Goal: Task Accomplishment & Management: Manage account settings

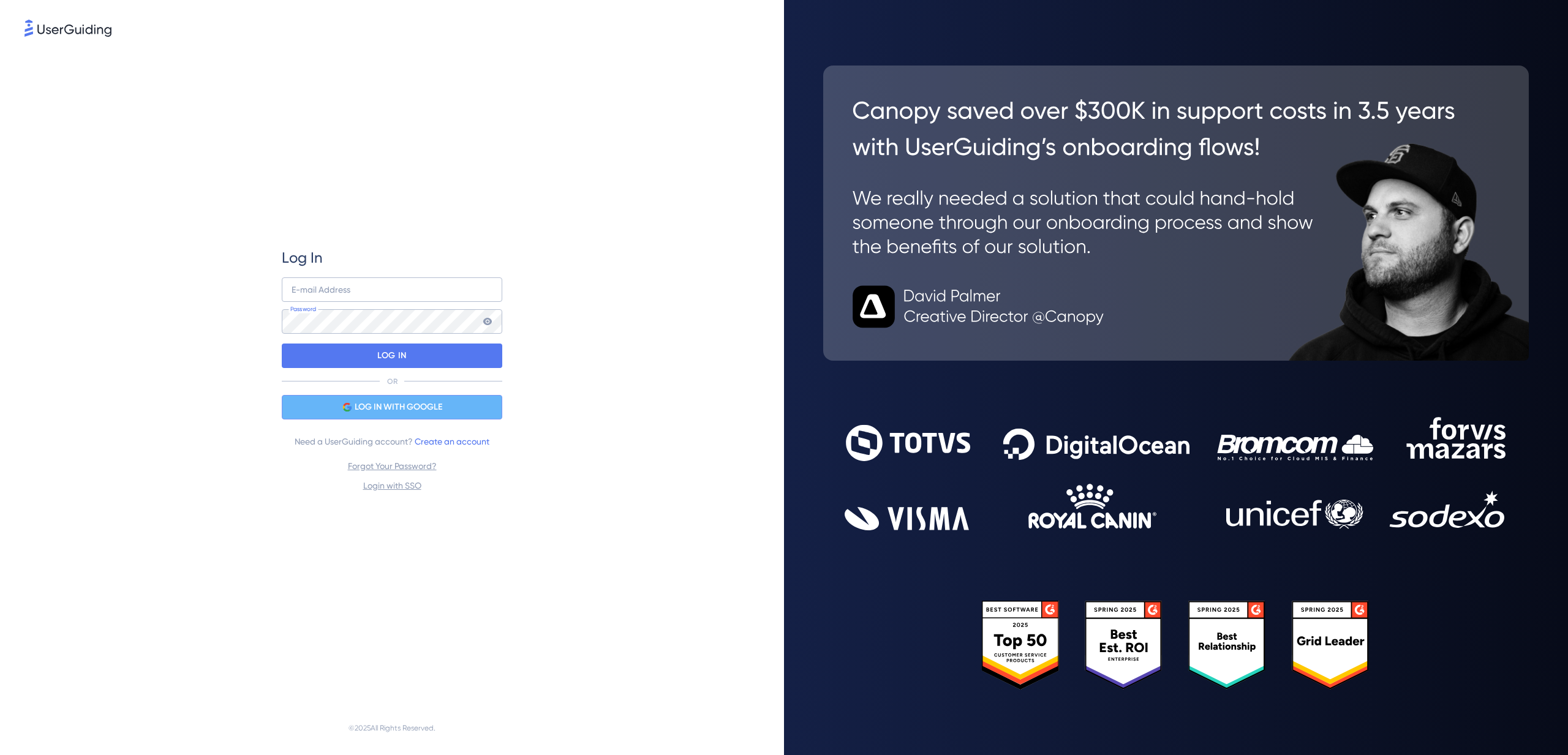
click at [432, 400] on span "LOG IN WITH GOOGLE" at bounding box center [398, 407] width 88 height 15
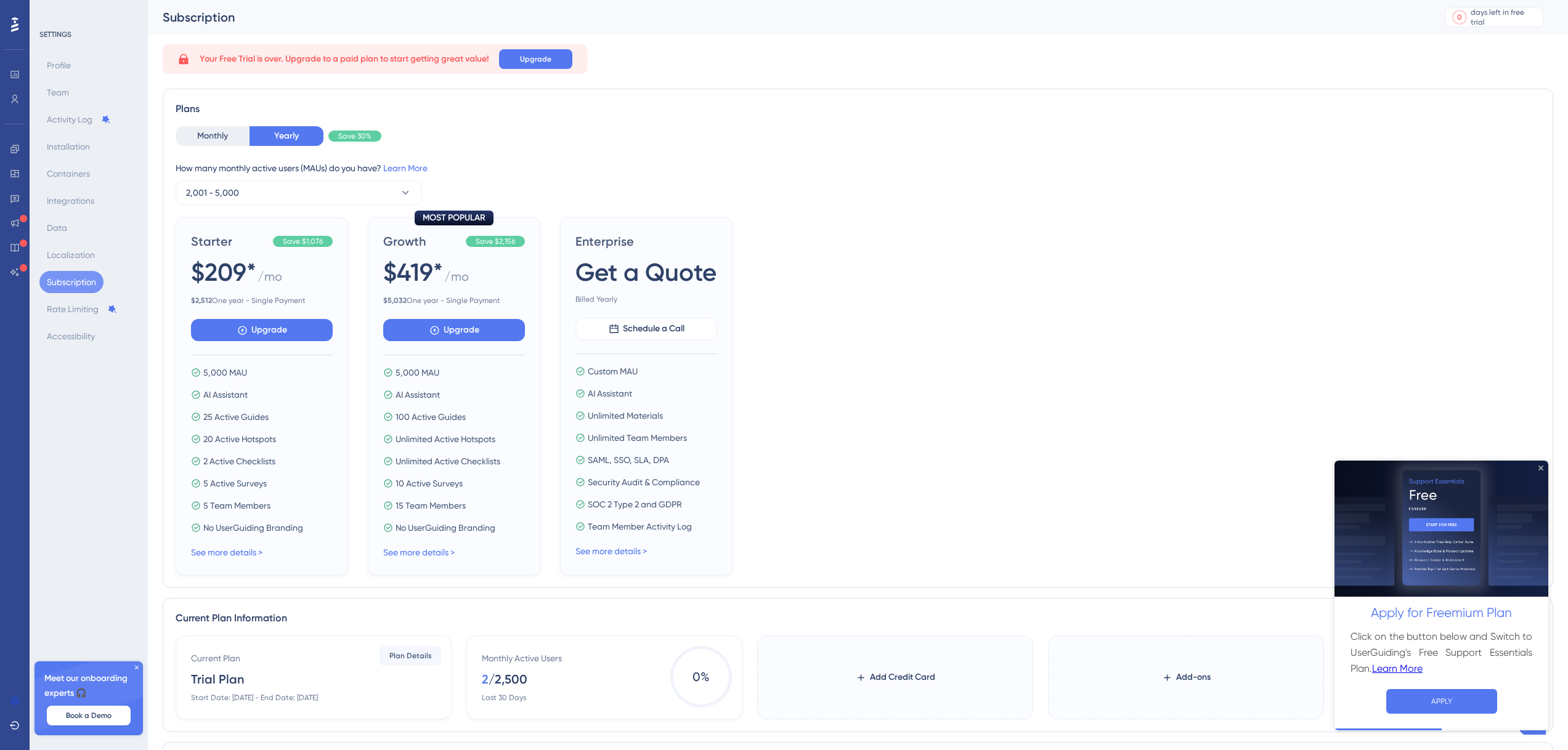
drag, startPoint x: 1541, startPoint y: 468, endPoint x: 2874, endPoint y: 928, distance: 1410.1
click at [1541, 468] on icon "Close Preview" at bounding box center [1541, 468] width 5 height 5
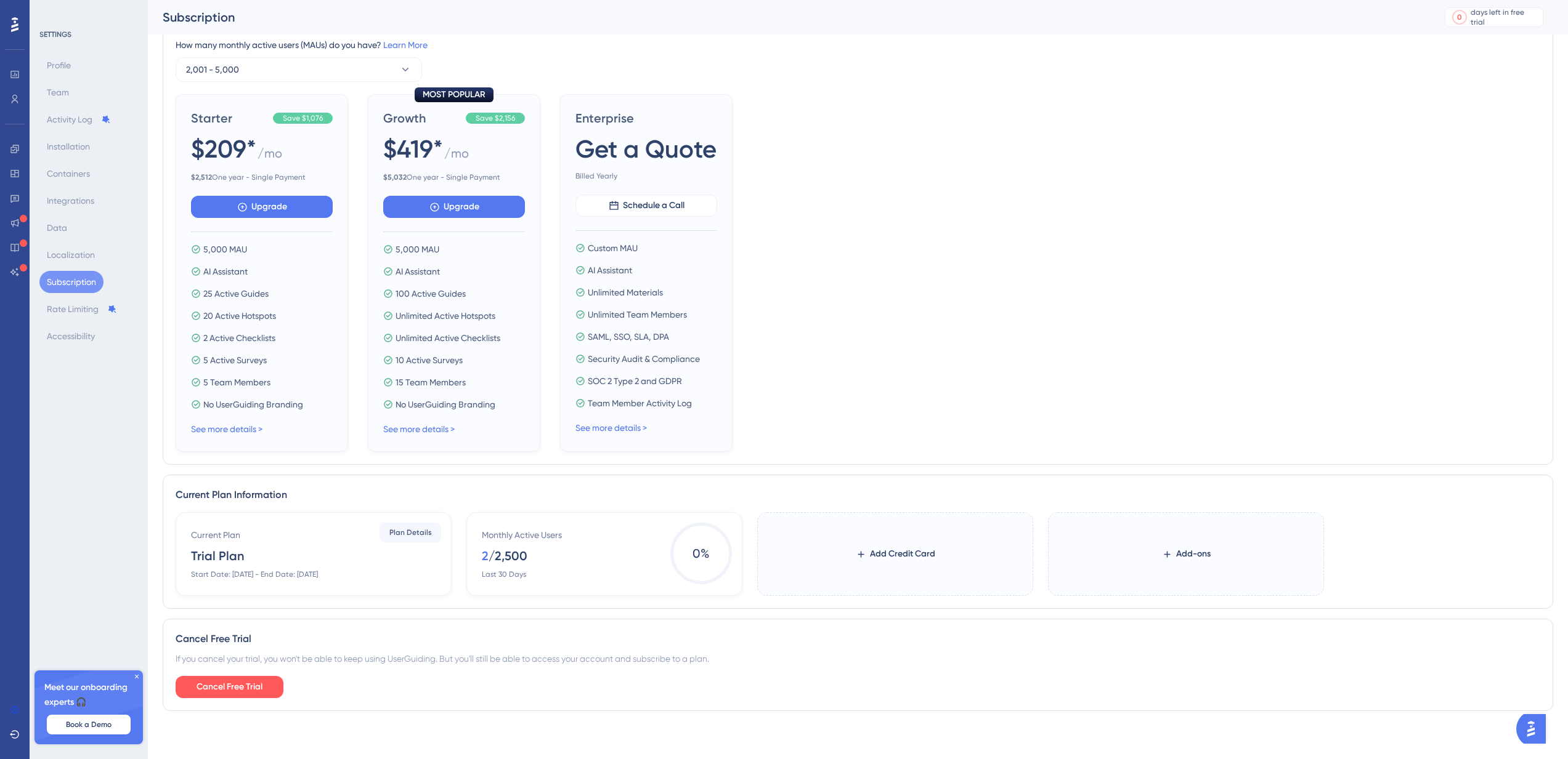
scroll to position [134, 0]
click at [318, 569] on div "Start Date: [DATE] - End Date: [DATE]" at bounding box center [255, 572] width 127 height 10
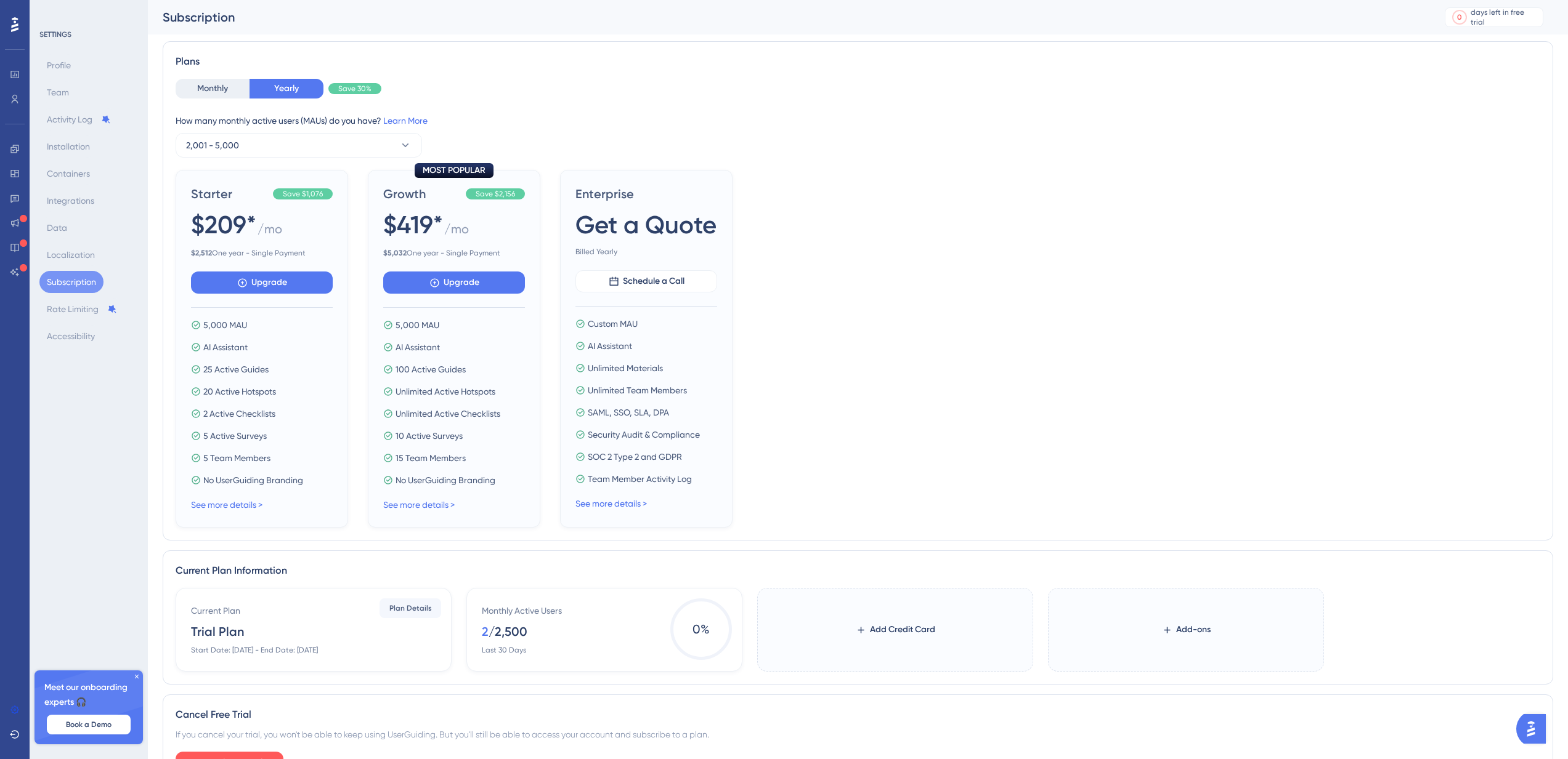
scroll to position [66, 0]
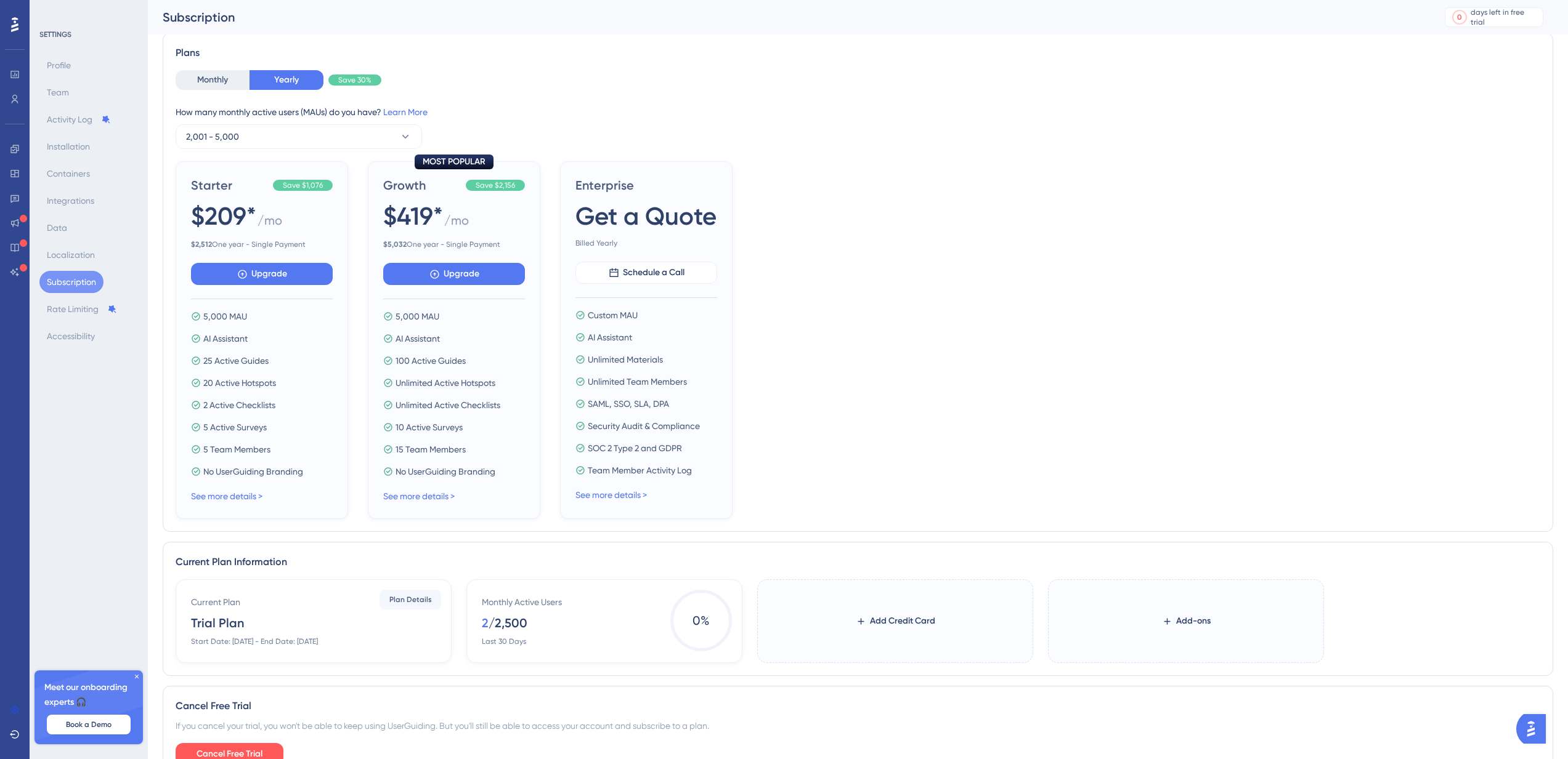
click at [139, 677] on icon at bounding box center [137, 677] width 8 height 8
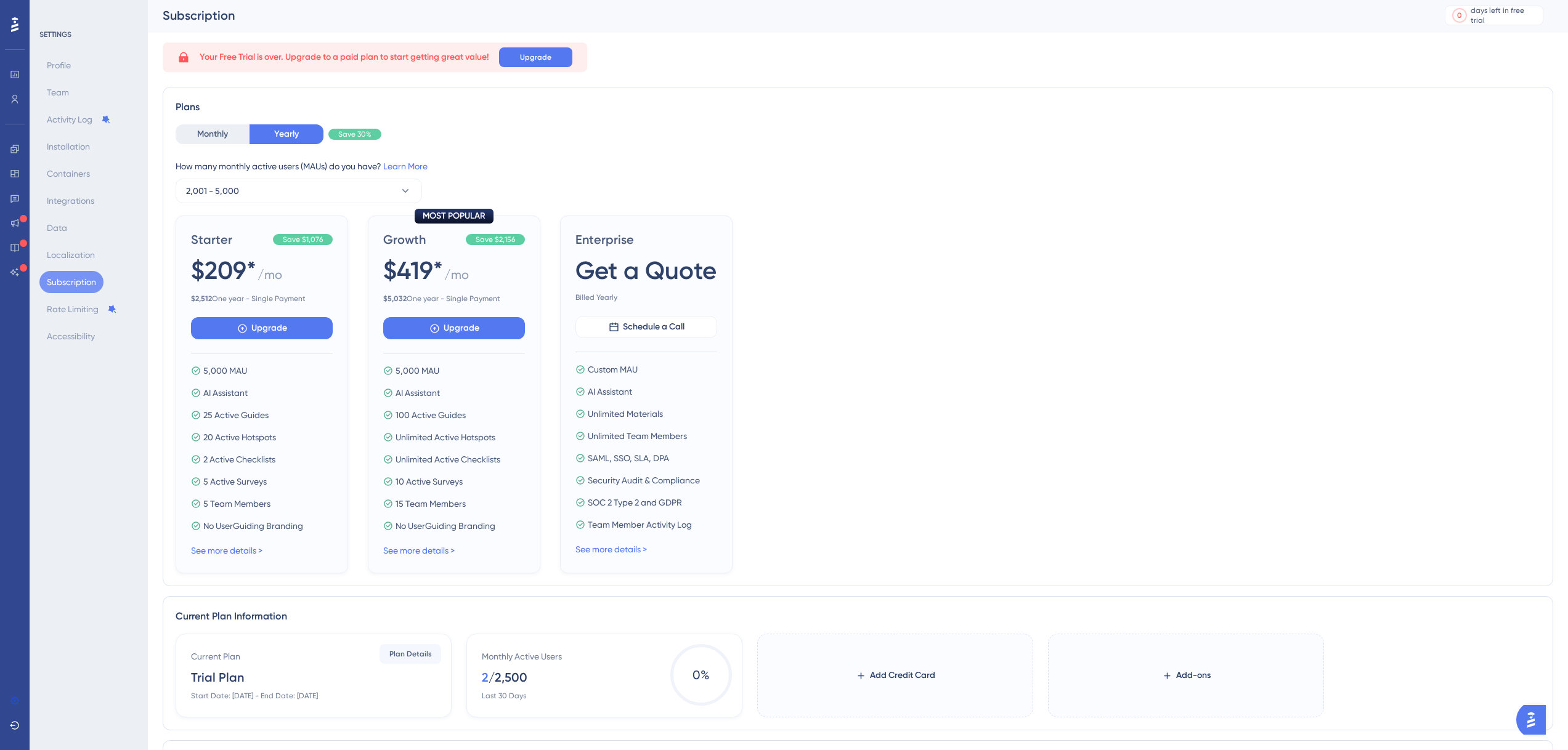
scroll to position [2, 0]
click at [15, 32] on div at bounding box center [15, 25] width 20 height 20
click at [376, 190] on button "2,001 - 5,000" at bounding box center [298, 193] width 246 height 25
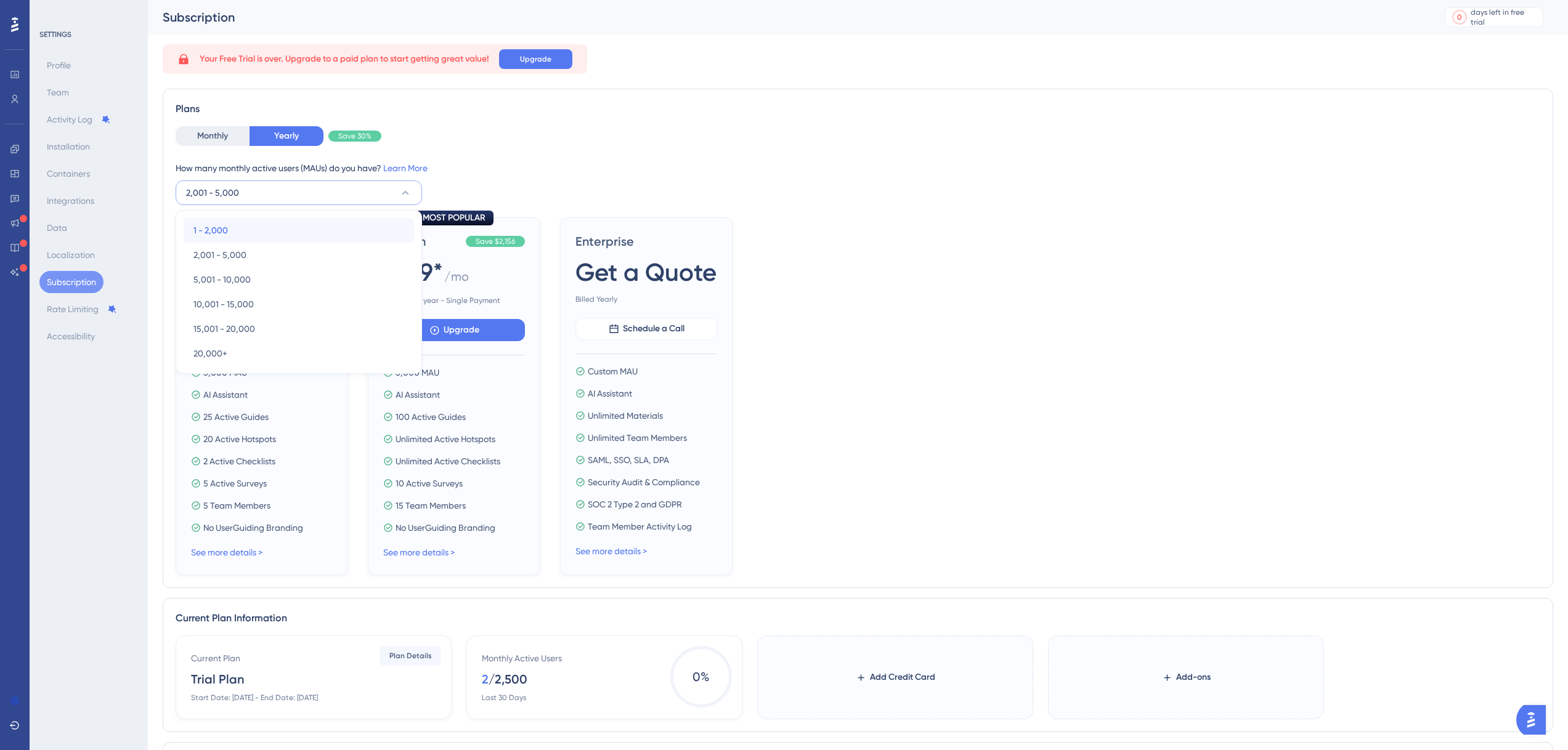
click at [376, 221] on div "1 - 2,000 1 - 2,000" at bounding box center [298, 230] width 211 height 25
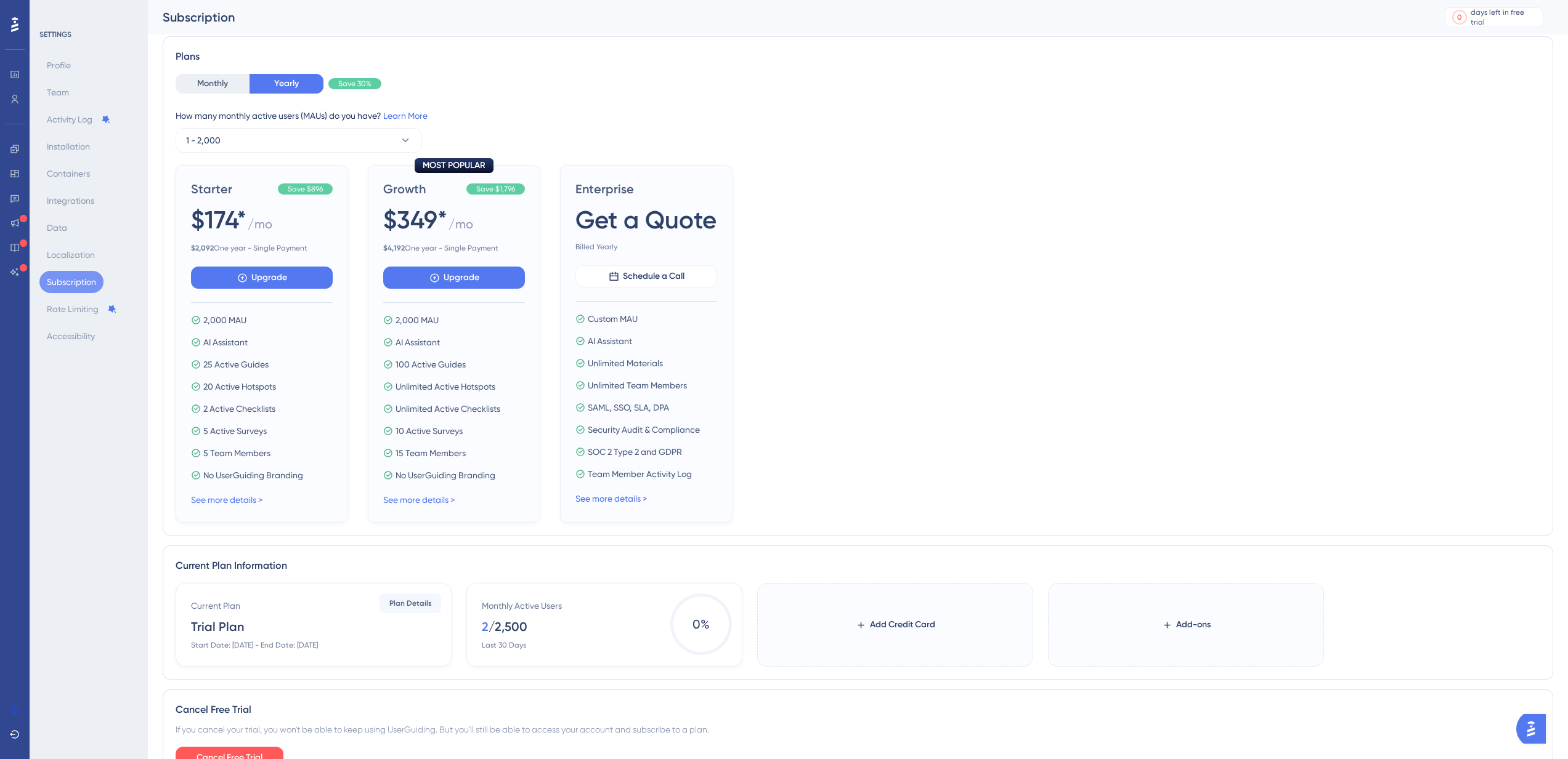
scroll to position [134, 0]
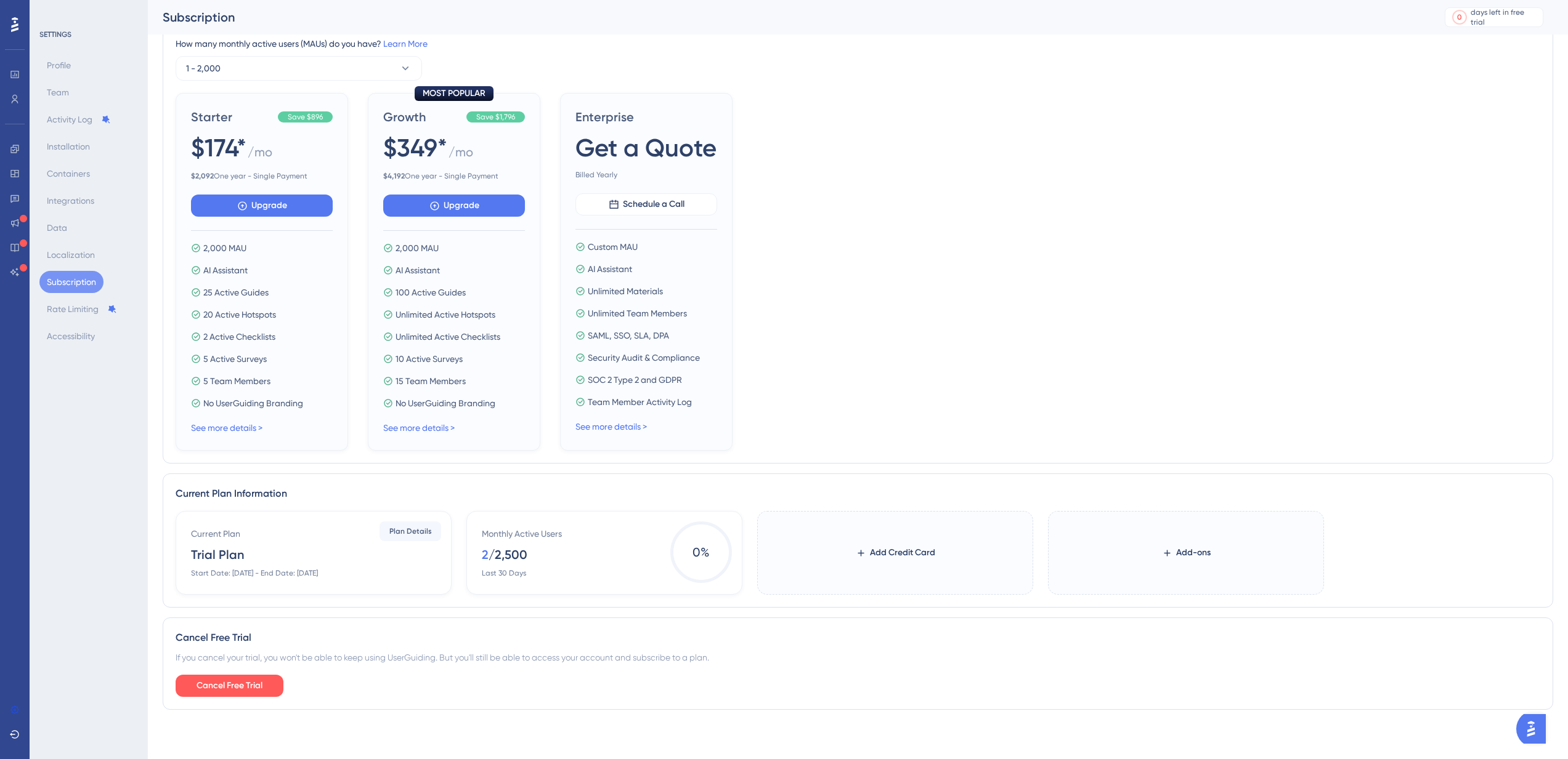
click at [318, 575] on div "Start Date: [DATE] - End Date: [DATE]" at bounding box center [255, 572] width 127 height 10
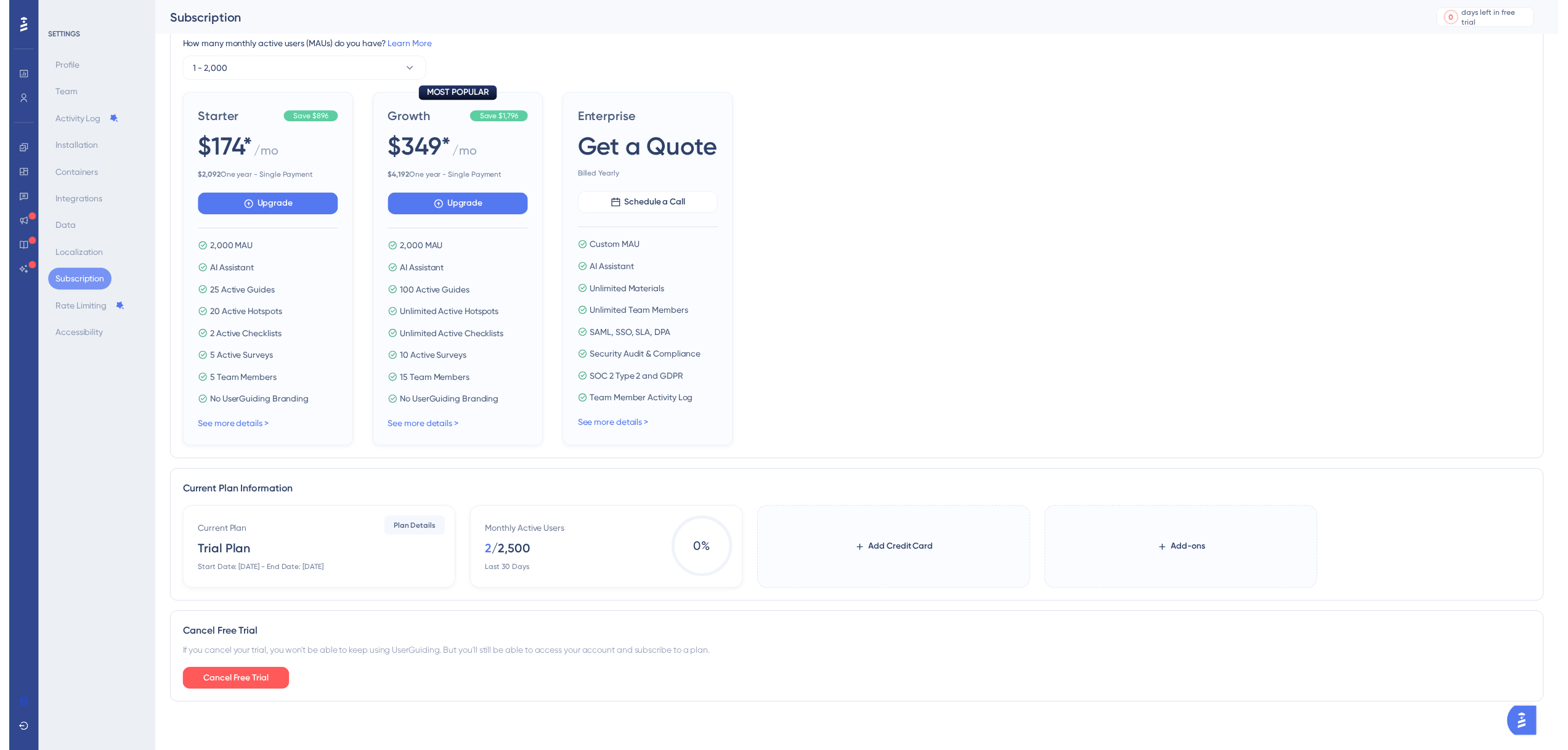
scroll to position [0, 0]
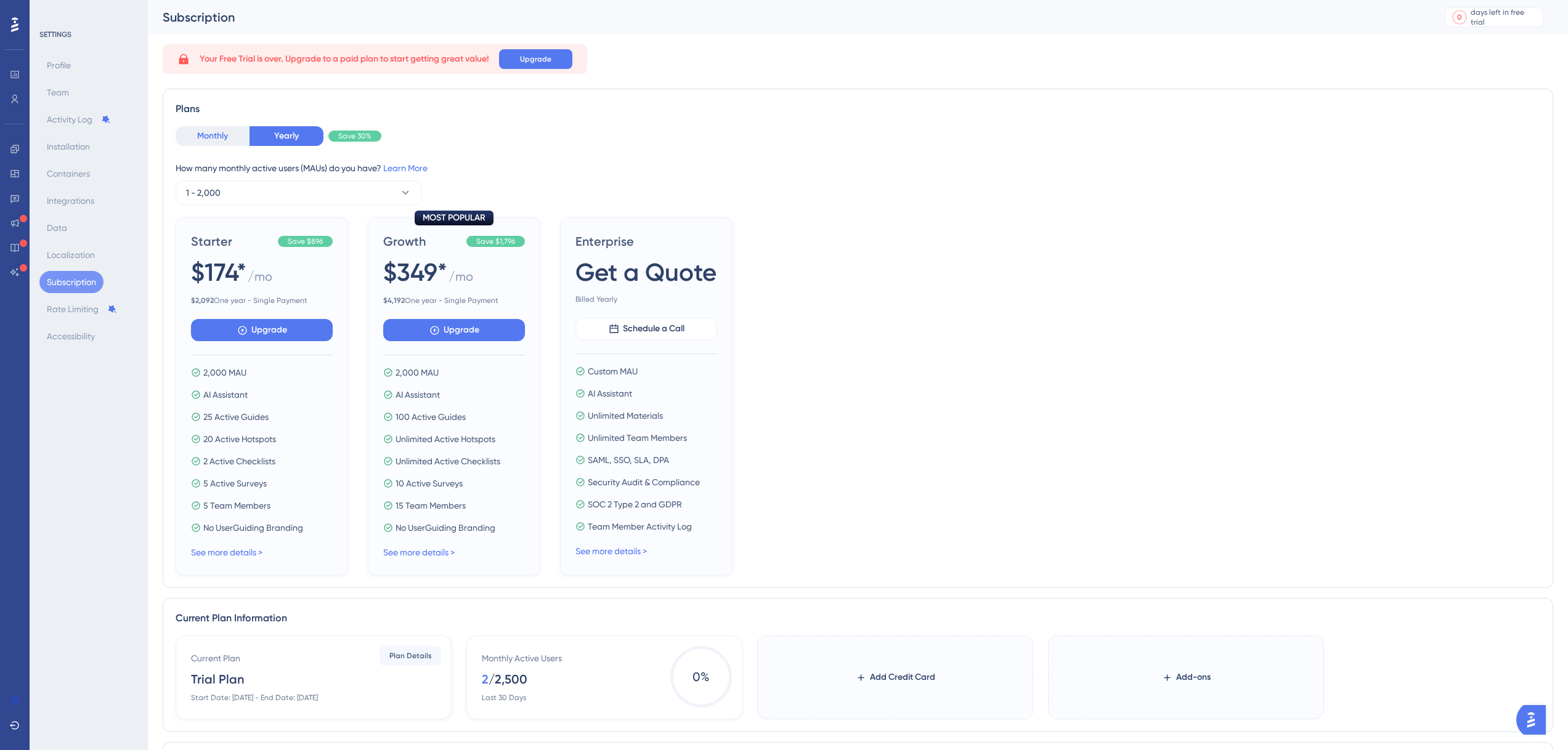
click at [227, 131] on button "Monthly" at bounding box center [212, 136] width 74 height 20
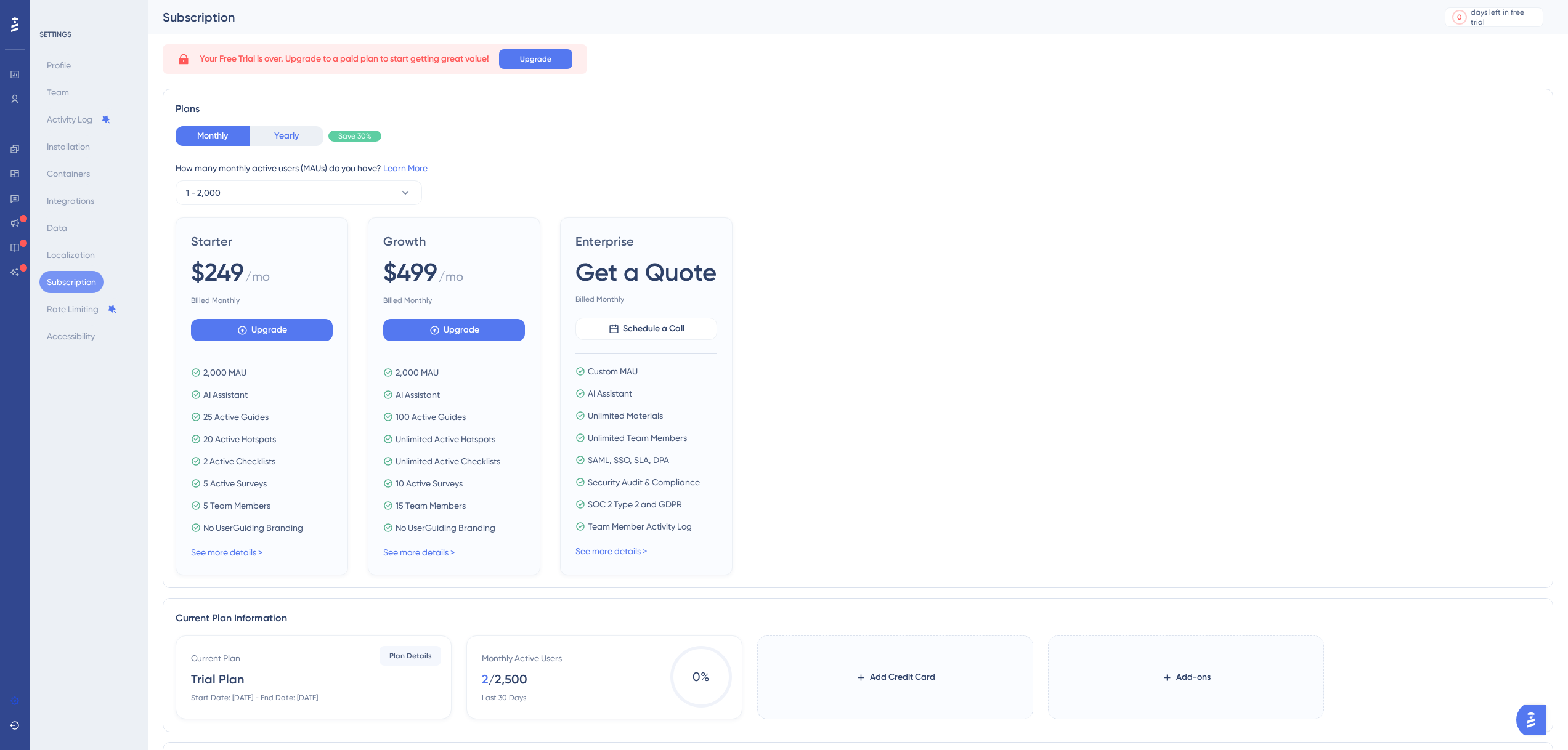
click at [308, 137] on button "Yearly" at bounding box center [286, 136] width 74 height 20
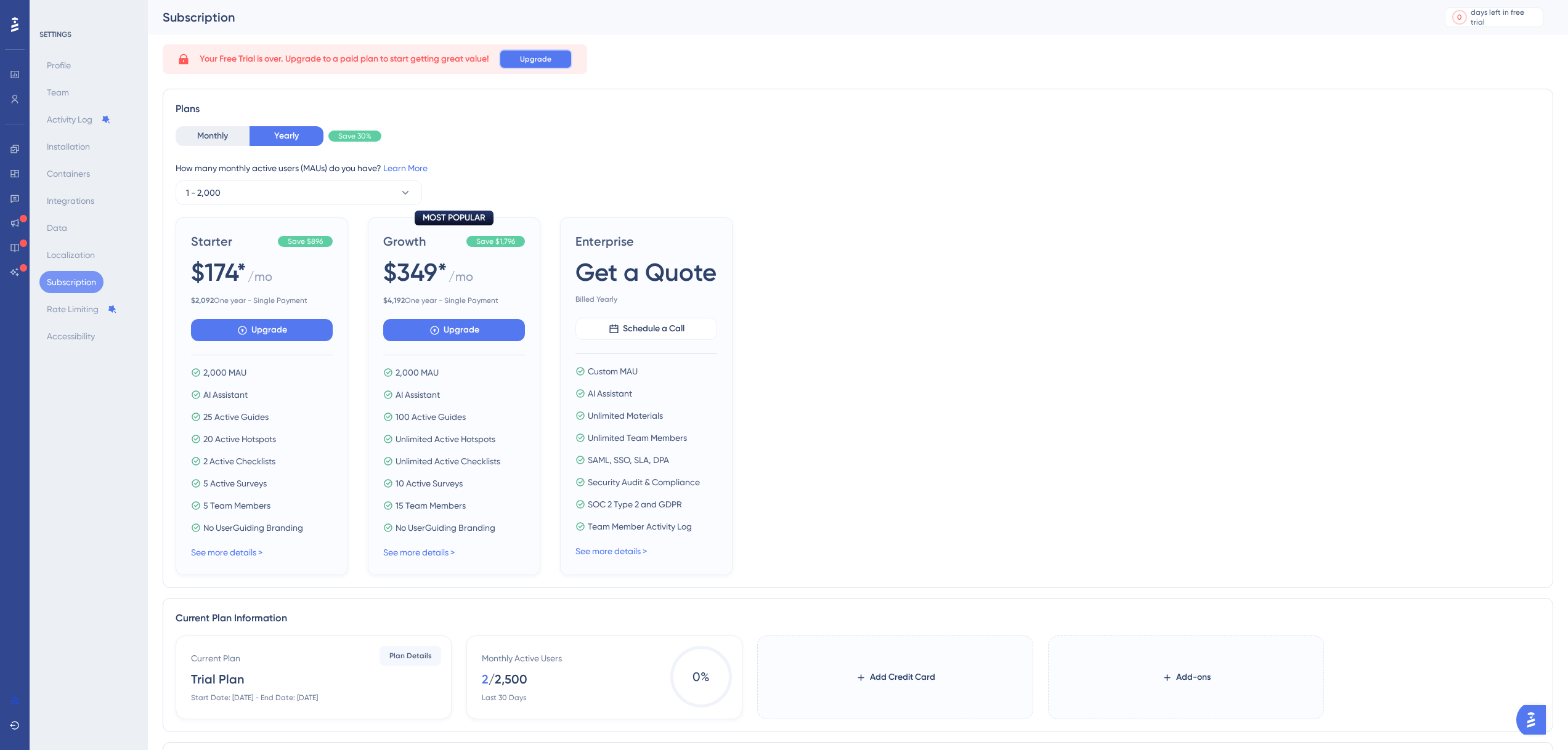
click at [524, 65] on button "Upgrade" at bounding box center [535, 59] width 73 height 20
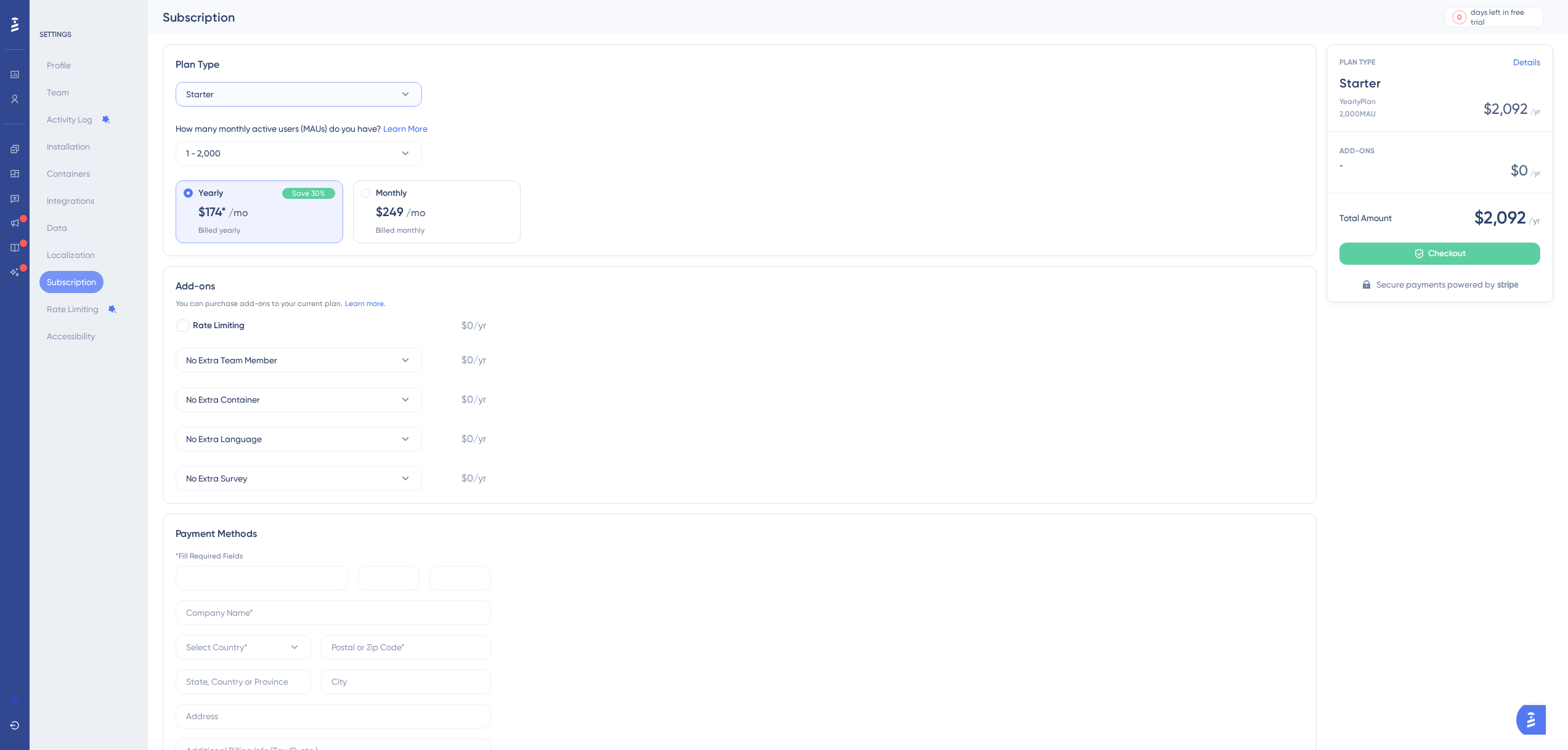
click at [369, 94] on button "Starter" at bounding box center [298, 94] width 246 height 25
click at [356, 125] on div "Starter Starter" at bounding box center [298, 131] width 211 height 25
click at [1502, 15] on div "days left in free trial" at bounding box center [1505, 17] width 68 height 20
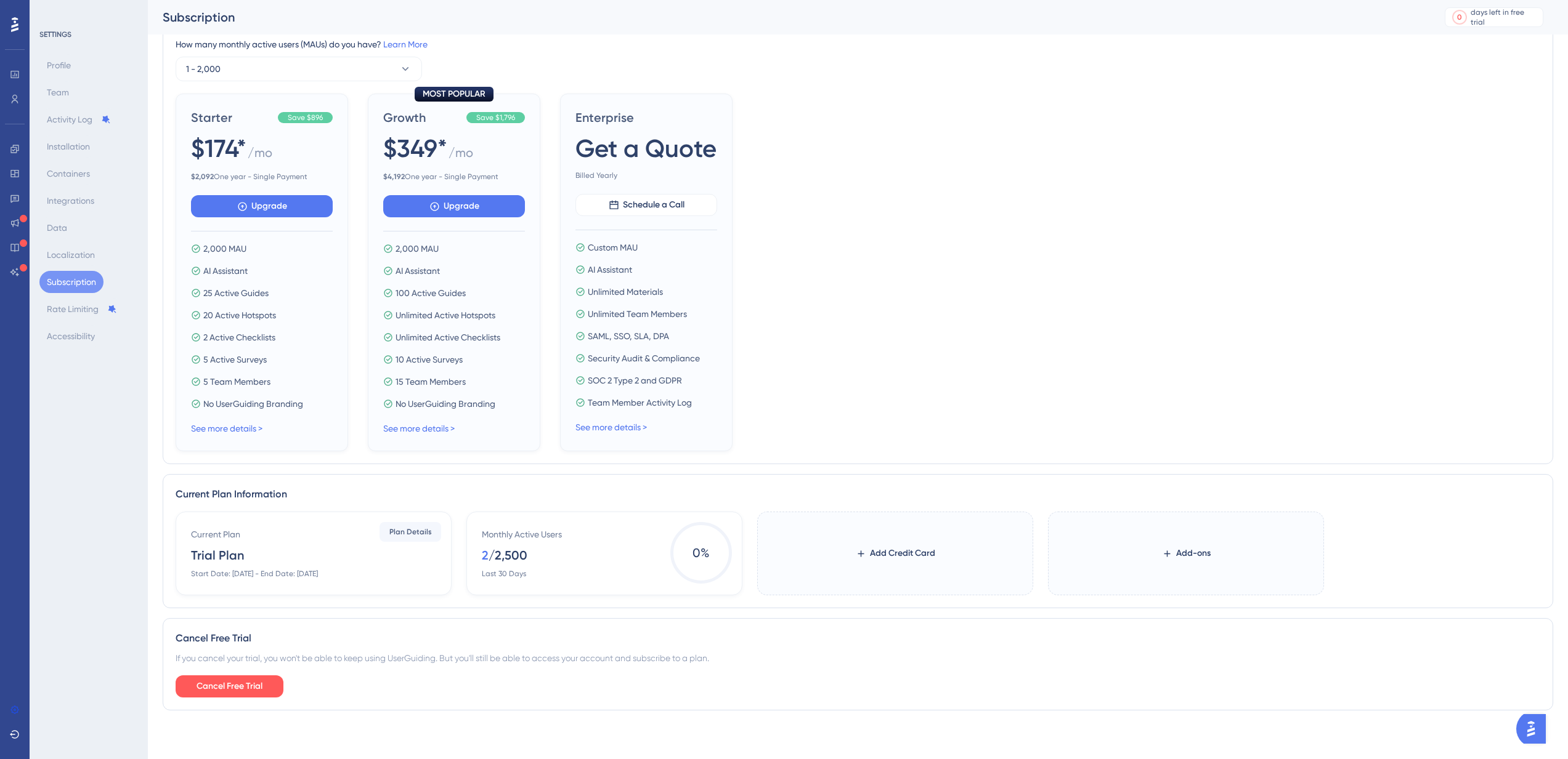
scroll to position [134, 0]
click at [408, 529] on span "Plan Details" at bounding box center [410, 531] width 42 height 10
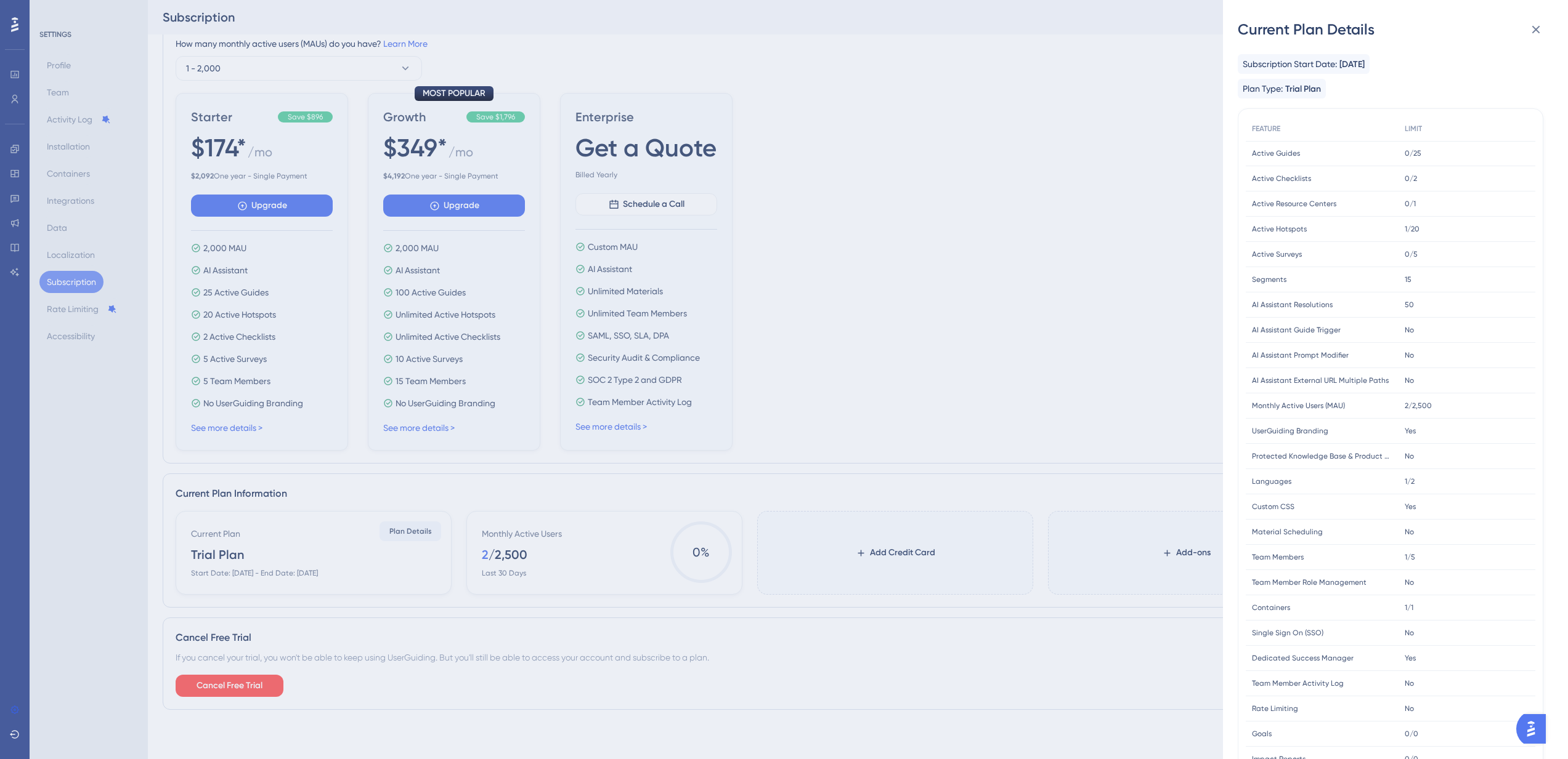
scroll to position [35, 0]
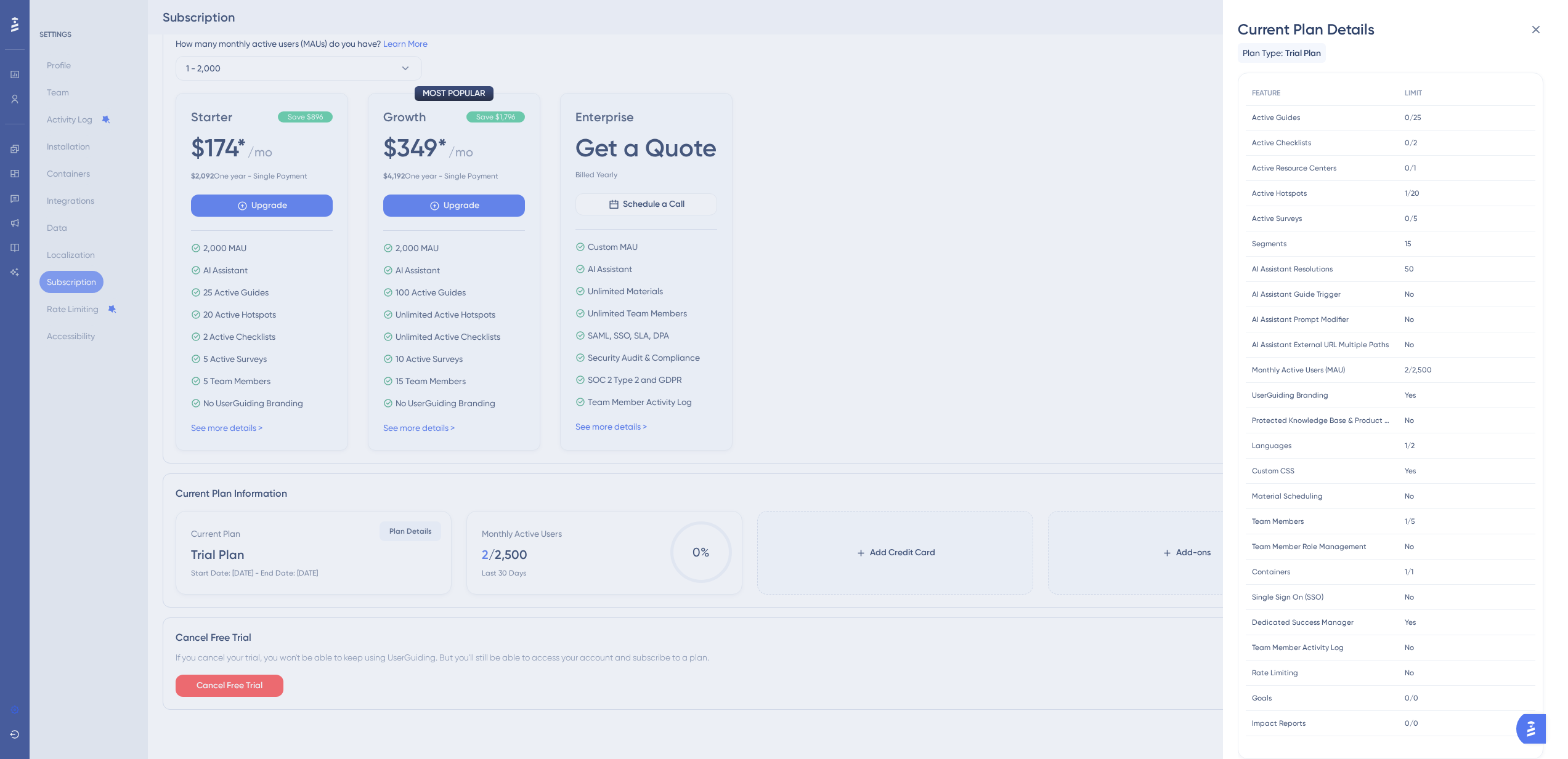
click at [1018, 383] on div "Current Plan Details Subscription Start Date: September 24, 2025 Plan Type: Tri…" at bounding box center [784, 379] width 1568 height 759
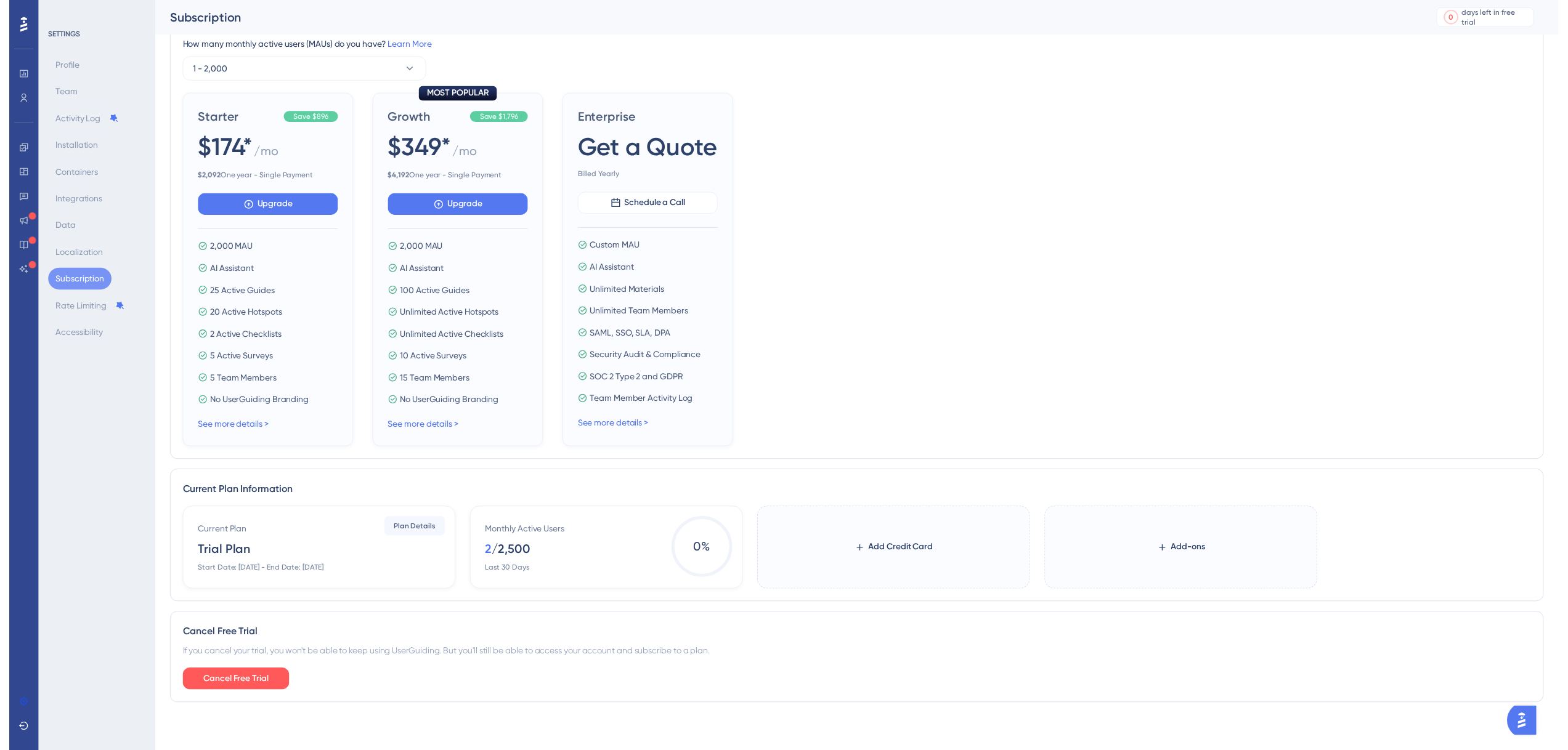
scroll to position [0, 0]
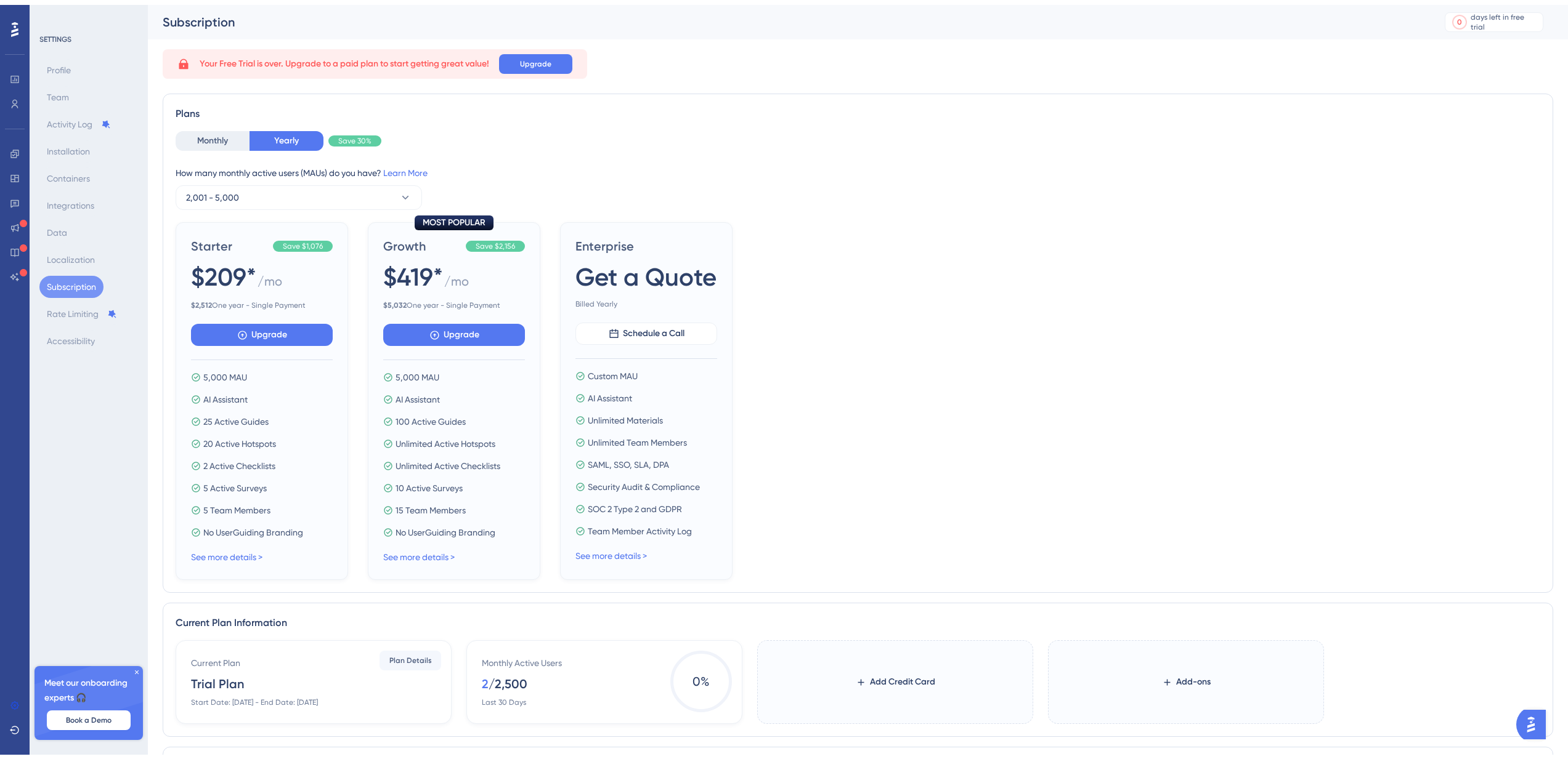
scroll to position [134, 0]
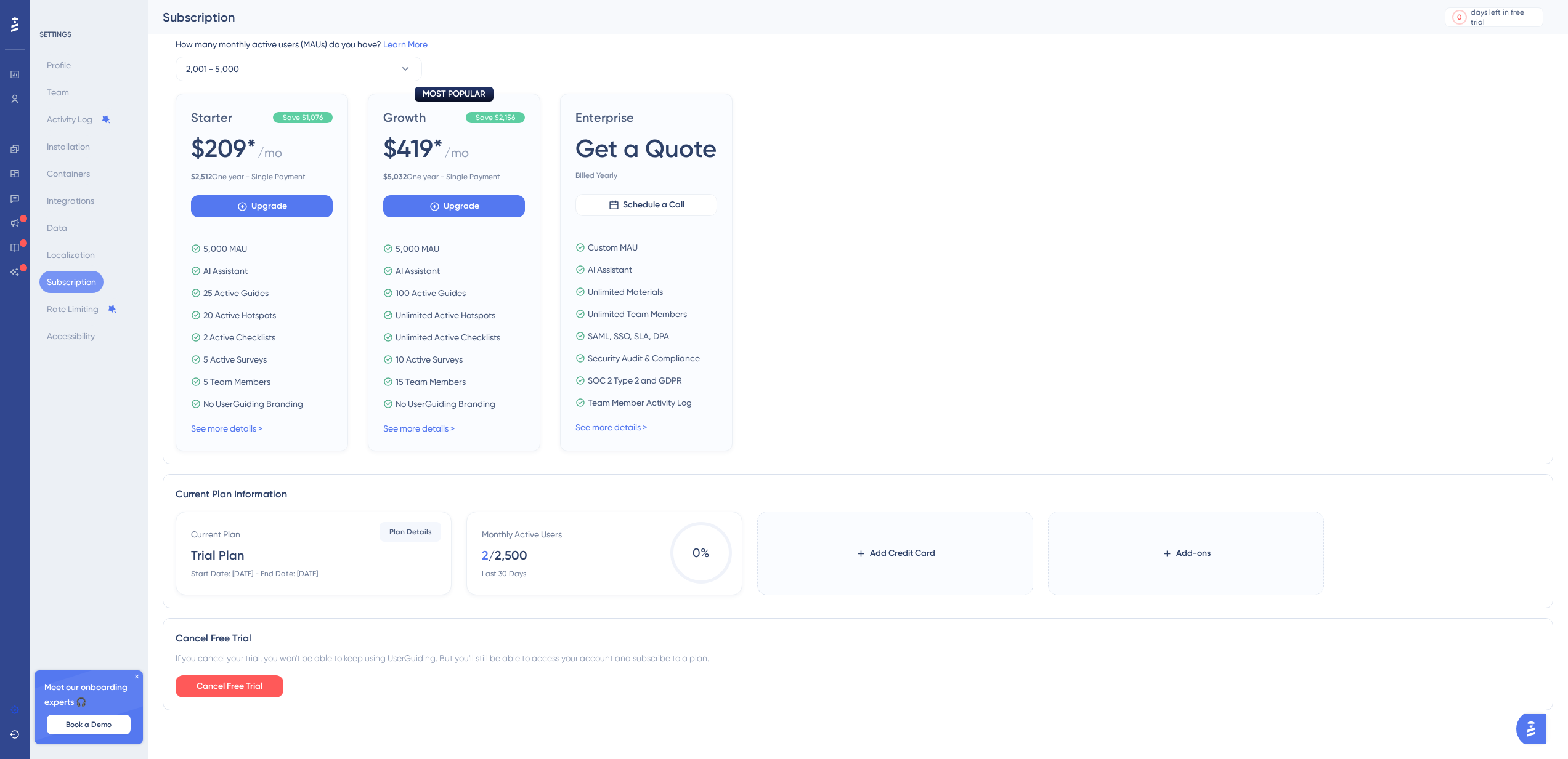
click at [136, 678] on icon at bounding box center [137, 677] width 8 height 8
click at [255, 642] on div "Cancel Free Trial" at bounding box center [858, 638] width 1365 height 15
drag, startPoint x: 335, startPoint y: 532, endPoint x: 478, endPoint y: 529, distance: 143.0
click at [478, 529] on div "Current Plan Trial Plan Start Date: September 24, 2025 - End Date: October 8, 2…" at bounding box center [858, 553] width 1365 height 84
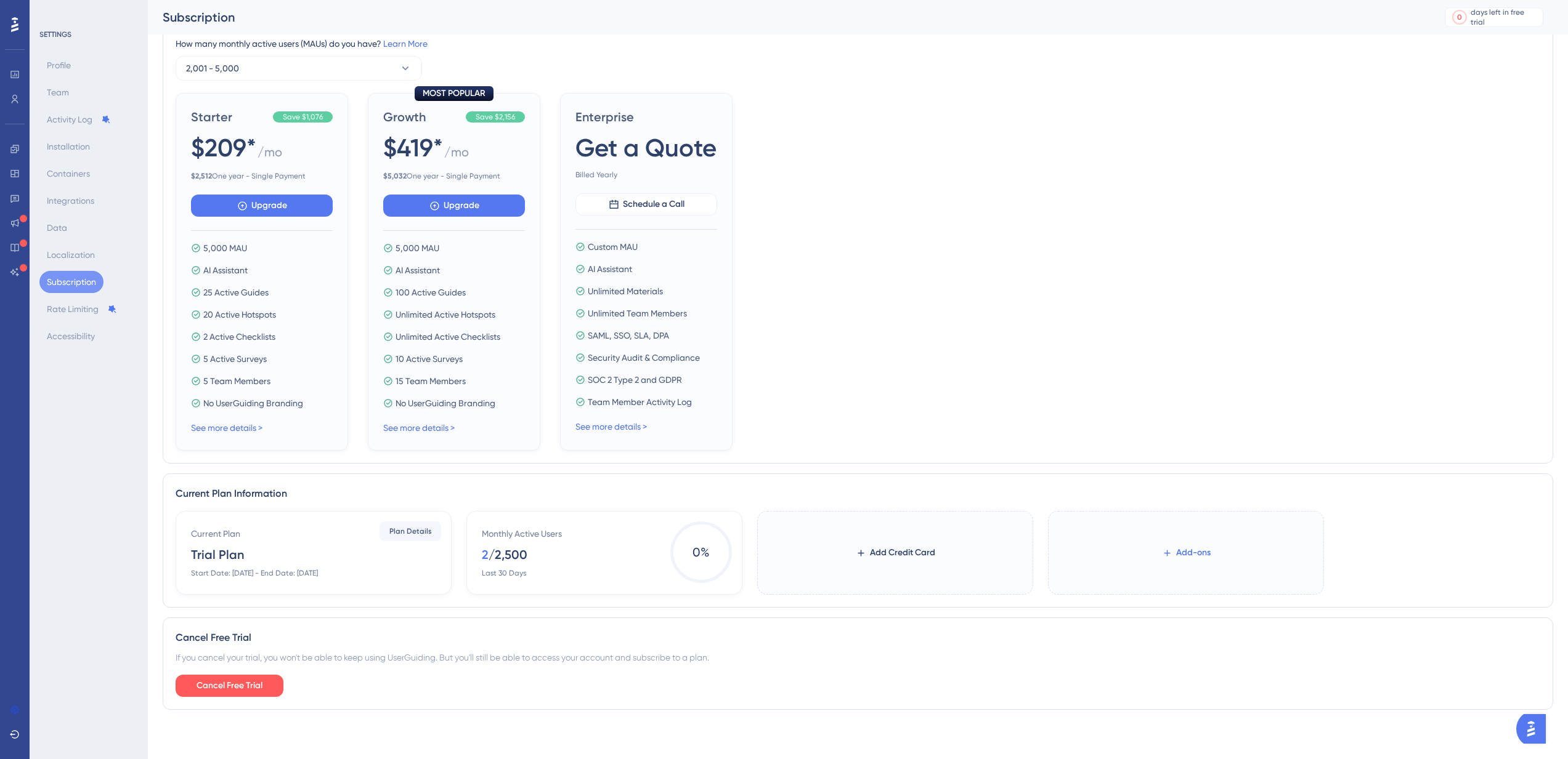
click at [1159, 557] on button "Add-ons" at bounding box center [1186, 552] width 88 height 22
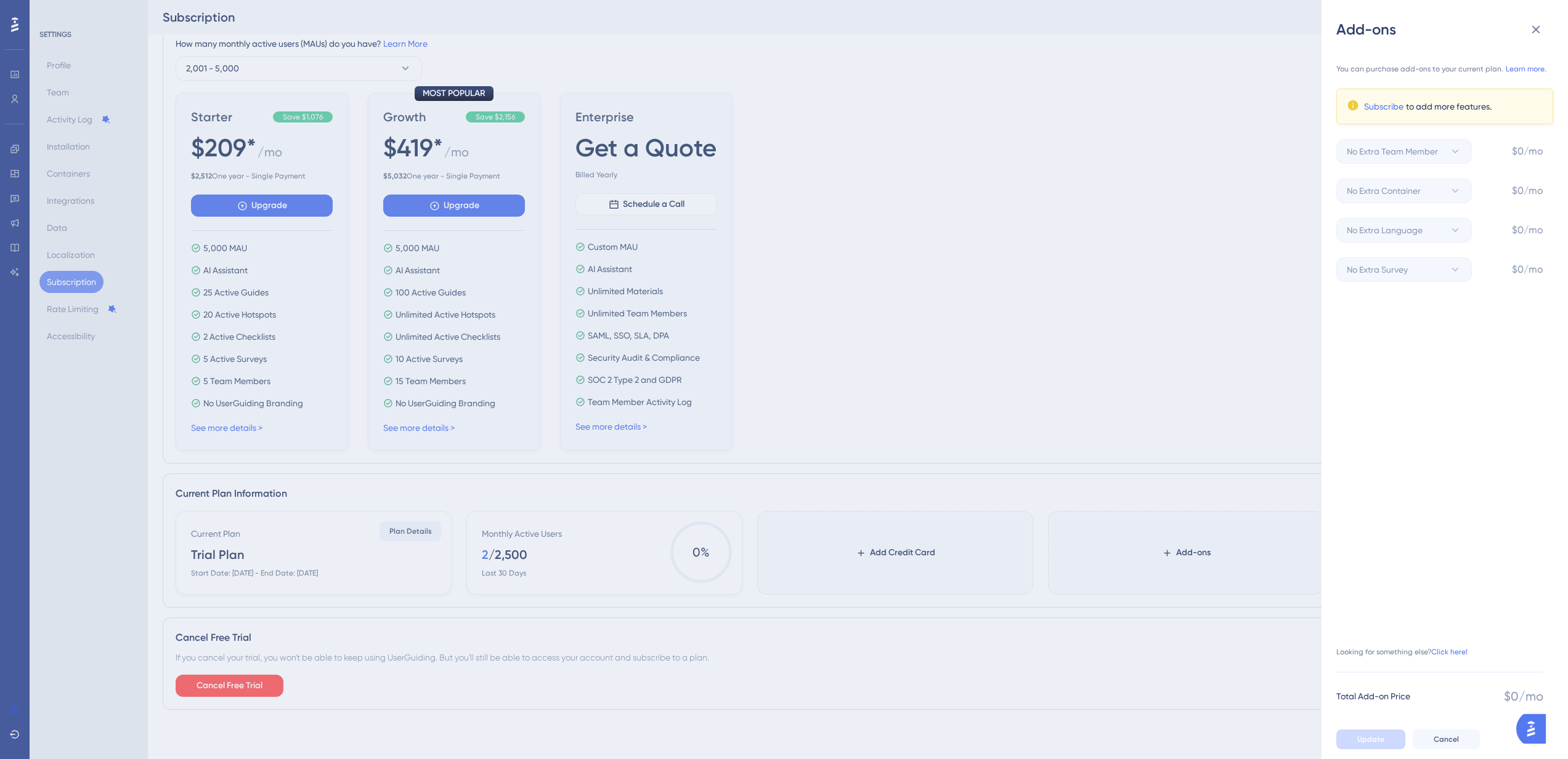
click at [1160, 437] on div "Add-ons You can purchase add-ons to your current plan. Learn more. Subscribe to…" at bounding box center [784, 379] width 1568 height 759
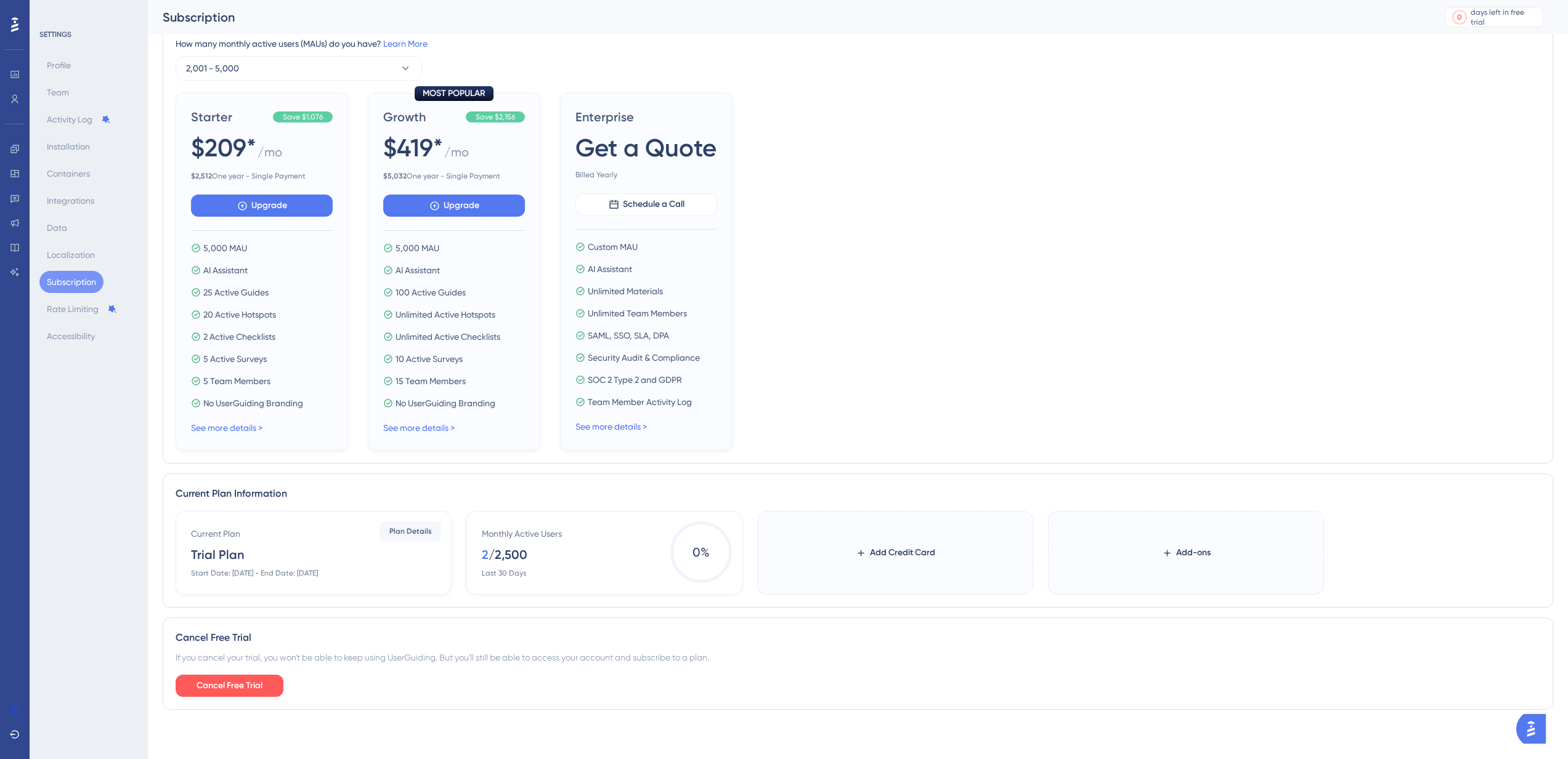
click at [996, 588] on label "Add Credit Card" at bounding box center [895, 553] width 276 height 84
click at [955, 564] on button "Add Credit Card" at bounding box center [895, 552] width 119 height 22
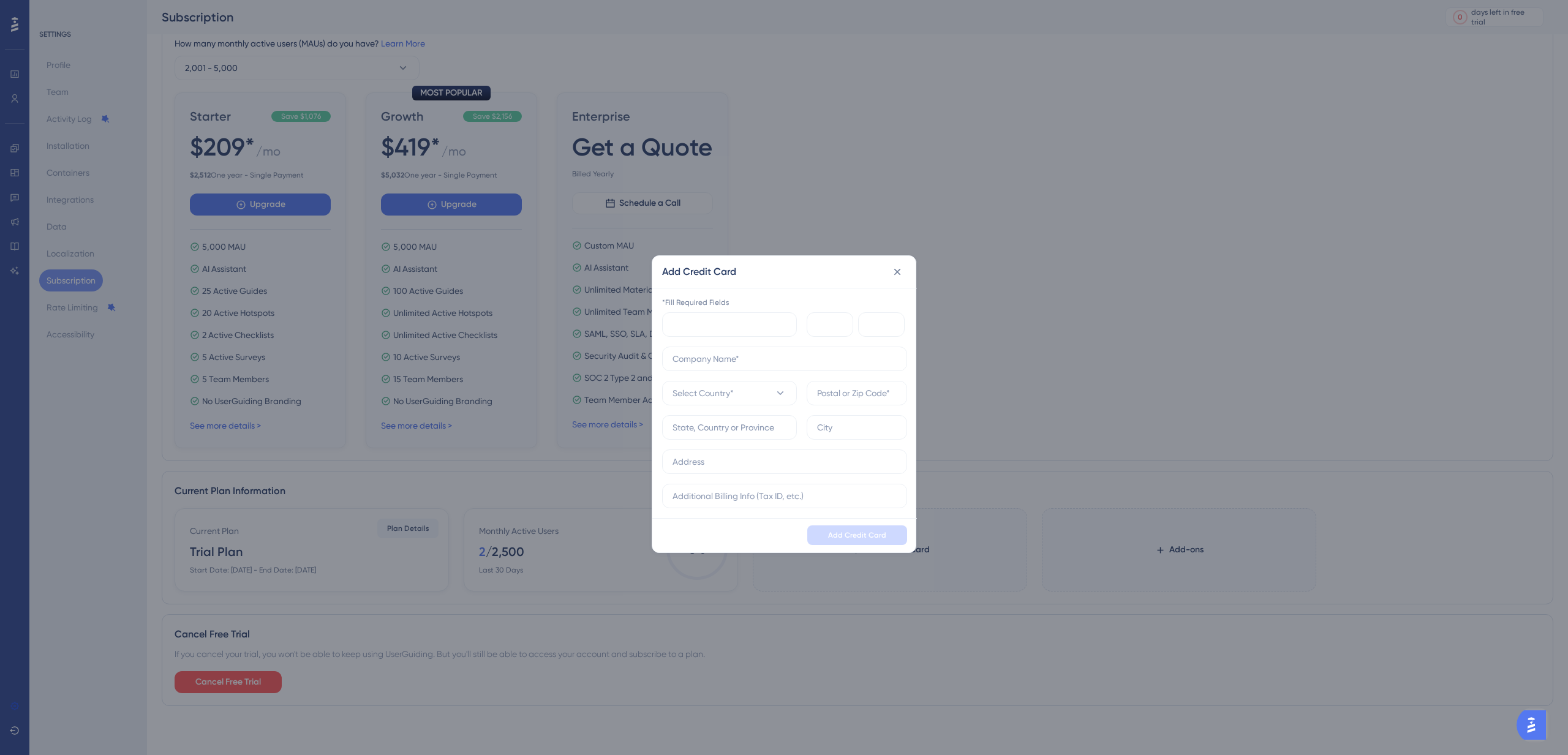
click at [993, 384] on div "Add Credit Card *Fill Required Fields Select Country* Add Credit Card" at bounding box center [784, 377] width 1568 height 755
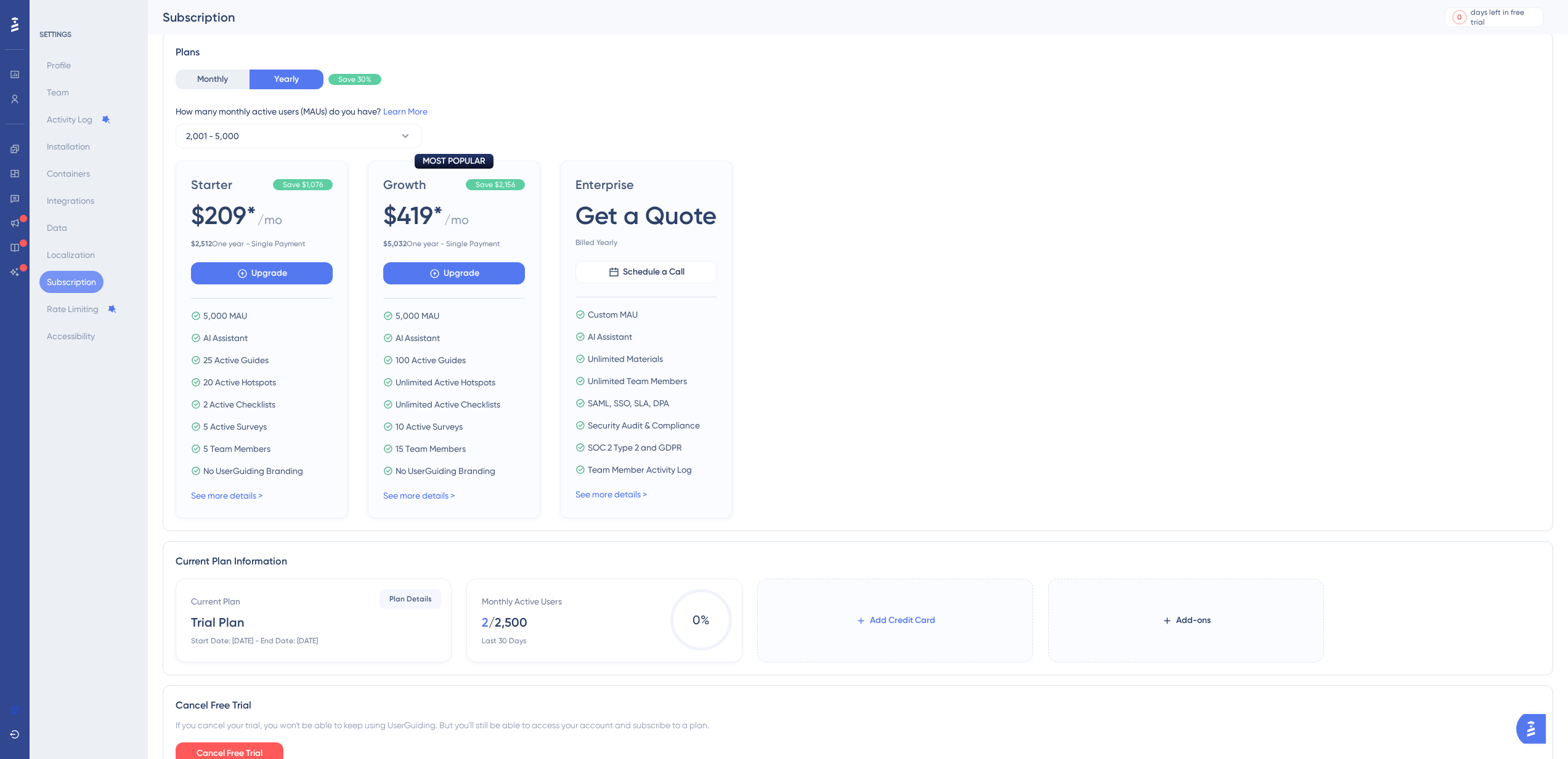
scroll to position [51, 0]
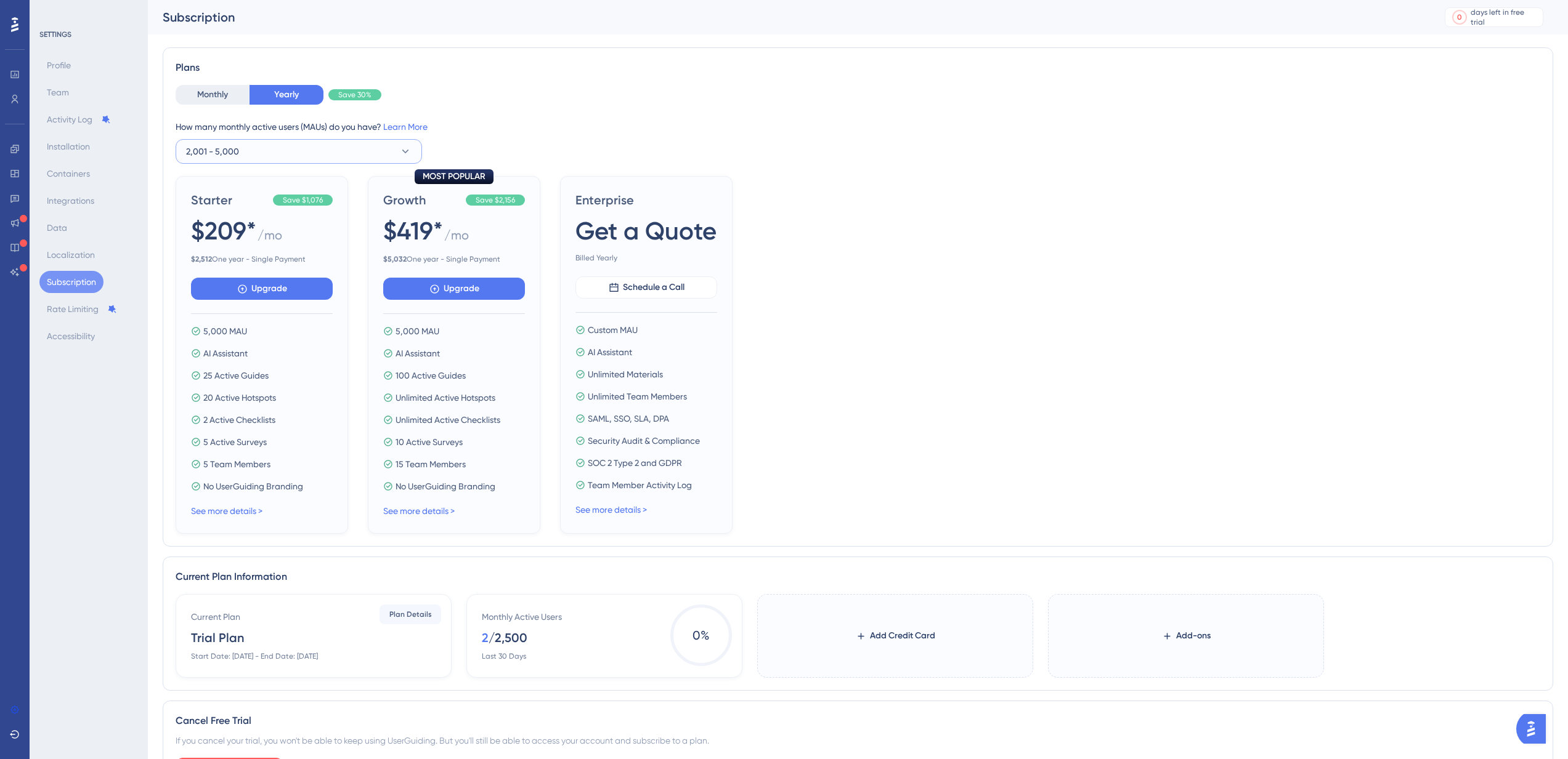
click at [351, 155] on button "2,001 - 5,000" at bounding box center [298, 151] width 246 height 25
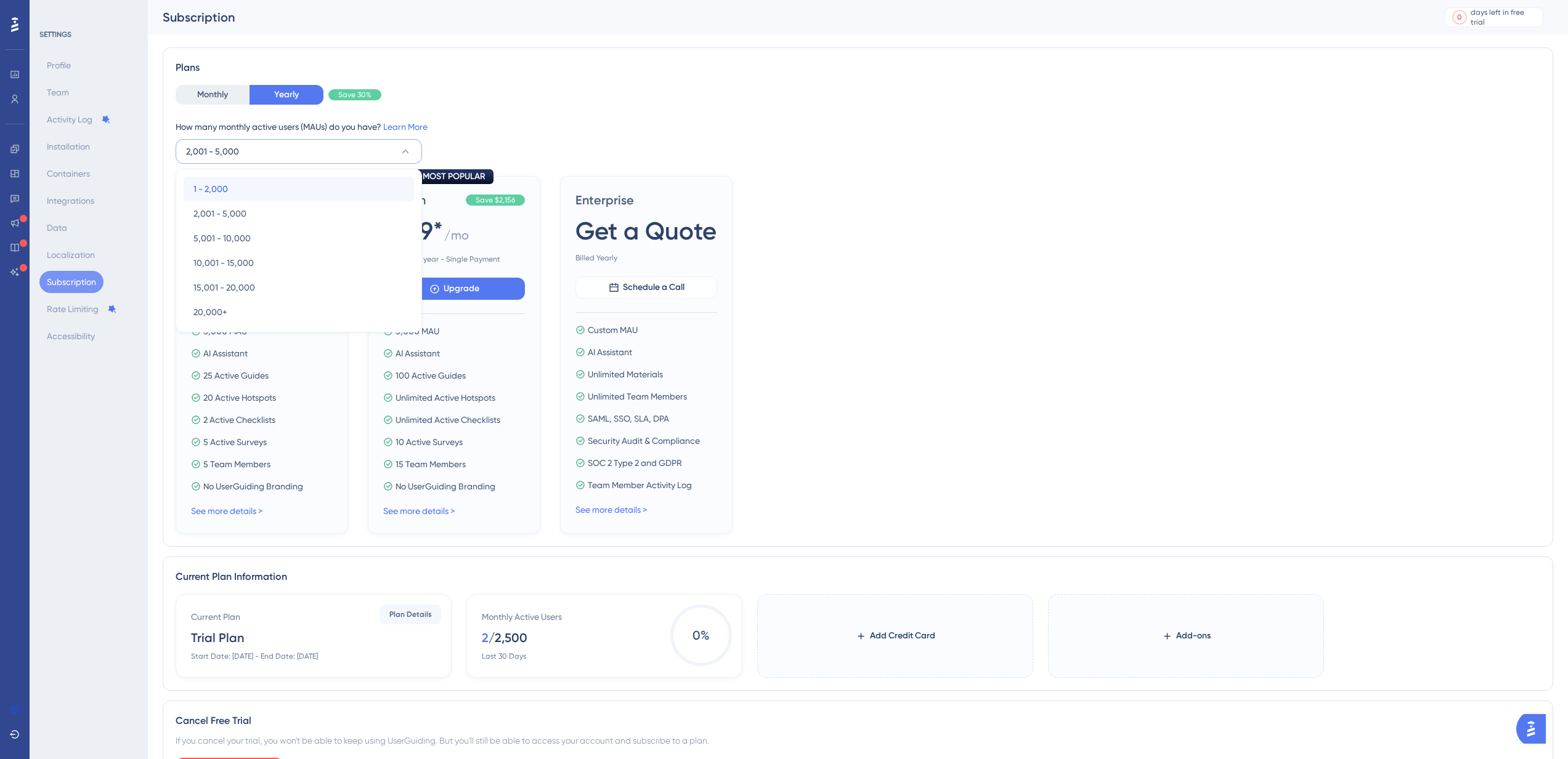
click at [321, 178] on div "1 - 2,000 1 - 2,000" at bounding box center [298, 189] width 211 height 25
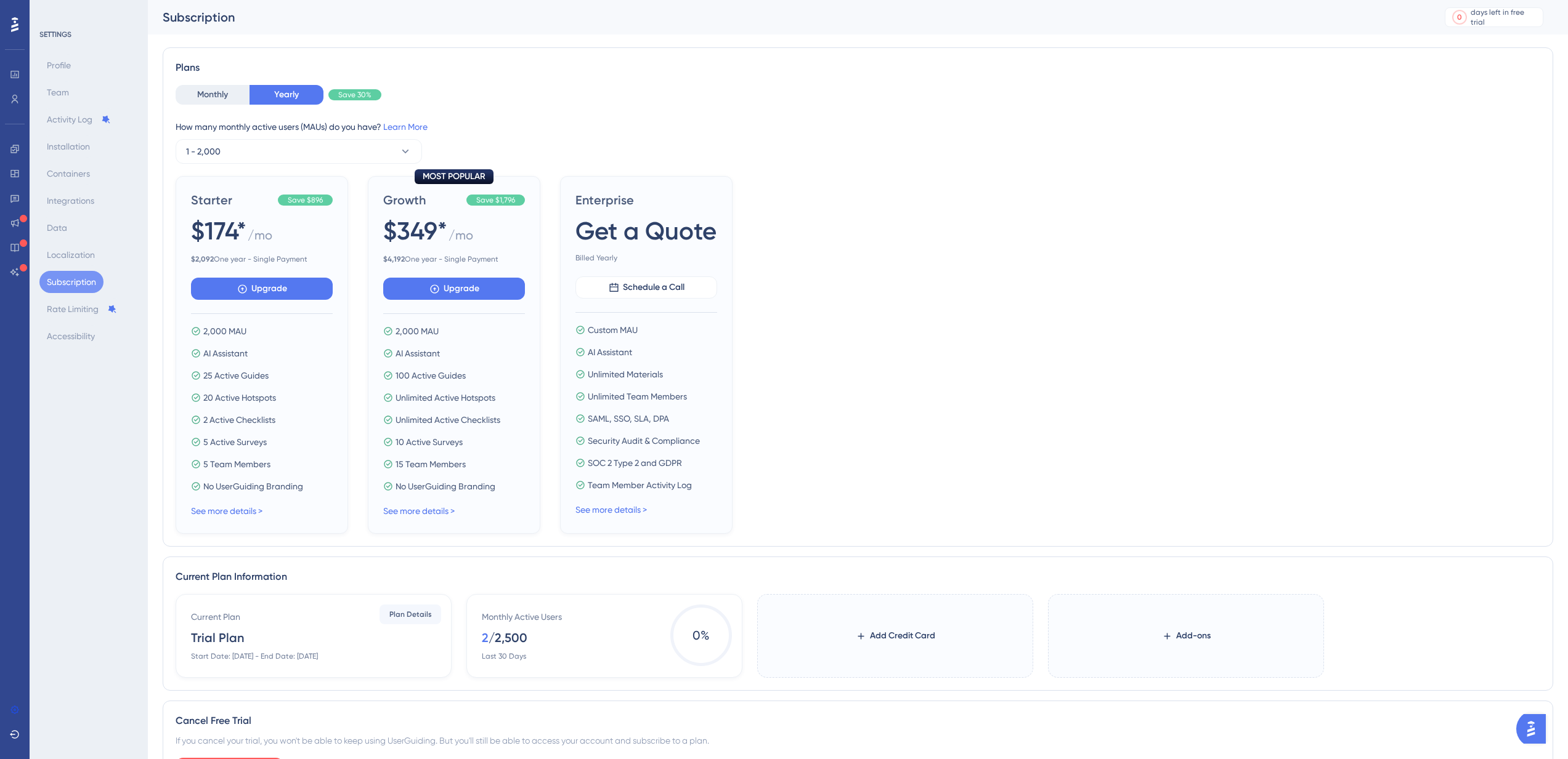
click at [207, 108] on div "Monthly Yearly Save 30% How many monthly active users (MAUs) do you have? Learn…" at bounding box center [858, 125] width 1365 height 79
click at [213, 99] on button "Monthly" at bounding box center [212, 95] width 74 height 20
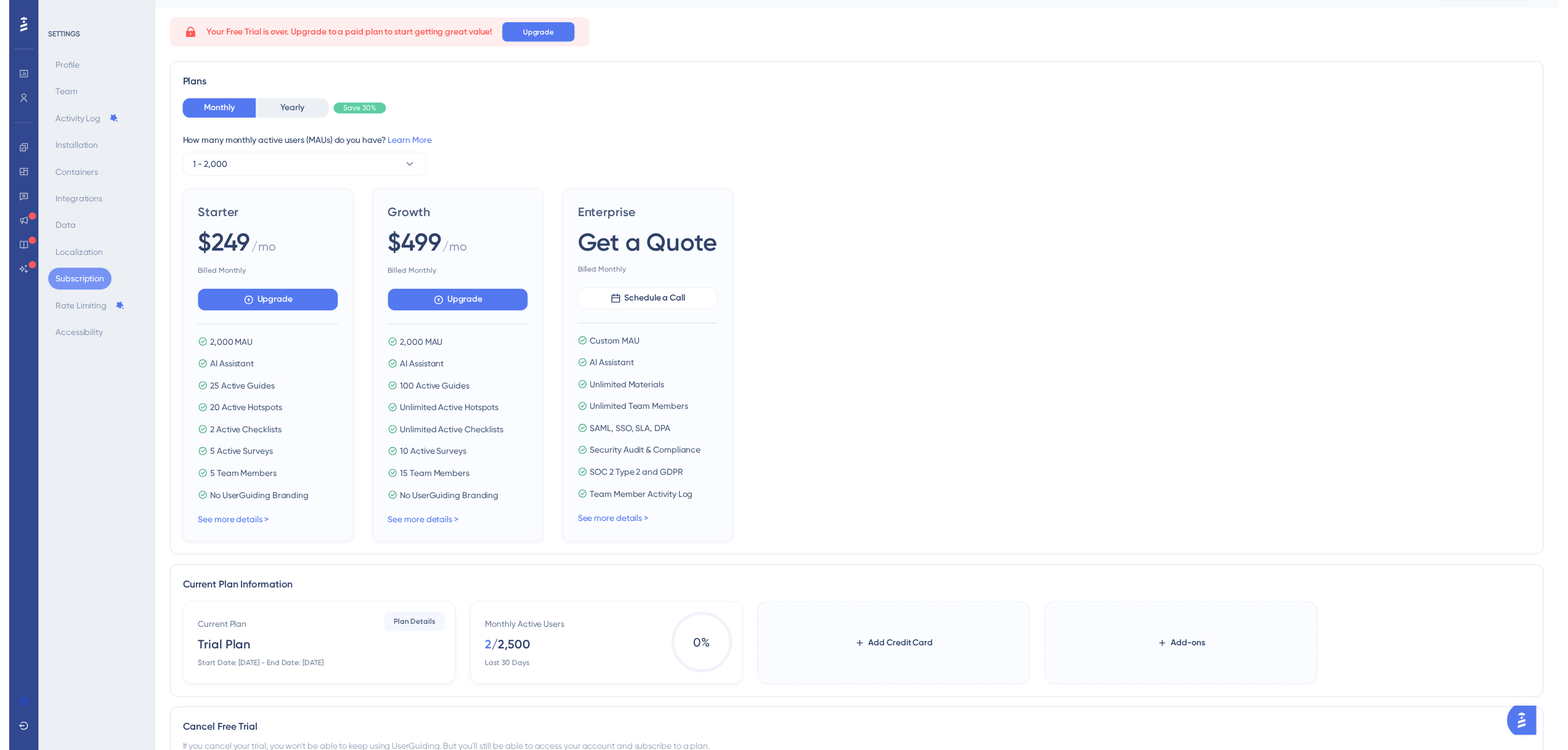
scroll to position [0, 0]
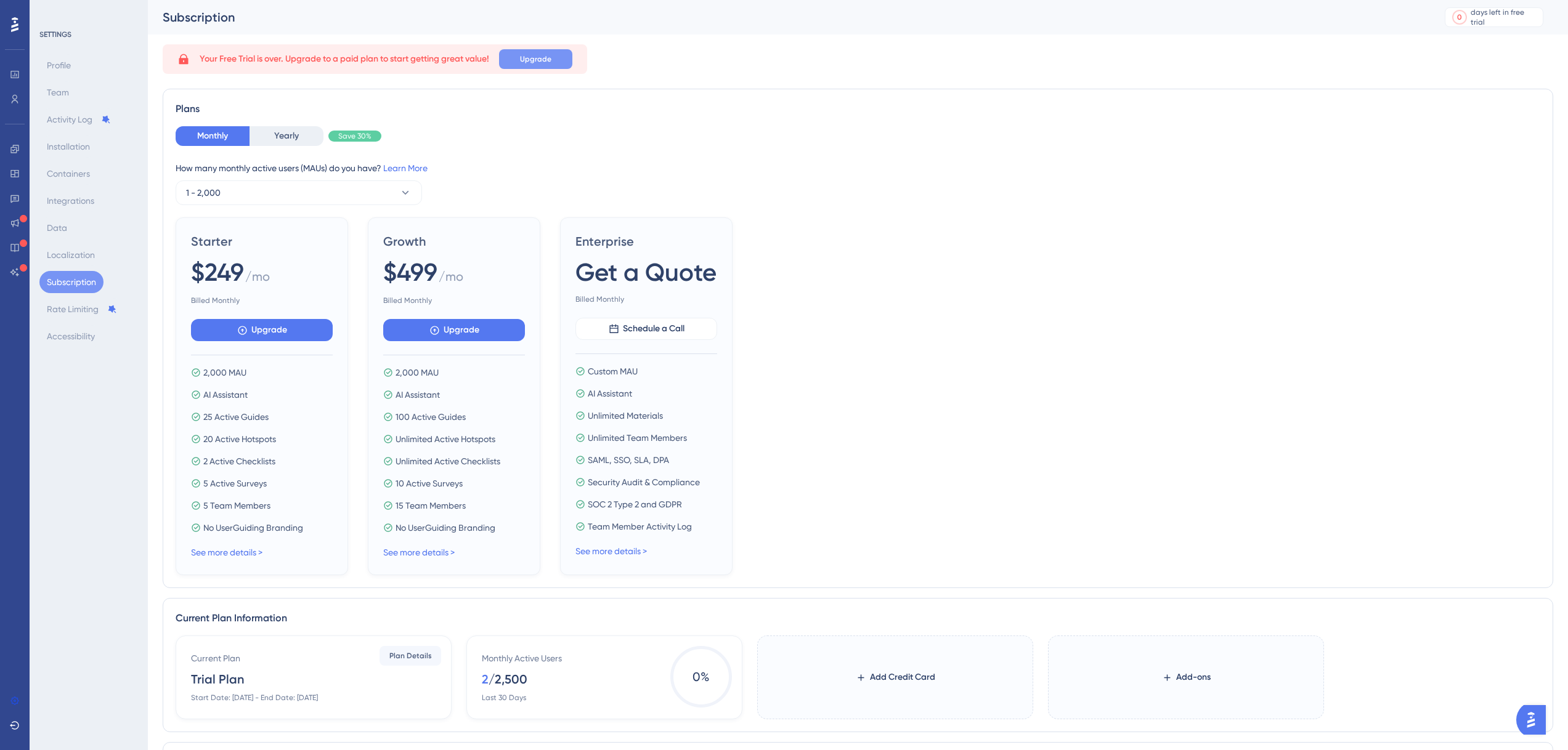
click at [542, 64] on button "Upgrade" at bounding box center [535, 59] width 73 height 20
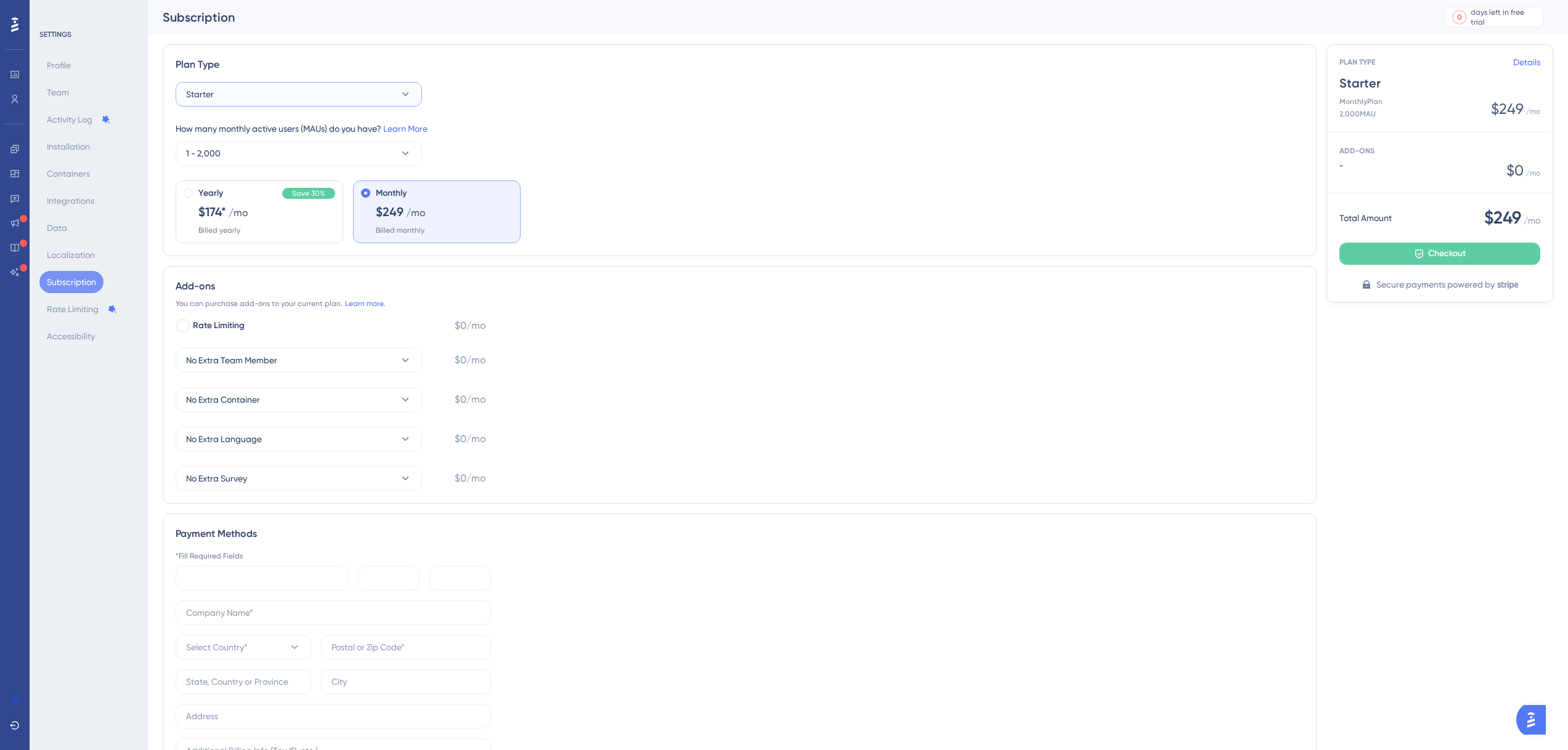
click at [376, 88] on button "Starter" at bounding box center [298, 94] width 246 height 25
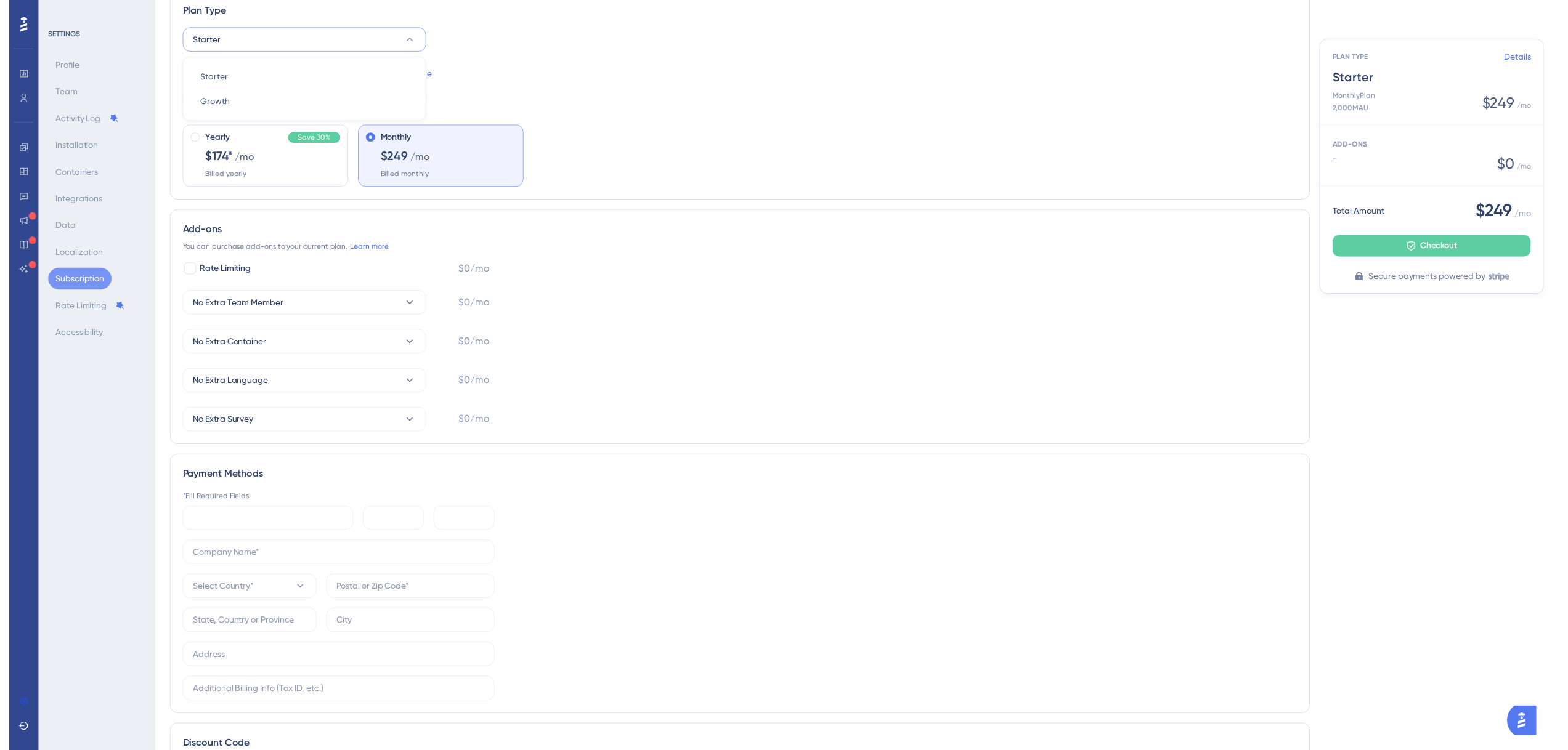
scroll to position [15, 0]
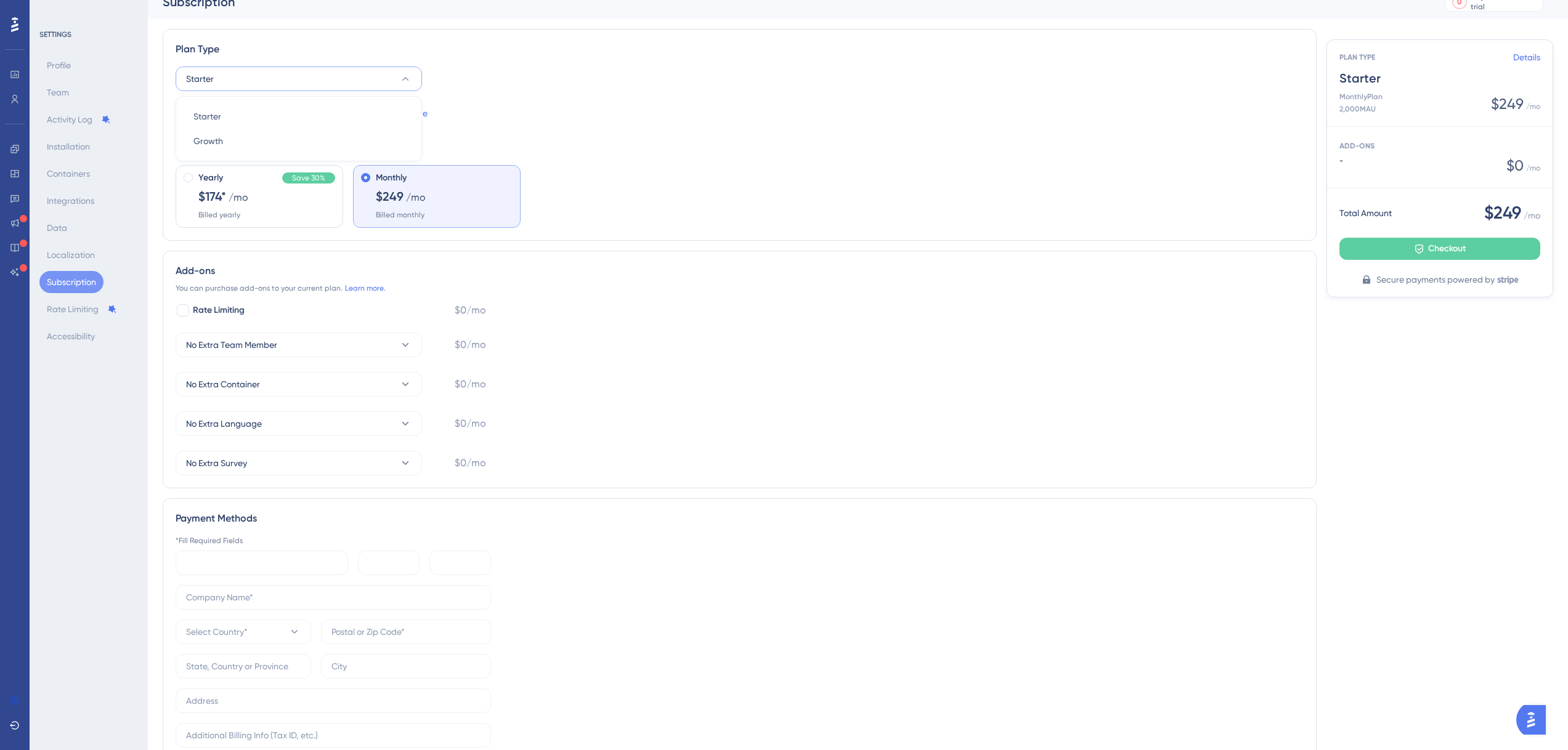
click at [655, 115] on div "How many monthly active users (MAUs) do you have? Learn More" at bounding box center [739, 113] width 1128 height 15
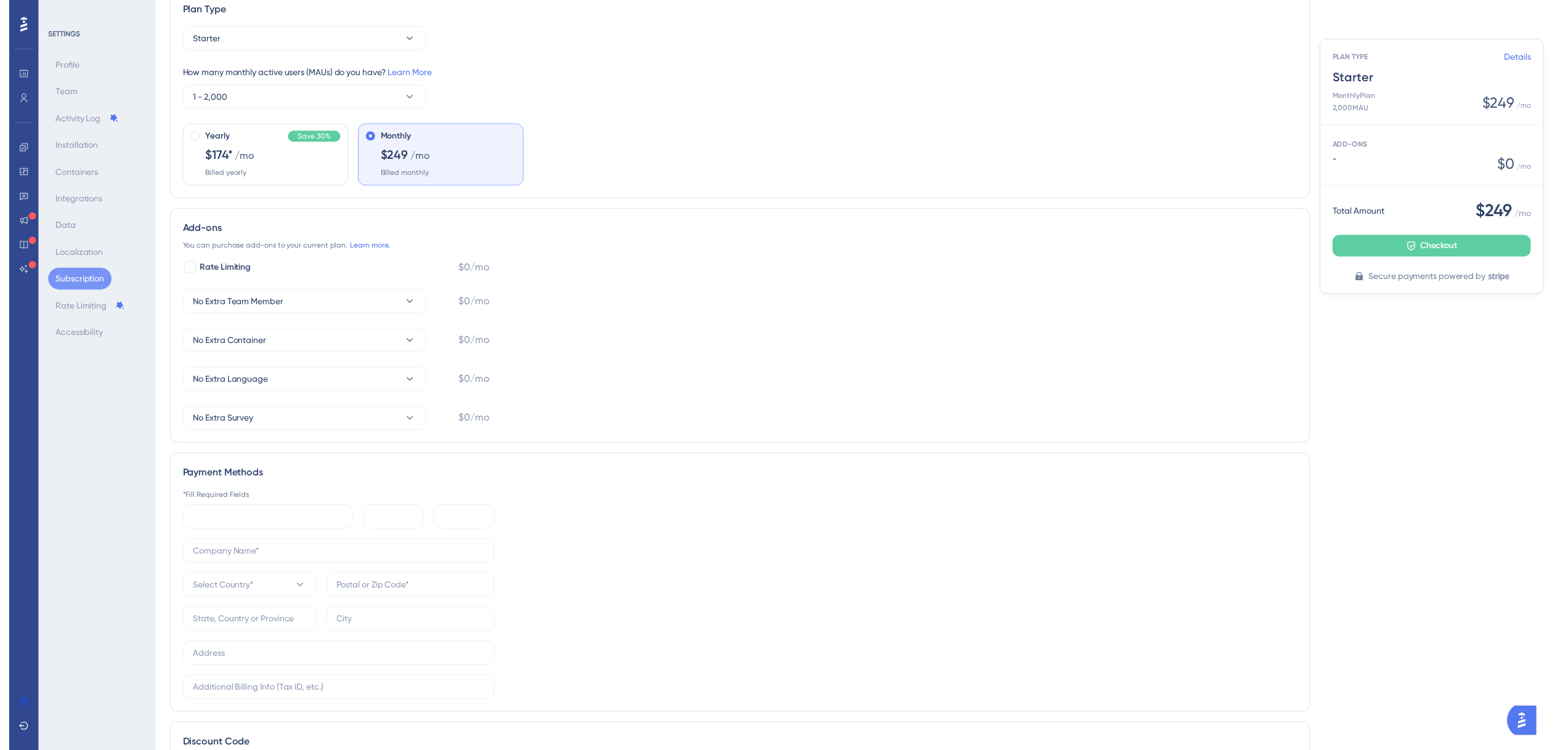
scroll to position [0, 0]
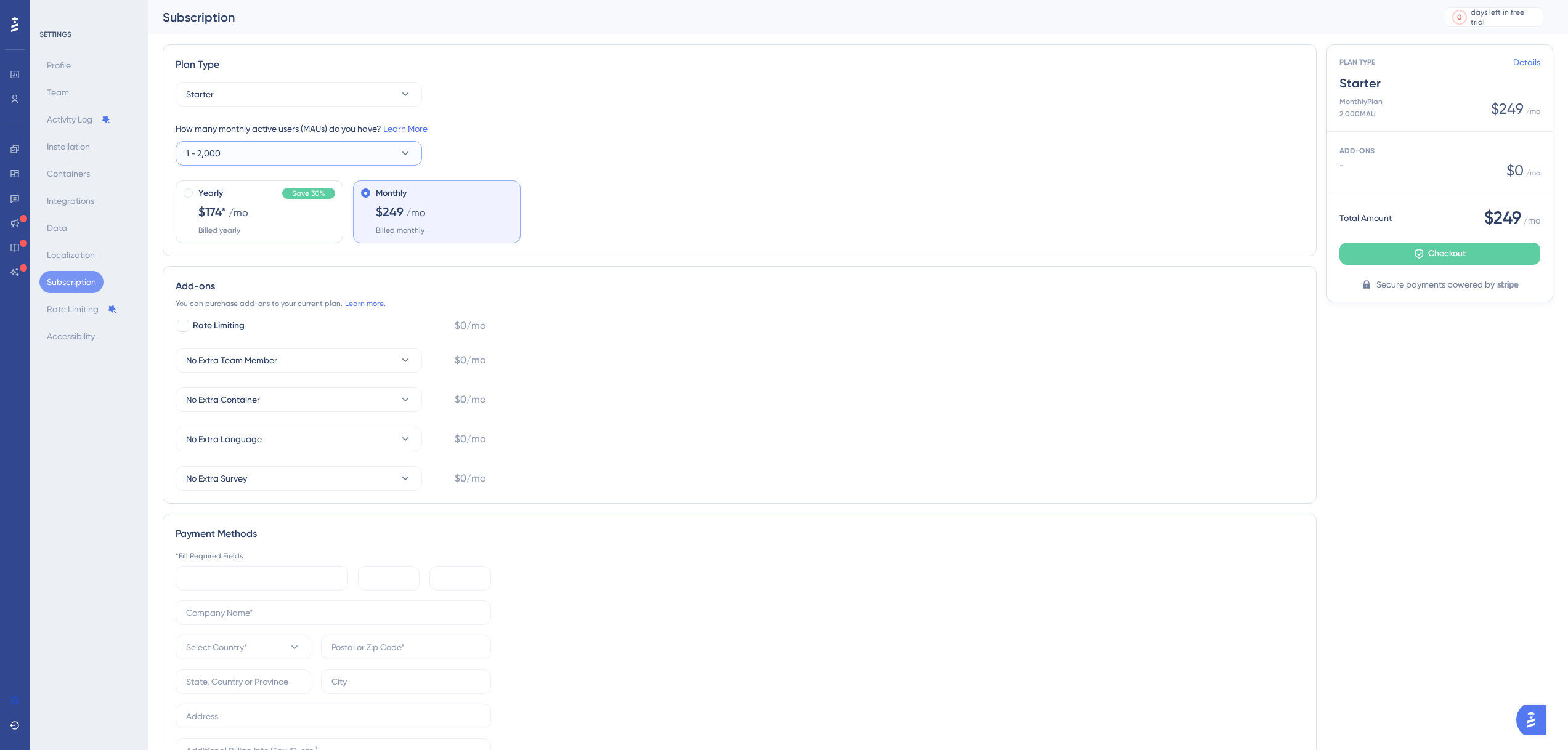
click at [286, 159] on button "1 - 2,000" at bounding box center [298, 153] width 246 height 25
click at [291, 186] on div "1 - 2,000 1 - 2,000" at bounding box center [298, 190] width 211 height 25
click at [295, 233] on div "Yearly Save 30% $174* /mo Billed yearly" at bounding box center [267, 210] width 137 height 49
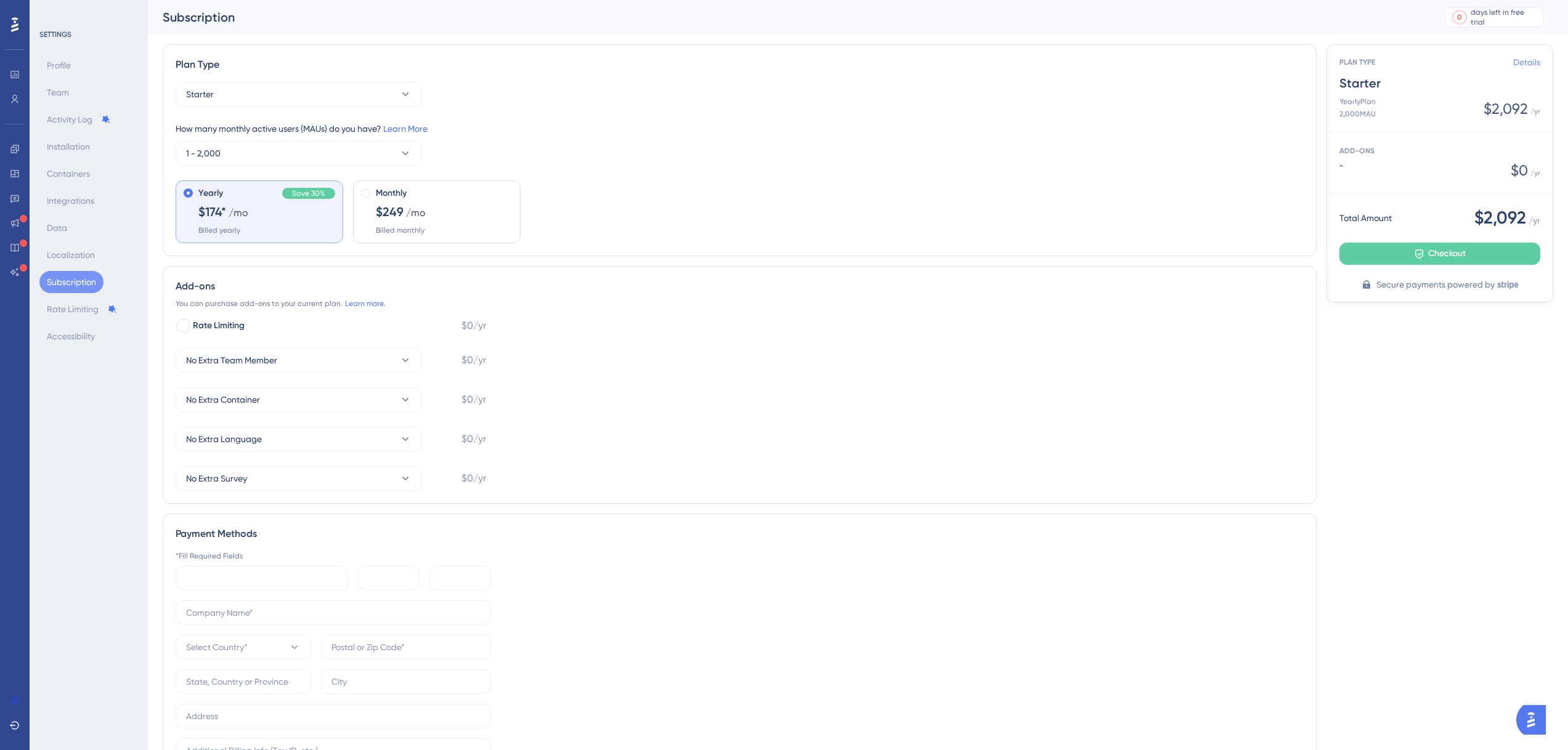
click at [1539, 59] on link "Details" at bounding box center [1526, 63] width 27 height 15
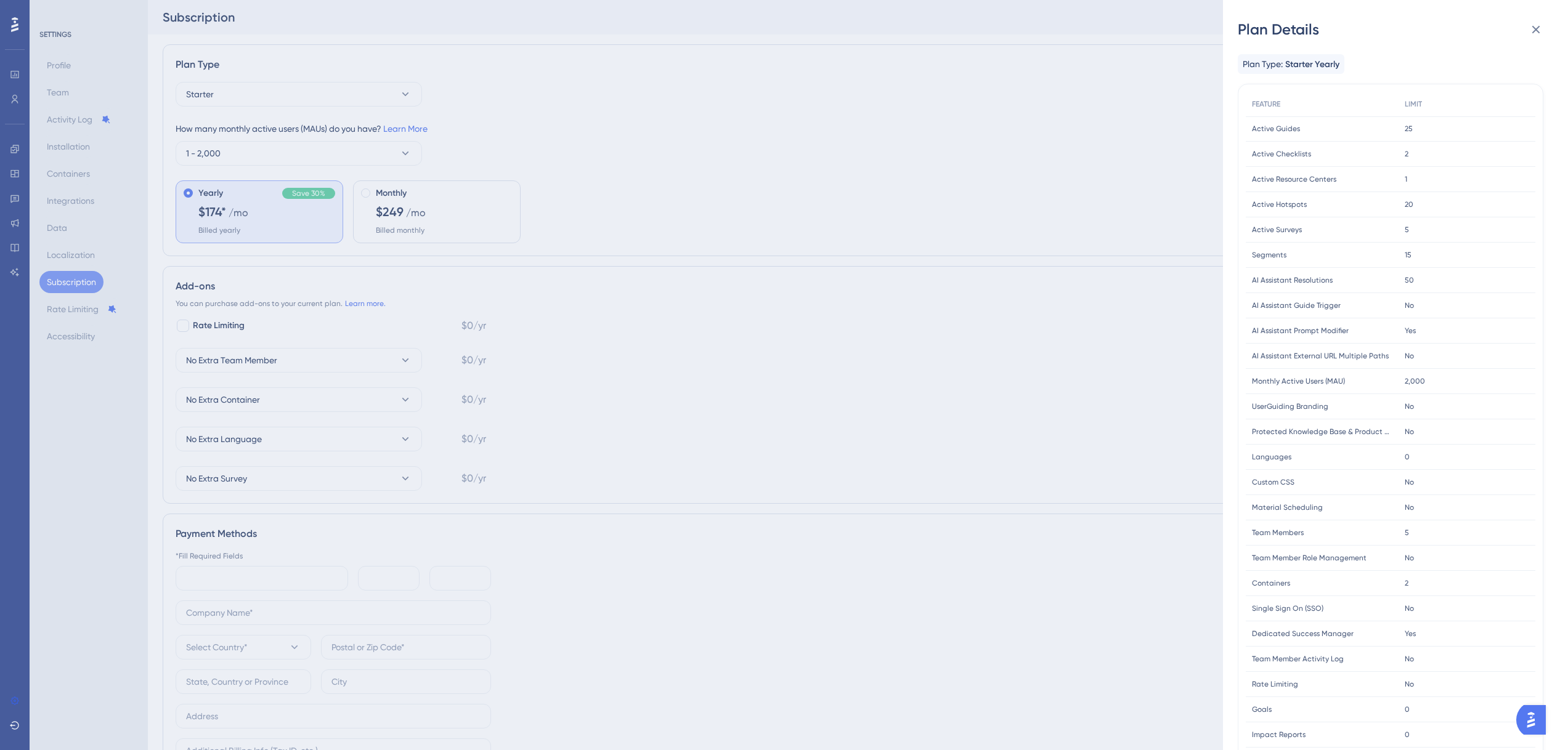
scroll to position [11, 0]
click at [1536, 32] on icon at bounding box center [1536, 29] width 15 height 15
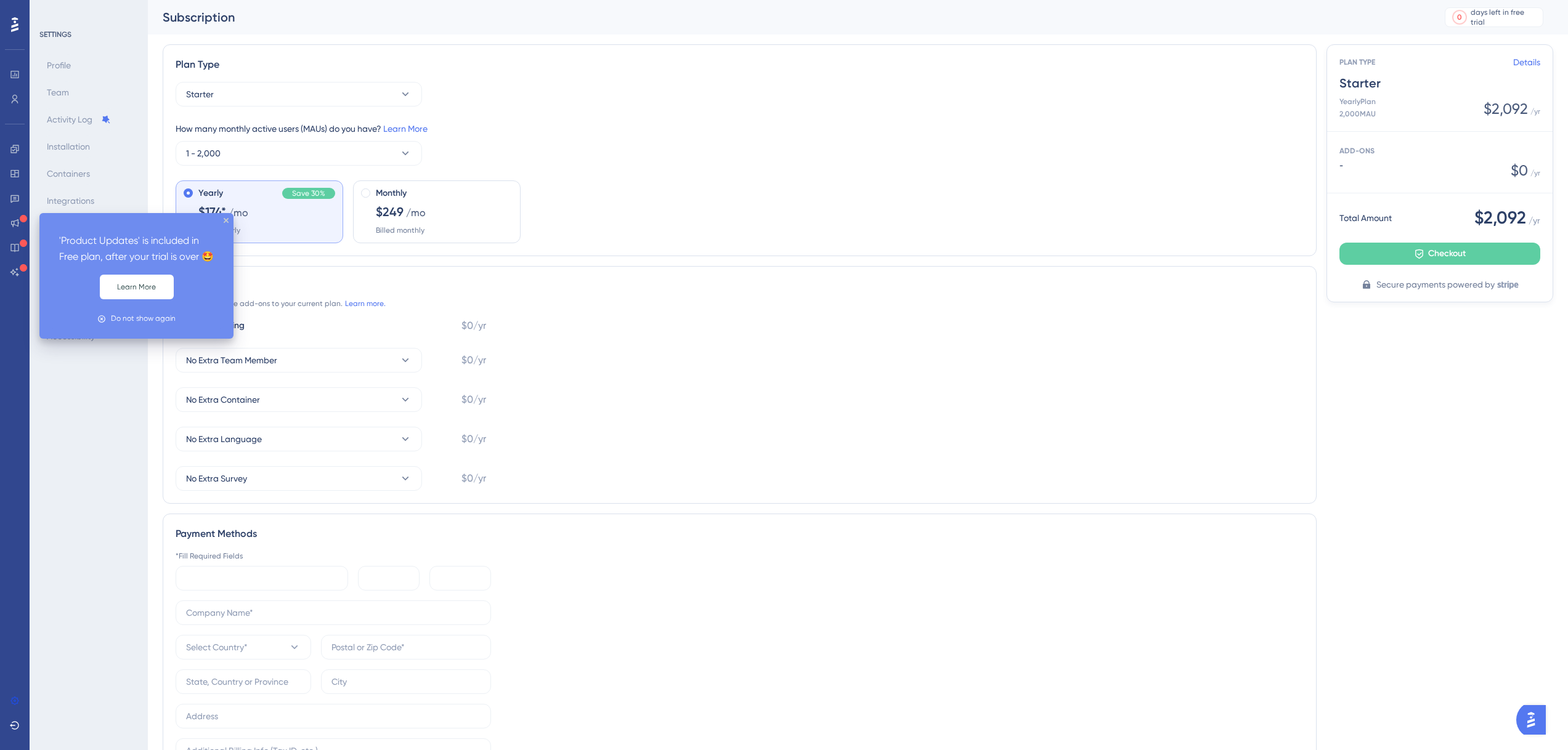
click at [20, 221] on icon at bounding box center [23, 219] width 8 height 8
click at [143, 299] on button "Learn More" at bounding box center [137, 287] width 74 height 25
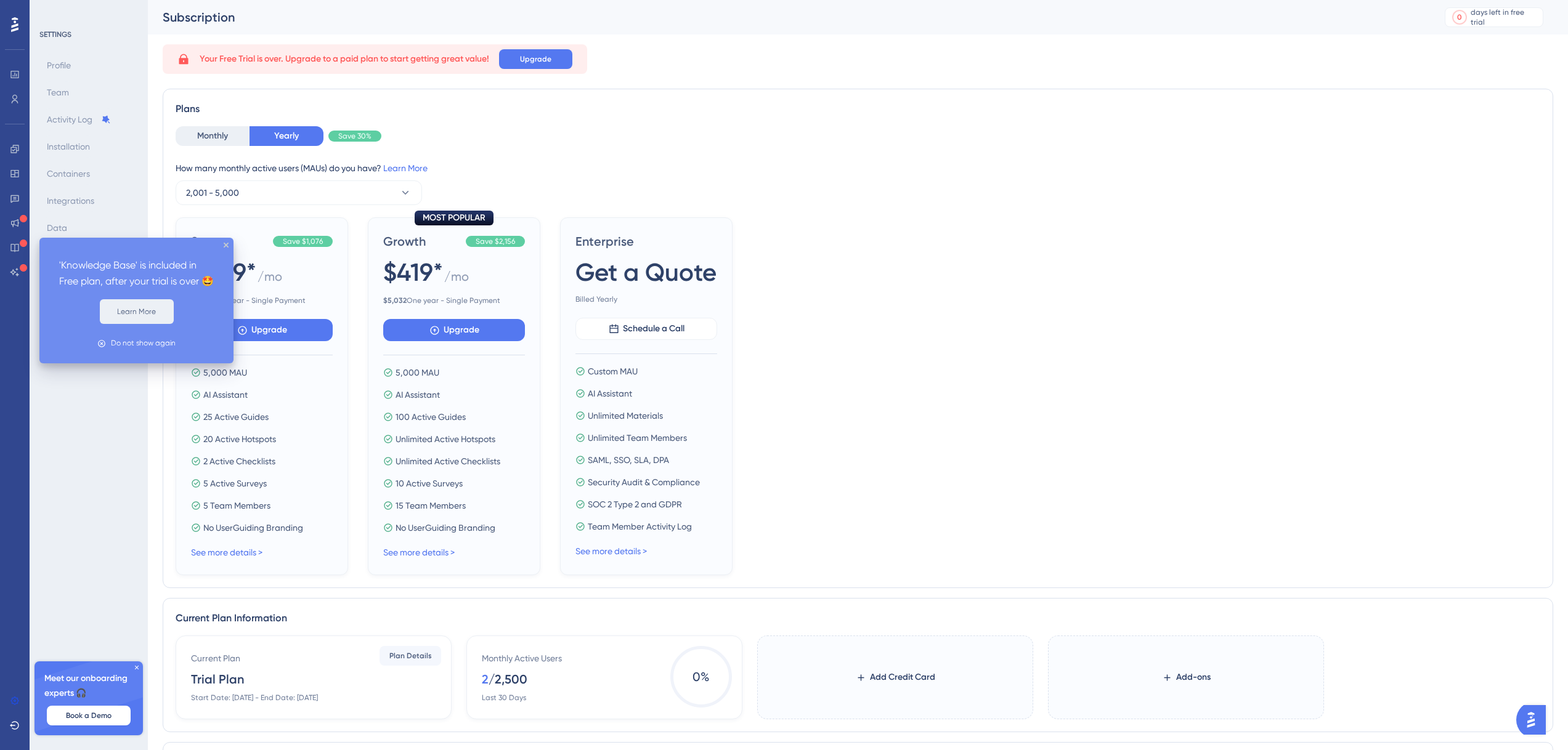
click at [143, 324] on button "Learn More" at bounding box center [137, 311] width 74 height 25
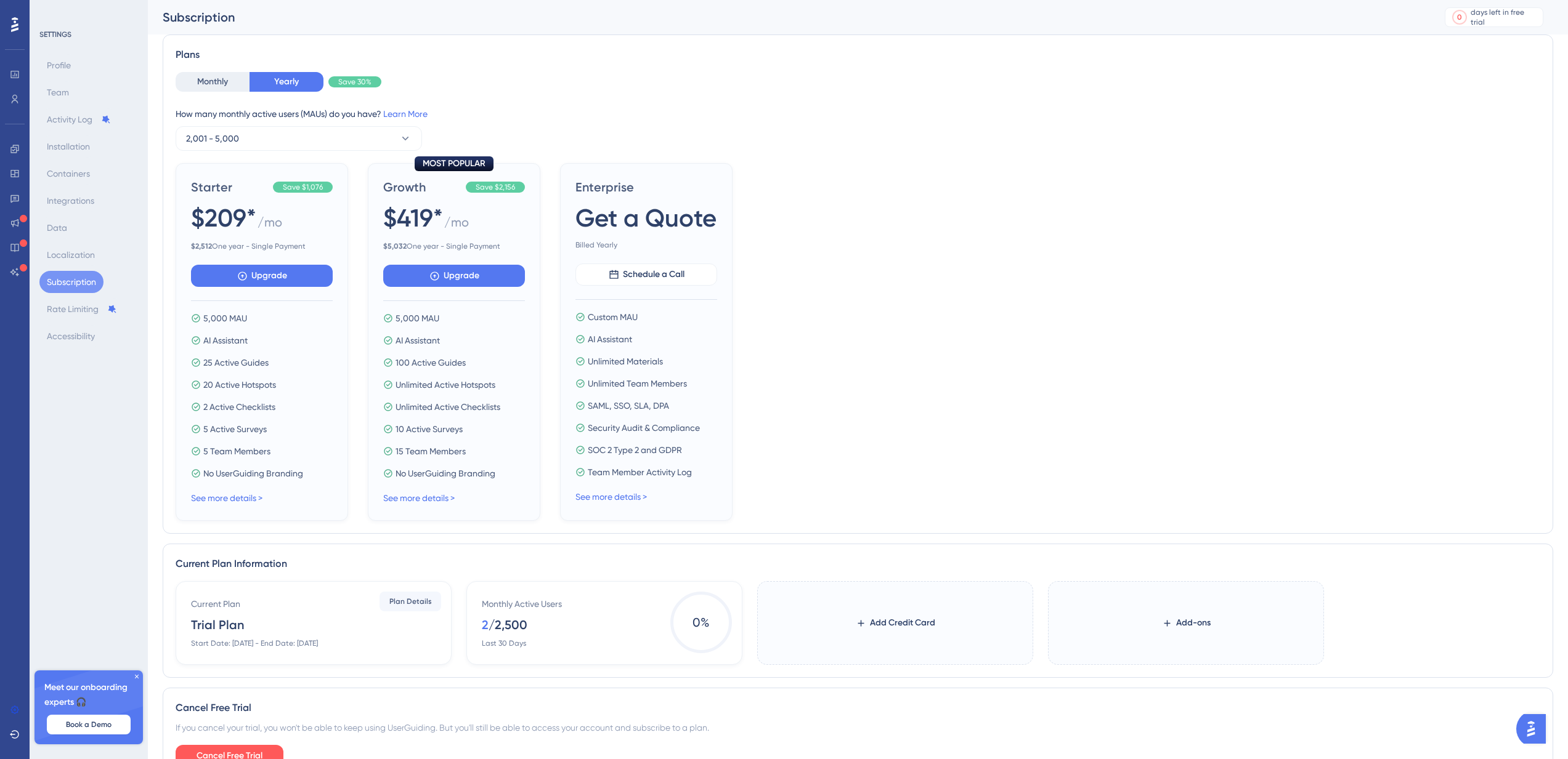
scroll to position [134, 0]
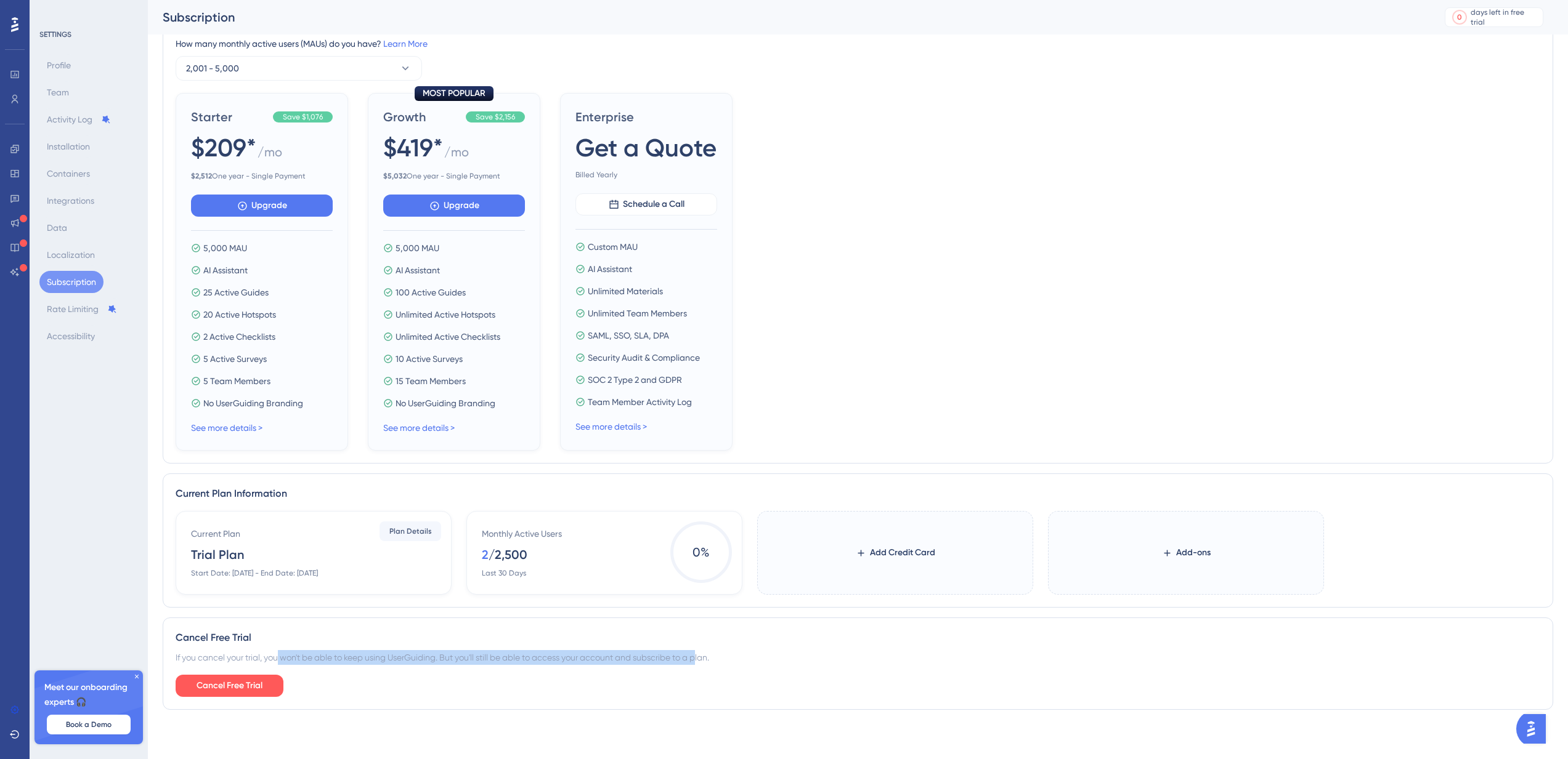
drag, startPoint x: 280, startPoint y: 656, endPoint x: 704, endPoint y: 656, distance: 424.0
click at [704, 656] on div "If you cancel your trial, you won't be able to keep using UserGuiding. But you'…" at bounding box center [858, 658] width 1365 height 15
click at [544, 660] on div "If you cancel your trial, you won't be able to keep using UserGuiding. But you'…" at bounding box center [858, 658] width 1365 height 15
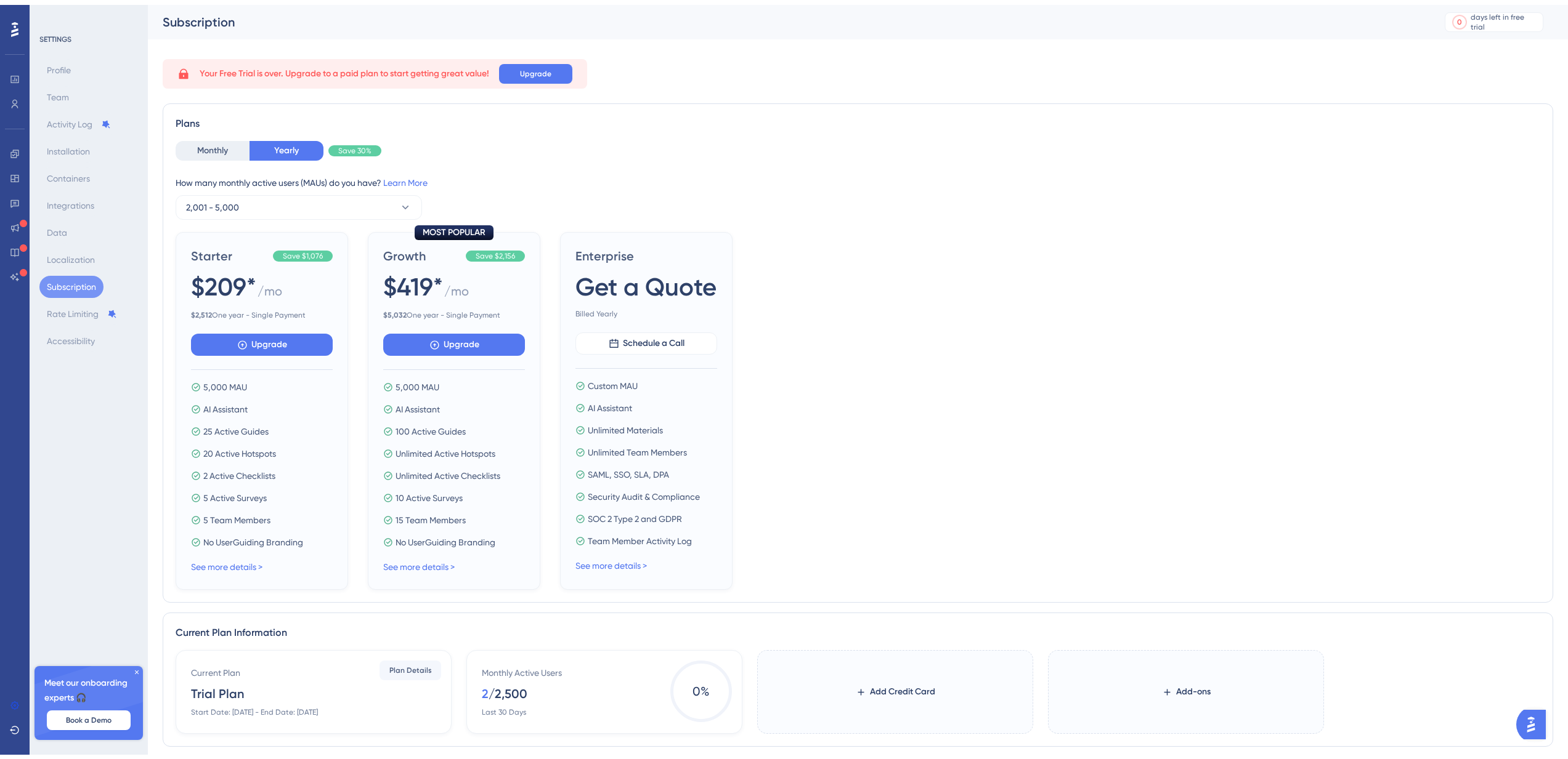
scroll to position [134, 0]
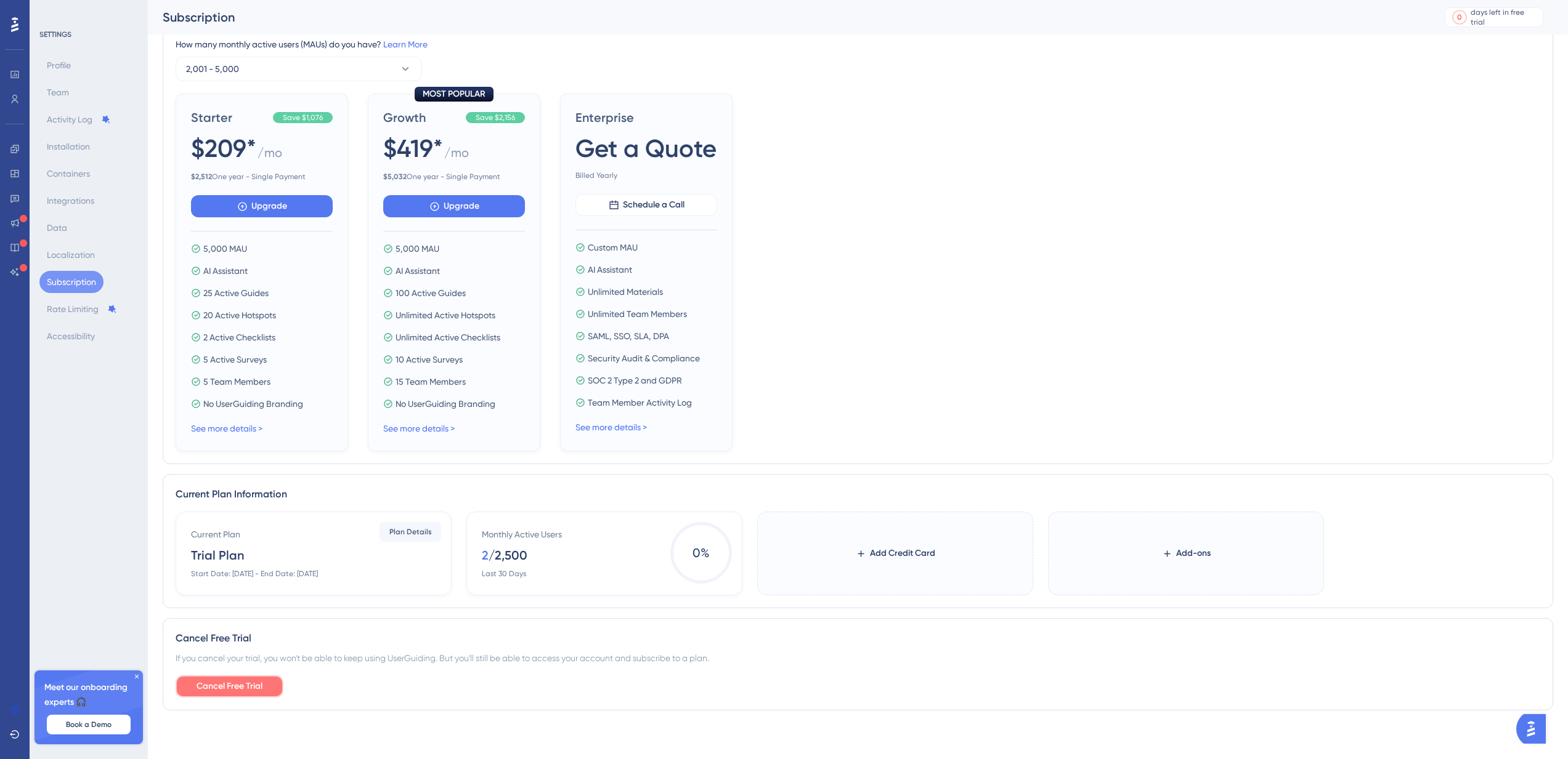
click at [256, 690] on span "Cancel Free Trial" at bounding box center [229, 686] width 66 height 15
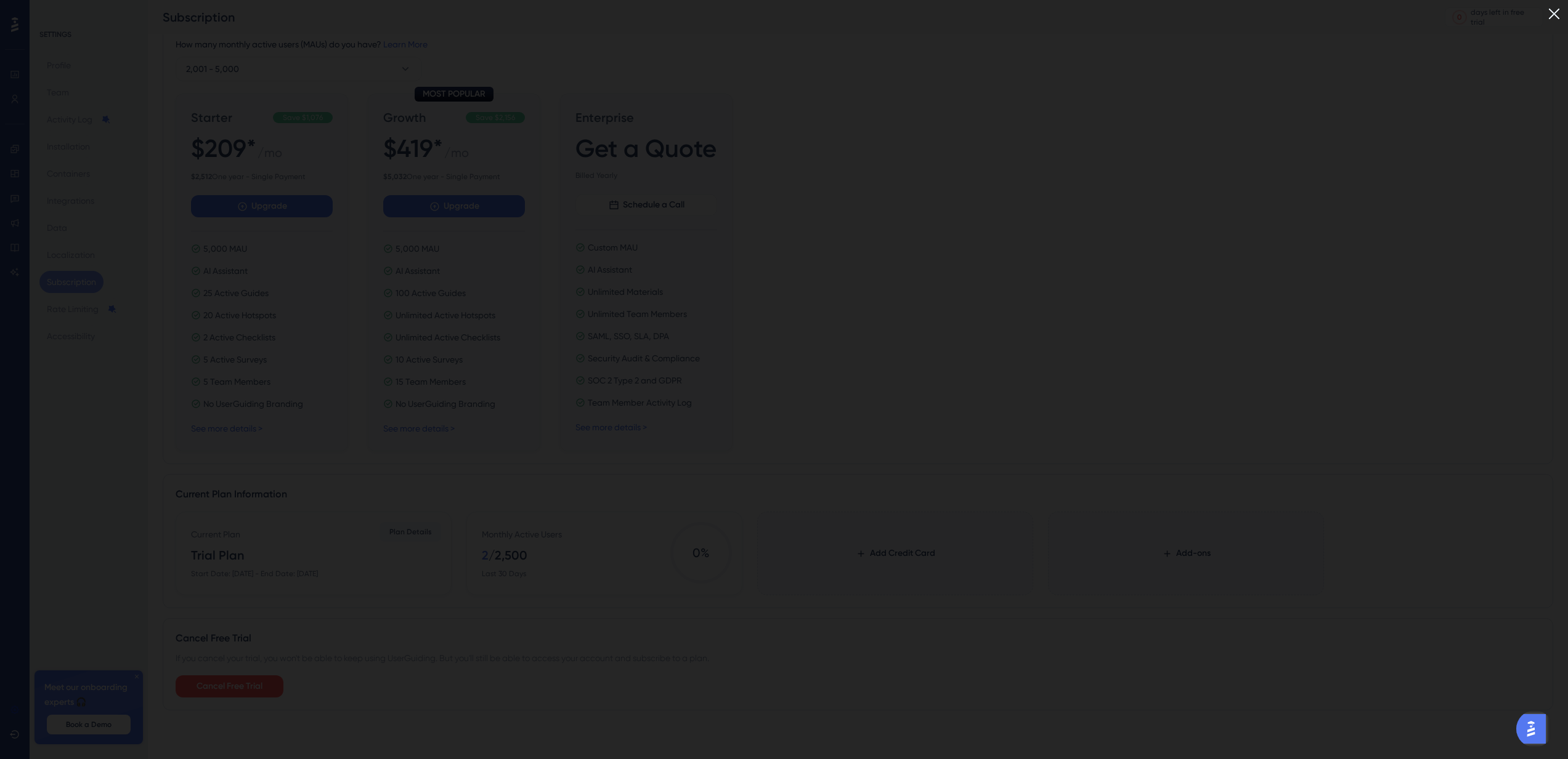
click at [1564, 14] on img at bounding box center [1554, 14] width 20 height 20
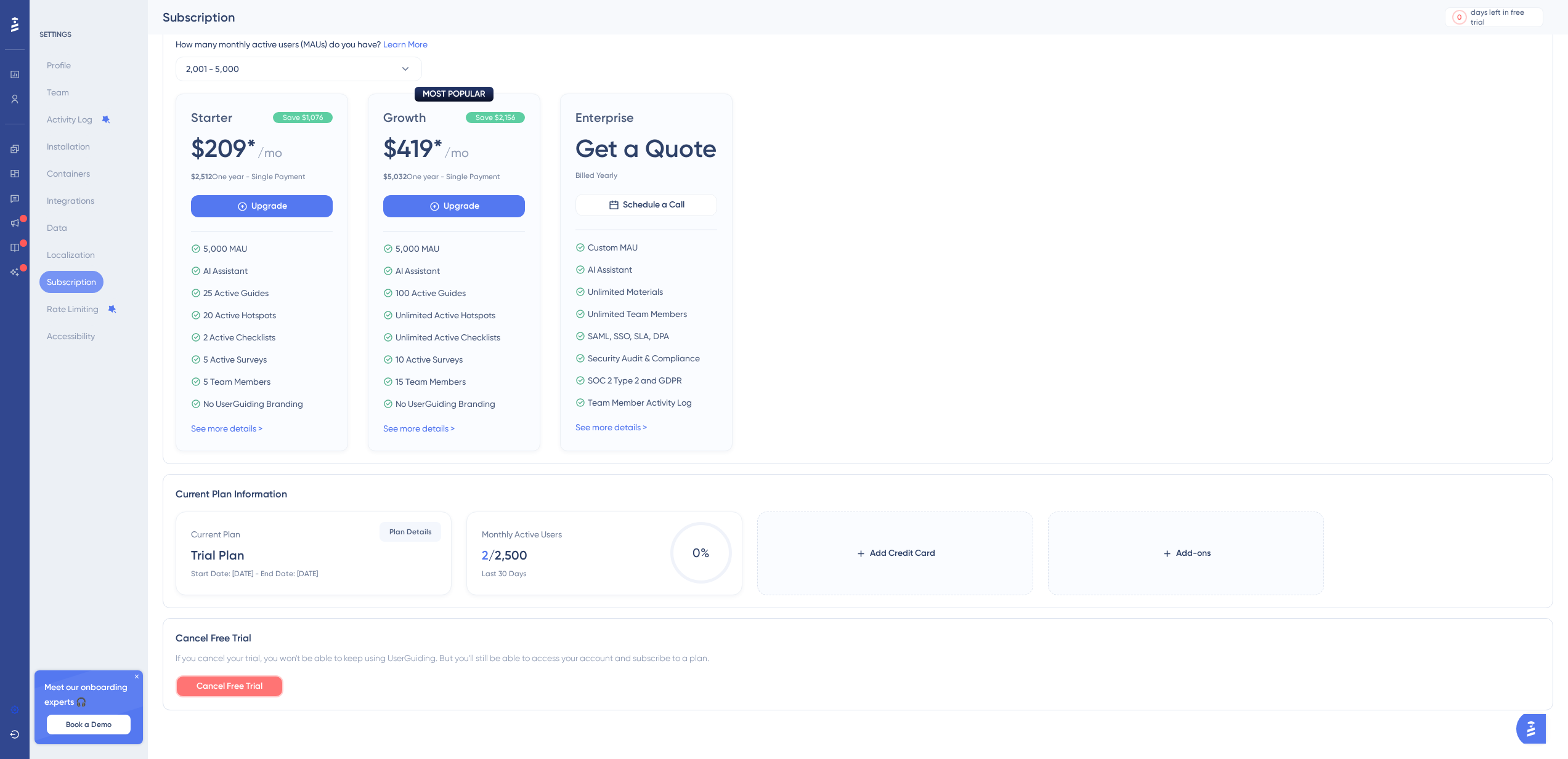
click at [255, 693] on span "Cancel Free Trial" at bounding box center [229, 686] width 66 height 15
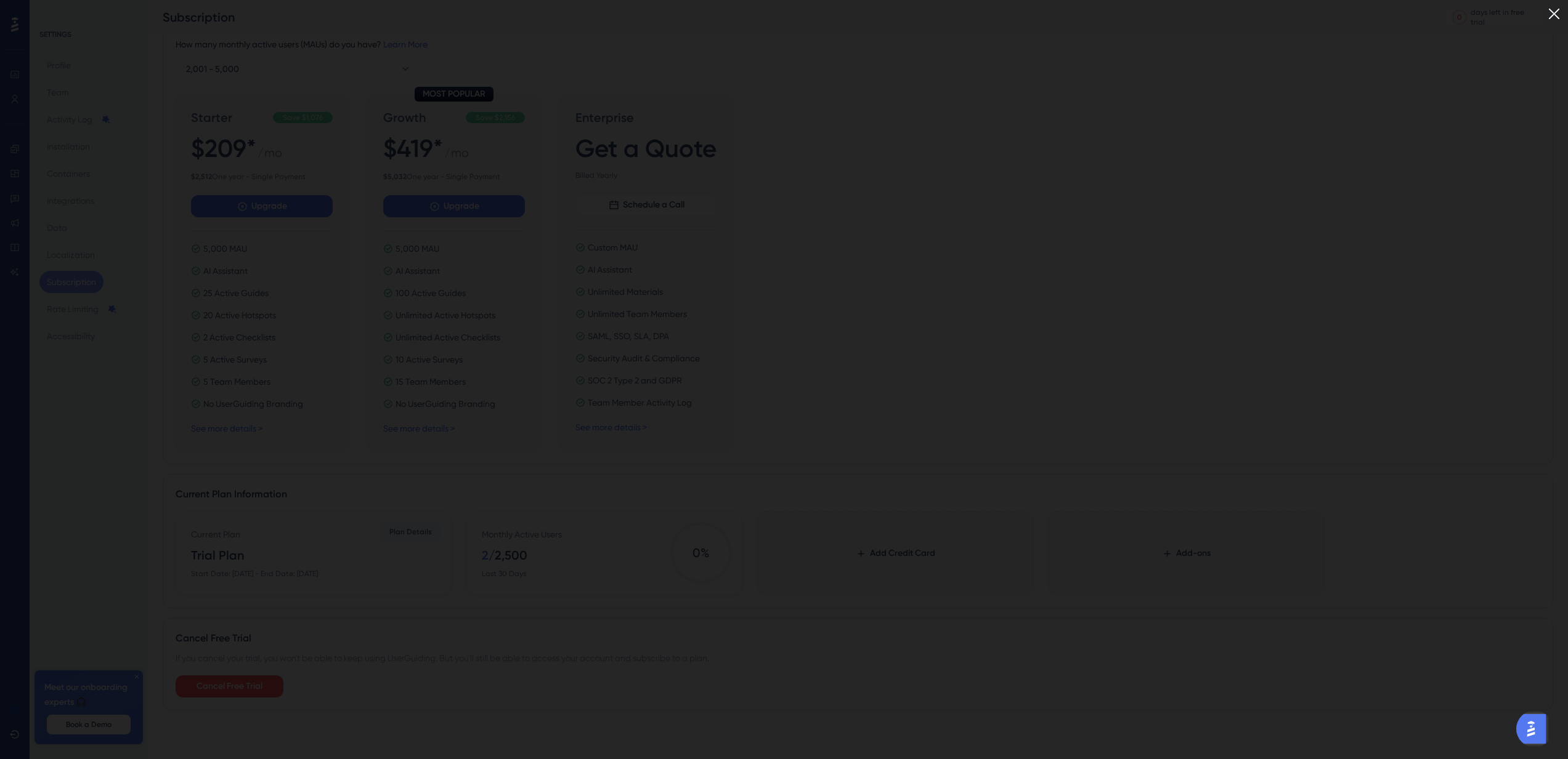
scroll to position [134, 0]
click at [1564, 7] on img at bounding box center [1554, 14] width 20 height 20
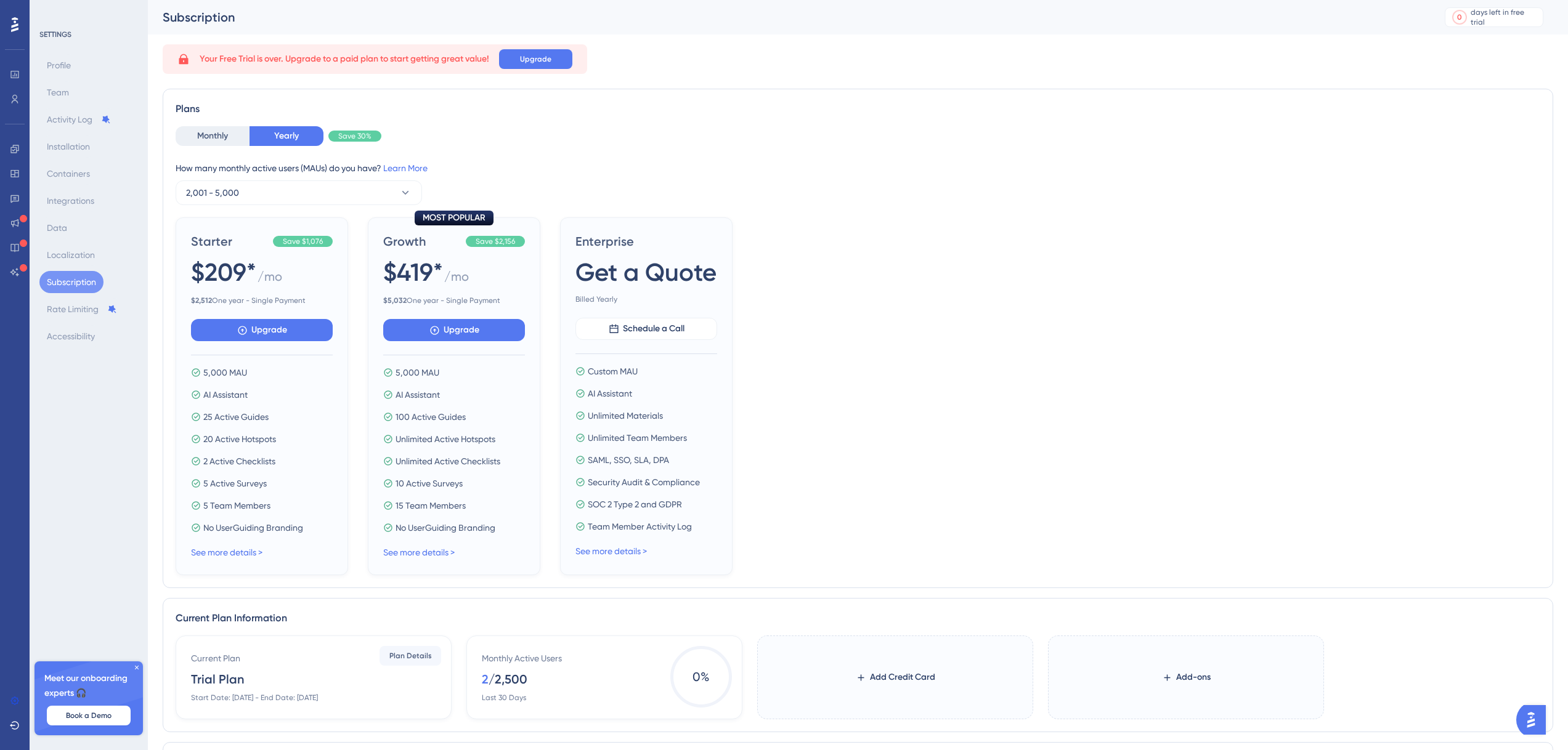
click at [135, 668] on icon at bounding box center [137, 667] width 4 height 4
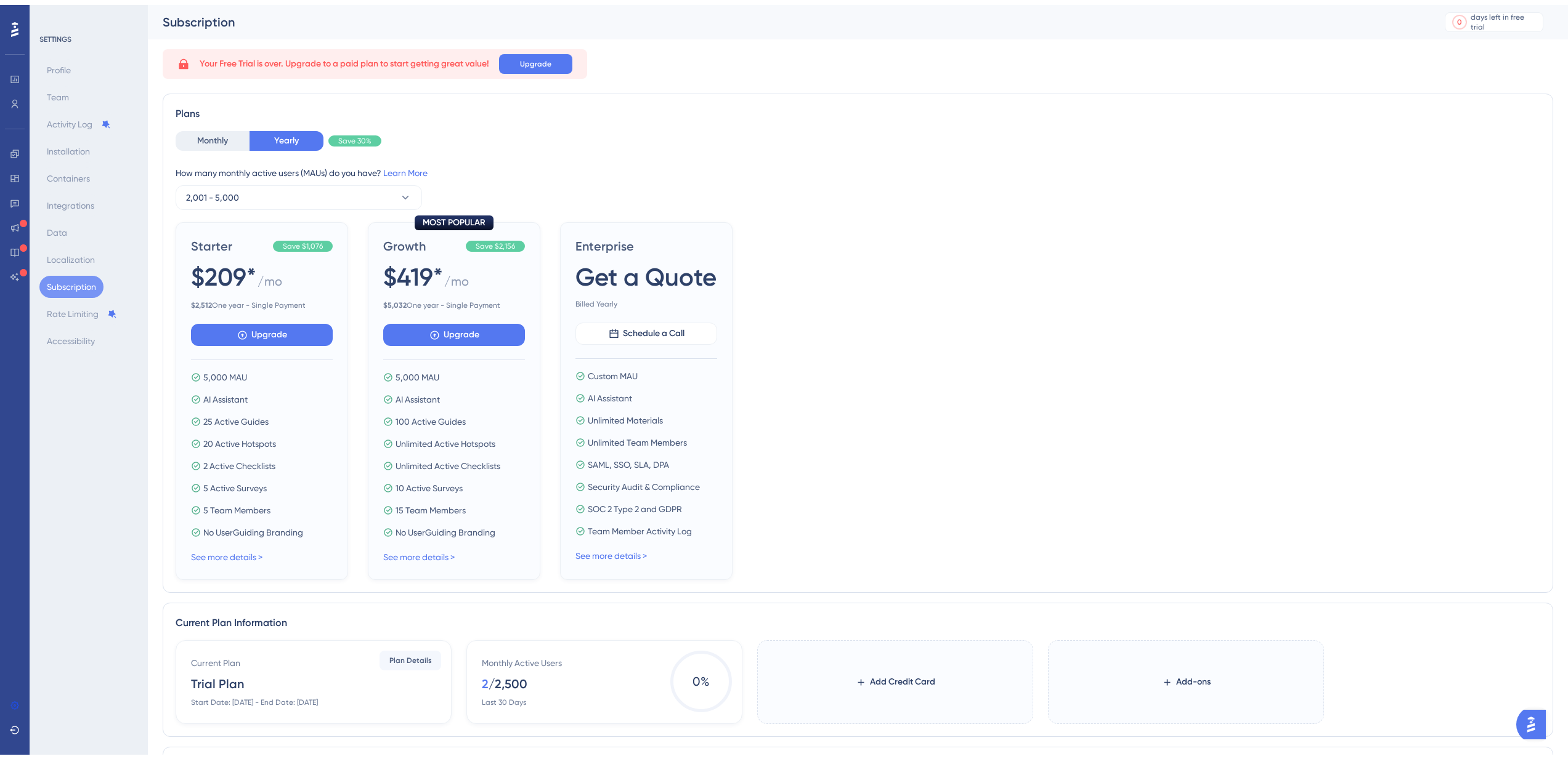
scroll to position [134, 0]
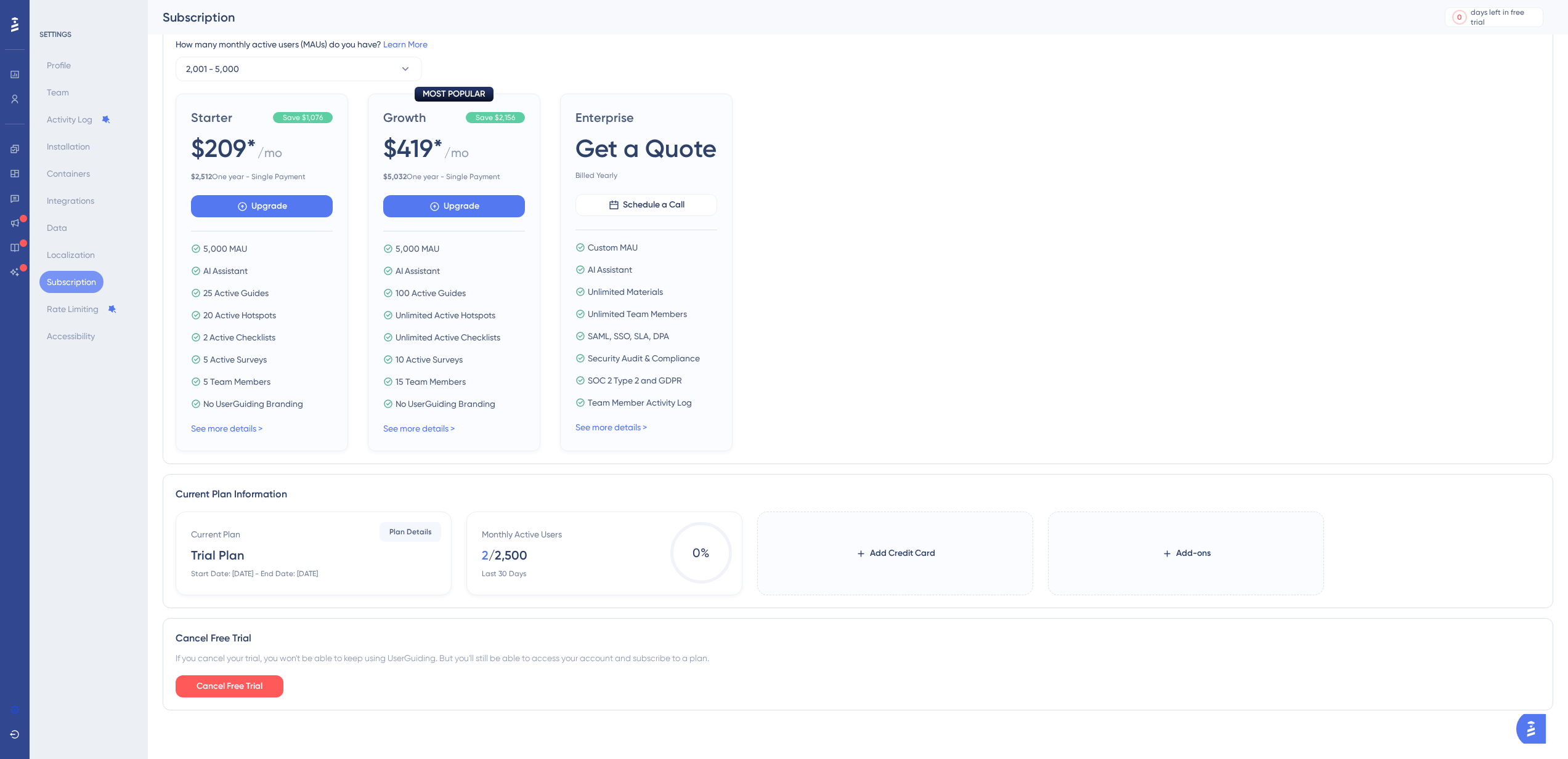
click at [413, 557] on div "Current Plan Trial Plan Start Date: [DATE] - End Date: [DATE]" at bounding box center [316, 553] width 250 height 51
click at [407, 514] on div "Current Plan Information Current Plan Trial Plan Start Date: [DATE] - End Date:…" at bounding box center [858, 541] width 1390 height 134
click at [405, 529] on span "Plan Details" at bounding box center [410, 532] width 42 height 10
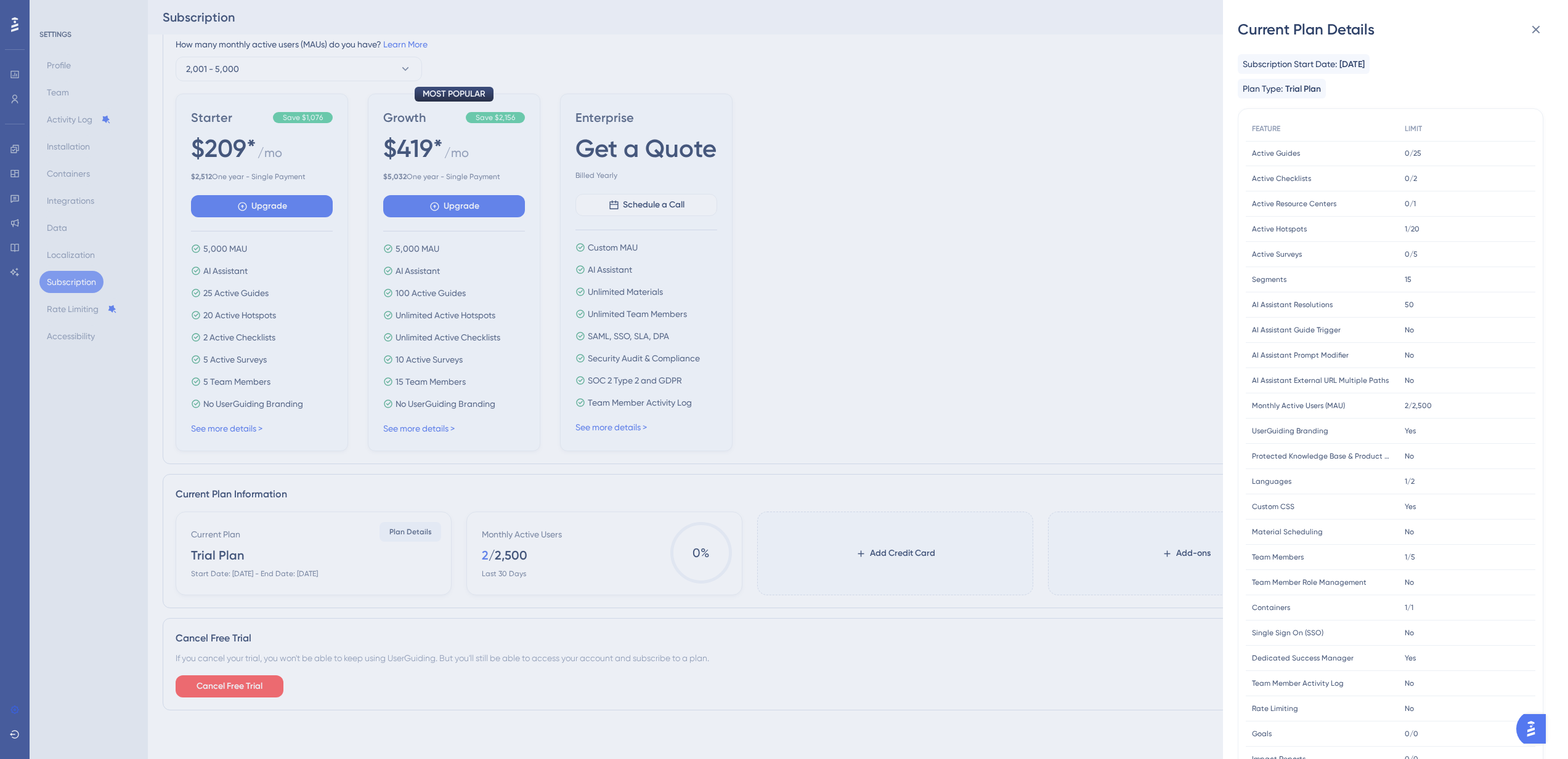
drag, startPoint x: 1293, startPoint y: 89, endPoint x: 1356, endPoint y: 82, distance: 63.4
click at [1356, 82] on div "Subscription Start Date: [DATE] Plan Type: Trial Plan" at bounding box center [1390, 76] width 305 height 45
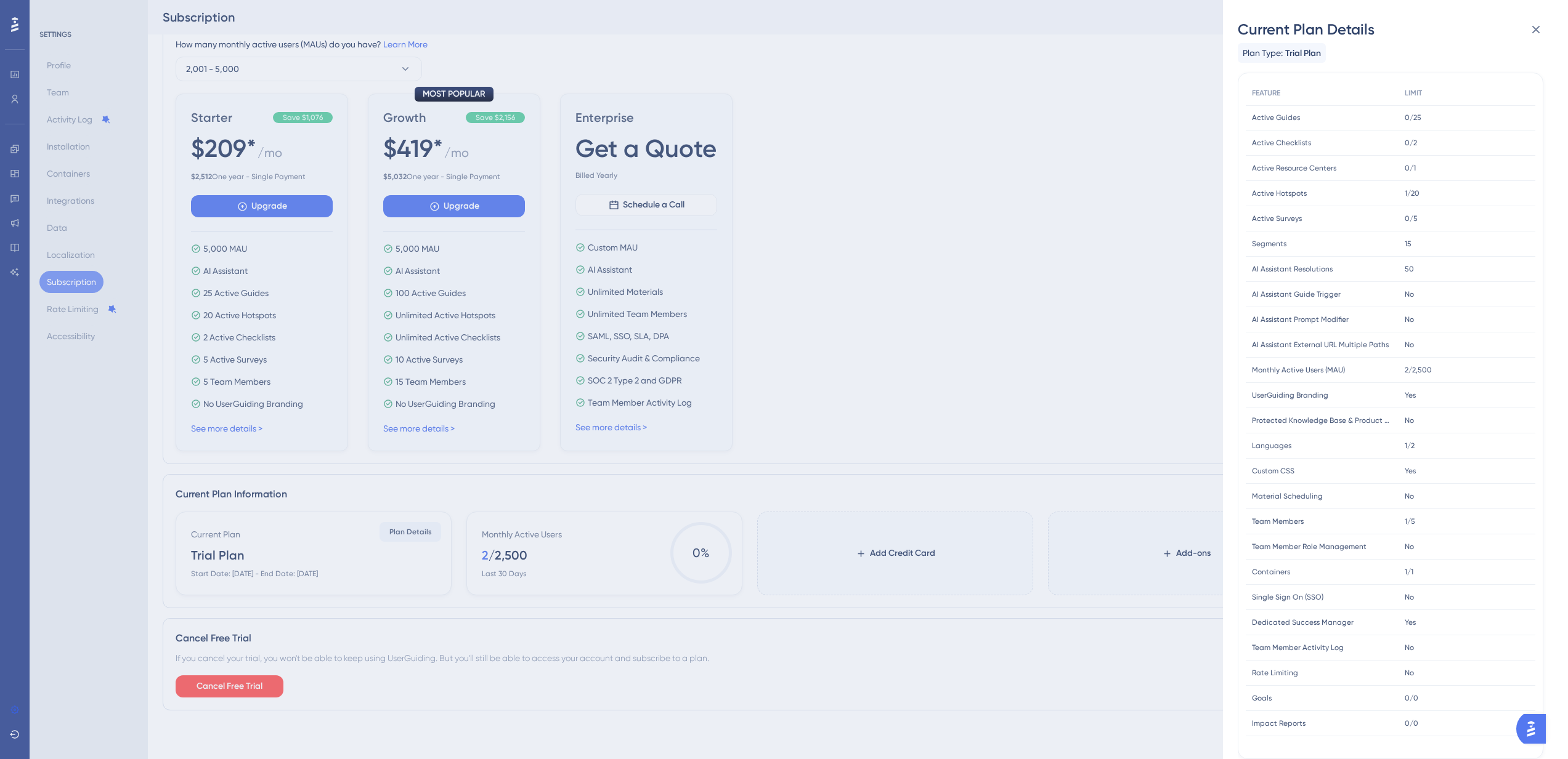
scroll to position [134, 0]
click at [1535, 27] on icon at bounding box center [1536, 29] width 15 height 15
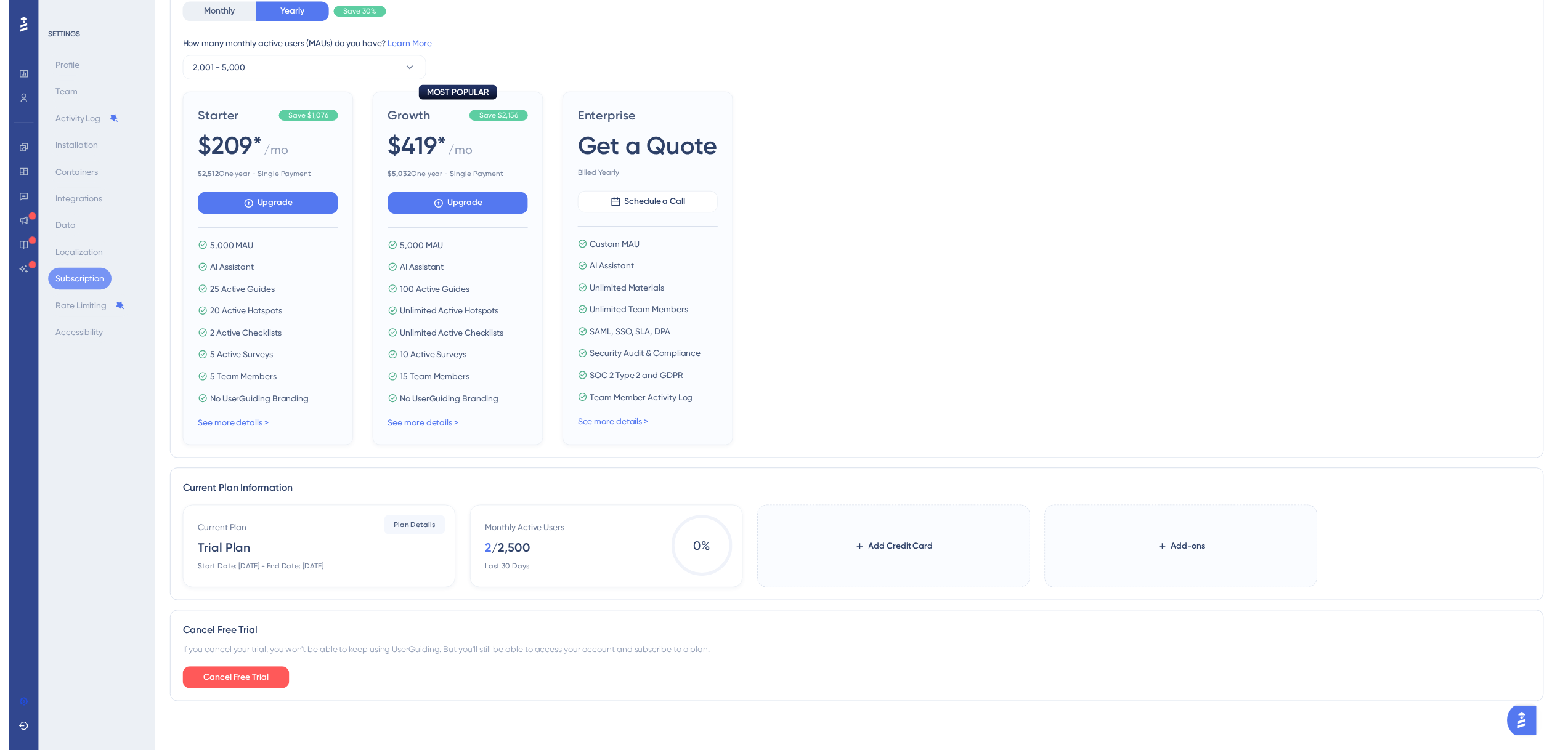
scroll to position [0, 0]
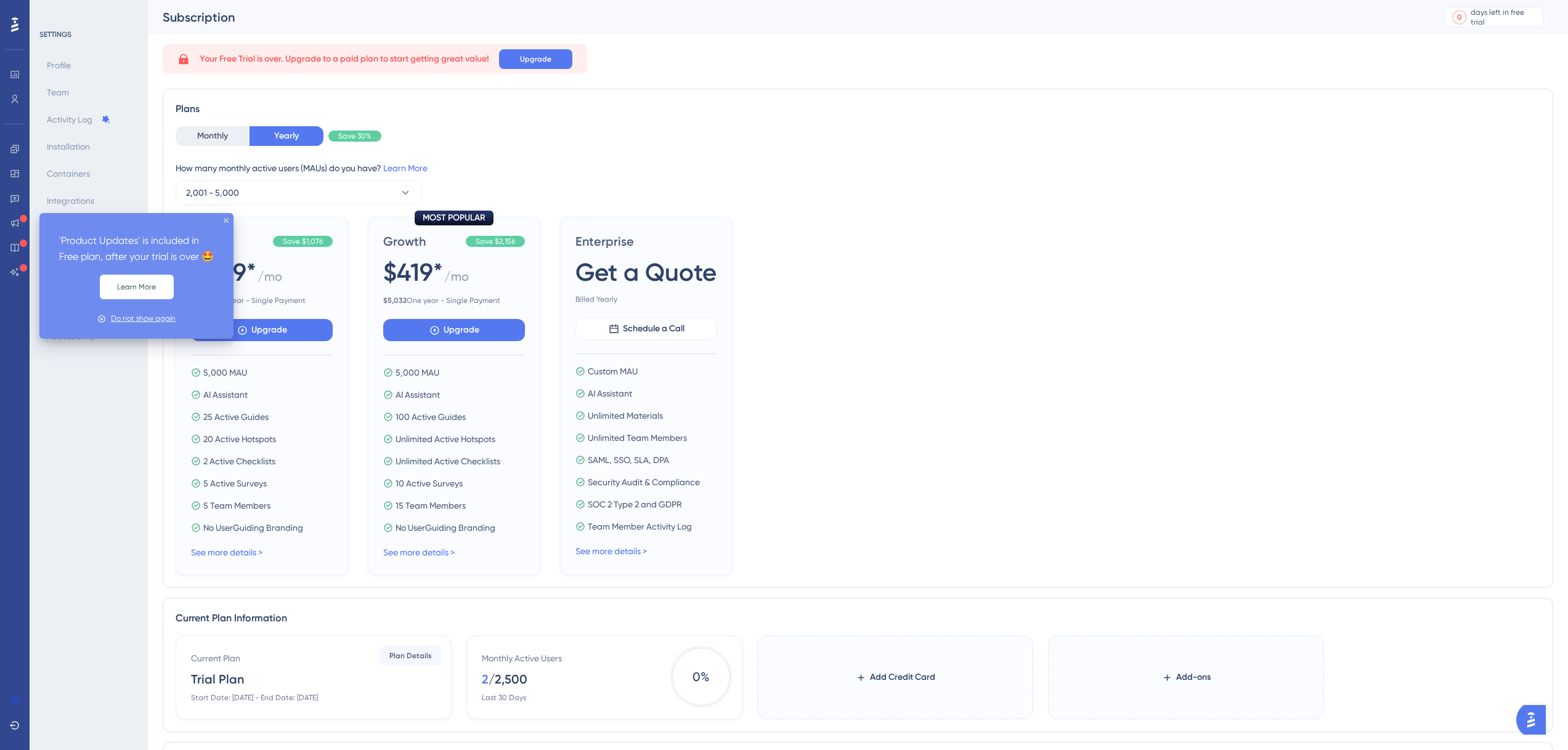
click at [143, 325] on div "Do not show again" at bounding box center [144, 318] width 65 height 11
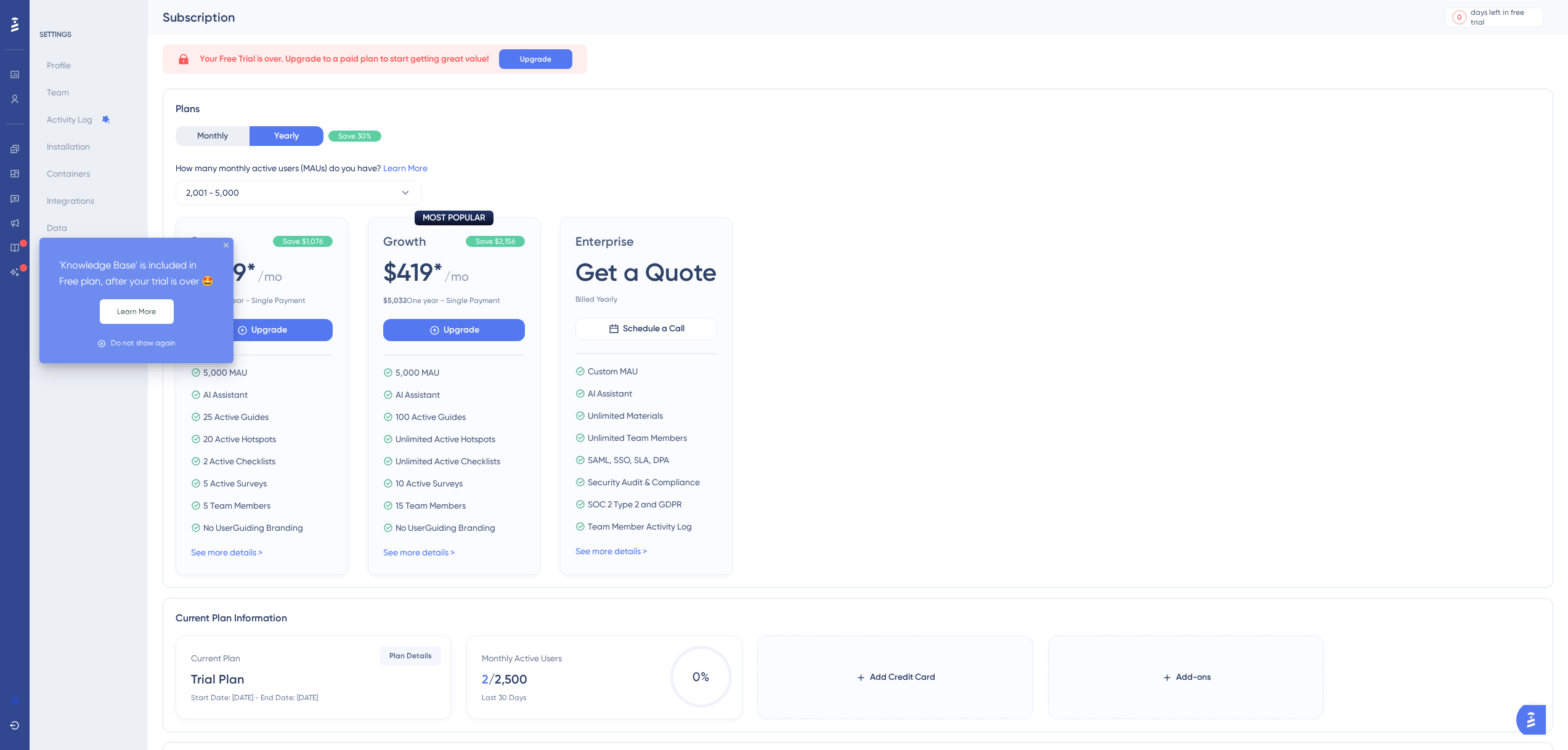
click at [21, 242] on icon at bounding box center [23, 243] width 8 height 8
click at [152, 349] on div "Do not show again" at bounding box center [144, 343] width 65 height 11
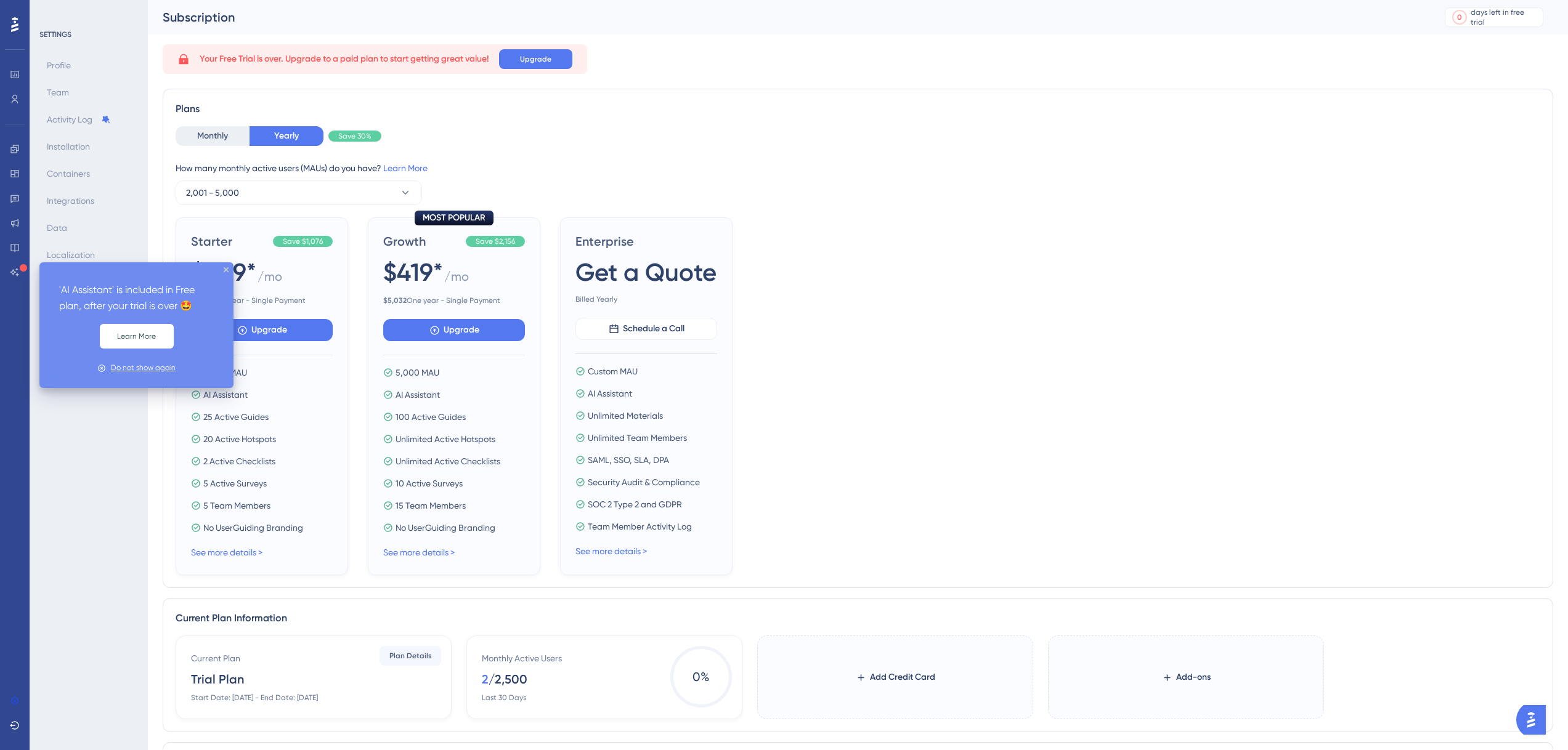
click at [135, 368] on div "Do not show again" at bounding box center [144, 367] width 65 height 11
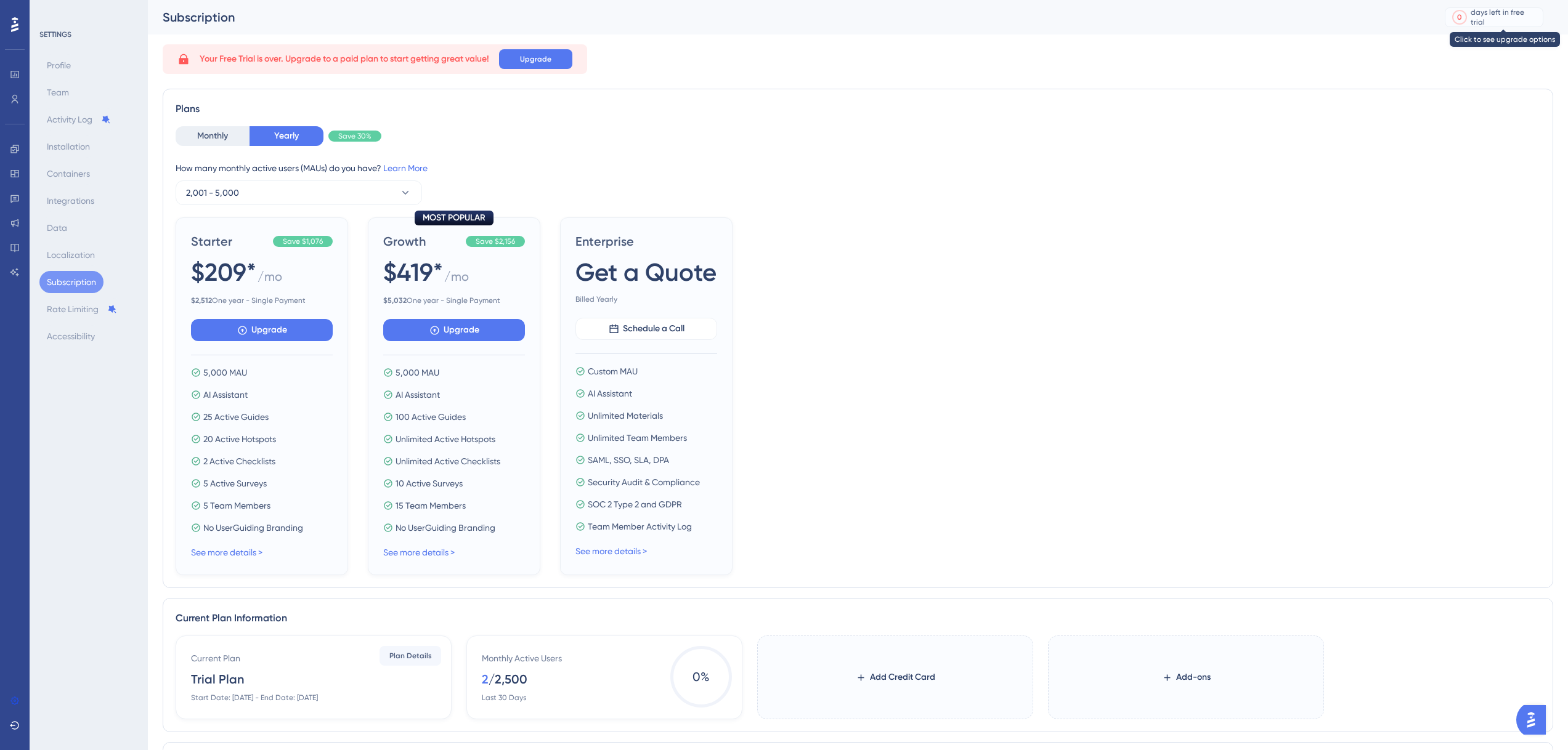
click at [1486, 11] on div "0 days left in free trial" at bounding box center [1494, 17] width 98 height 20
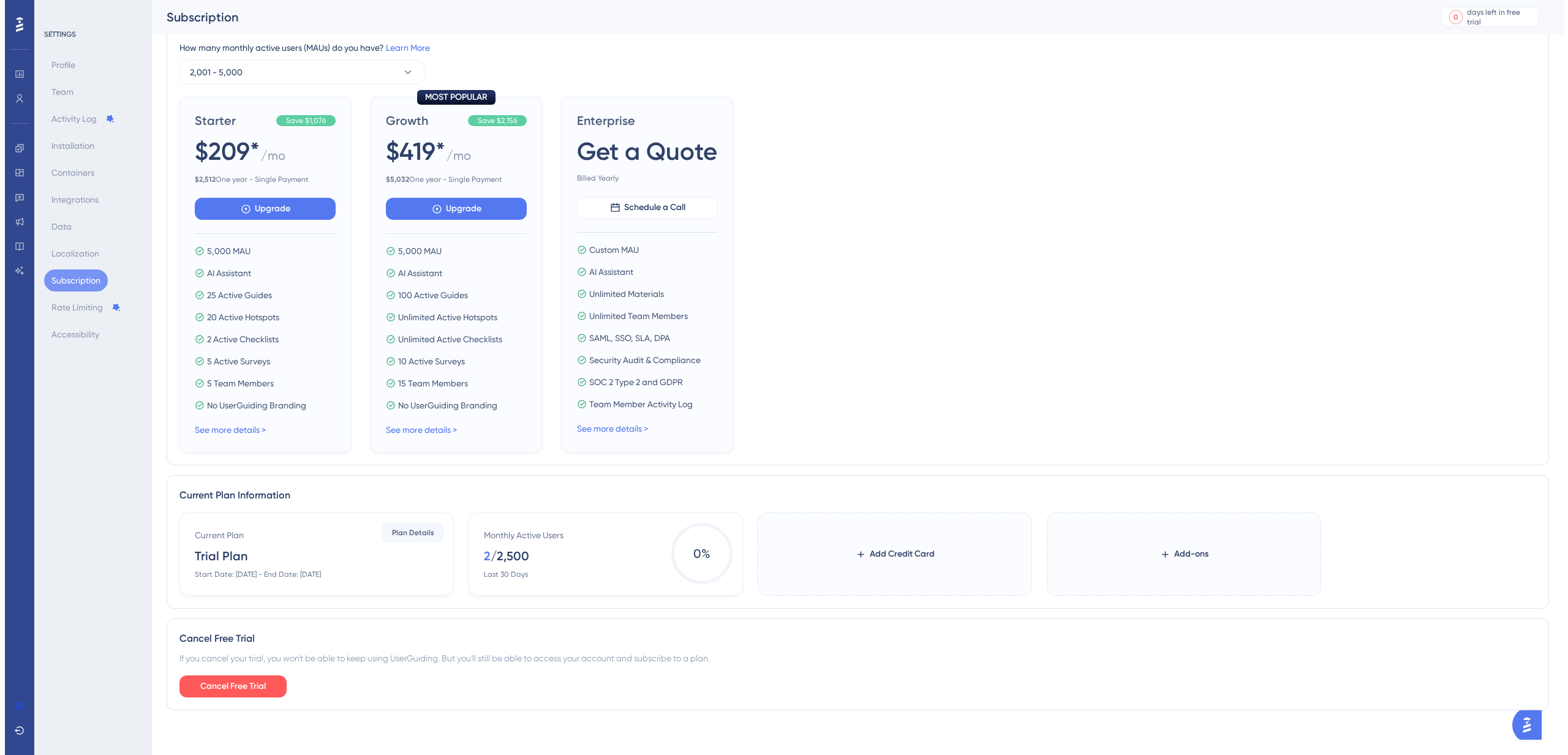
scroll to position [133, 0]
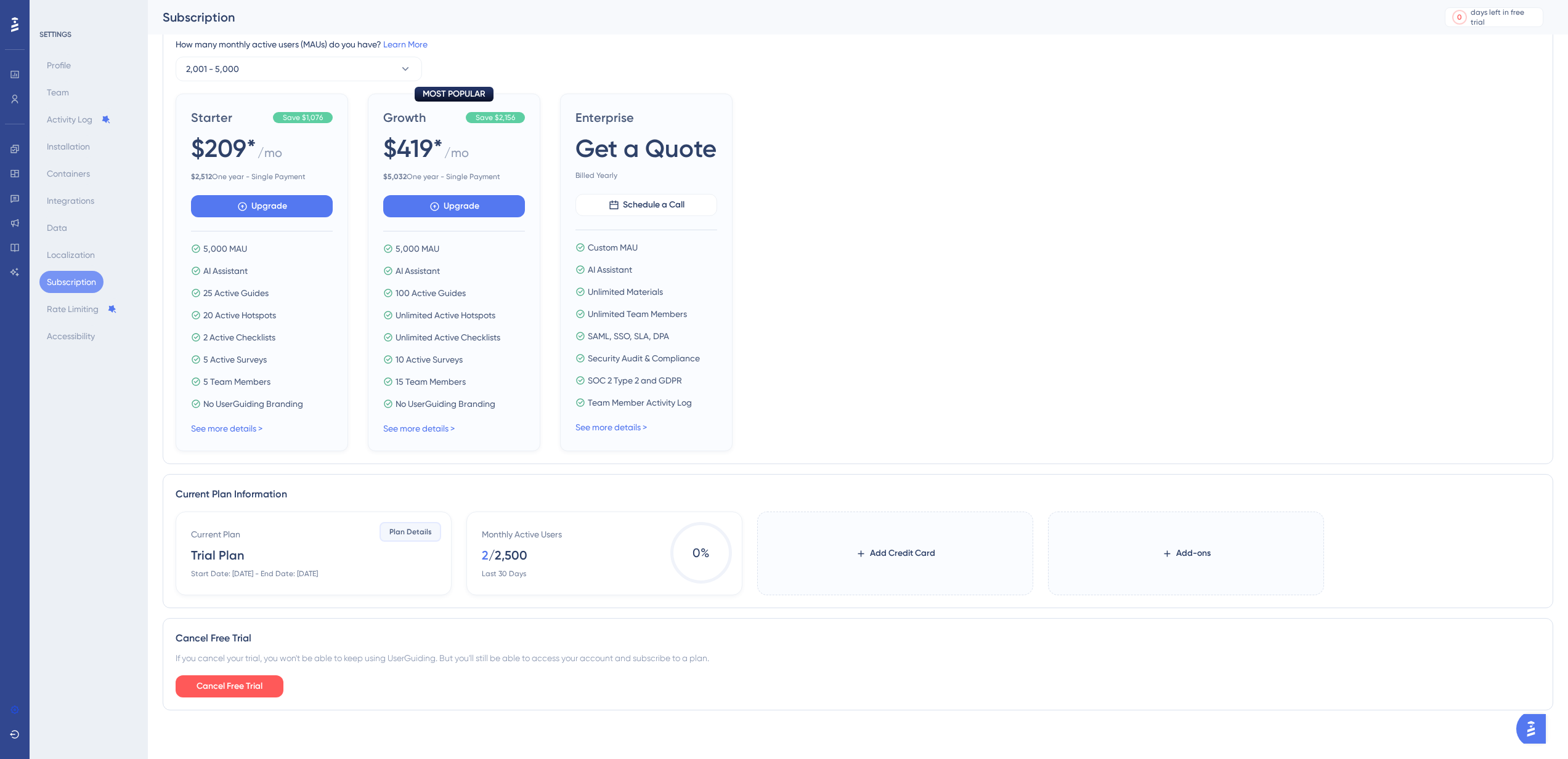
click at [421, 537] on button "Plan Details" at bounding box center [410, 532] width 62 height 20
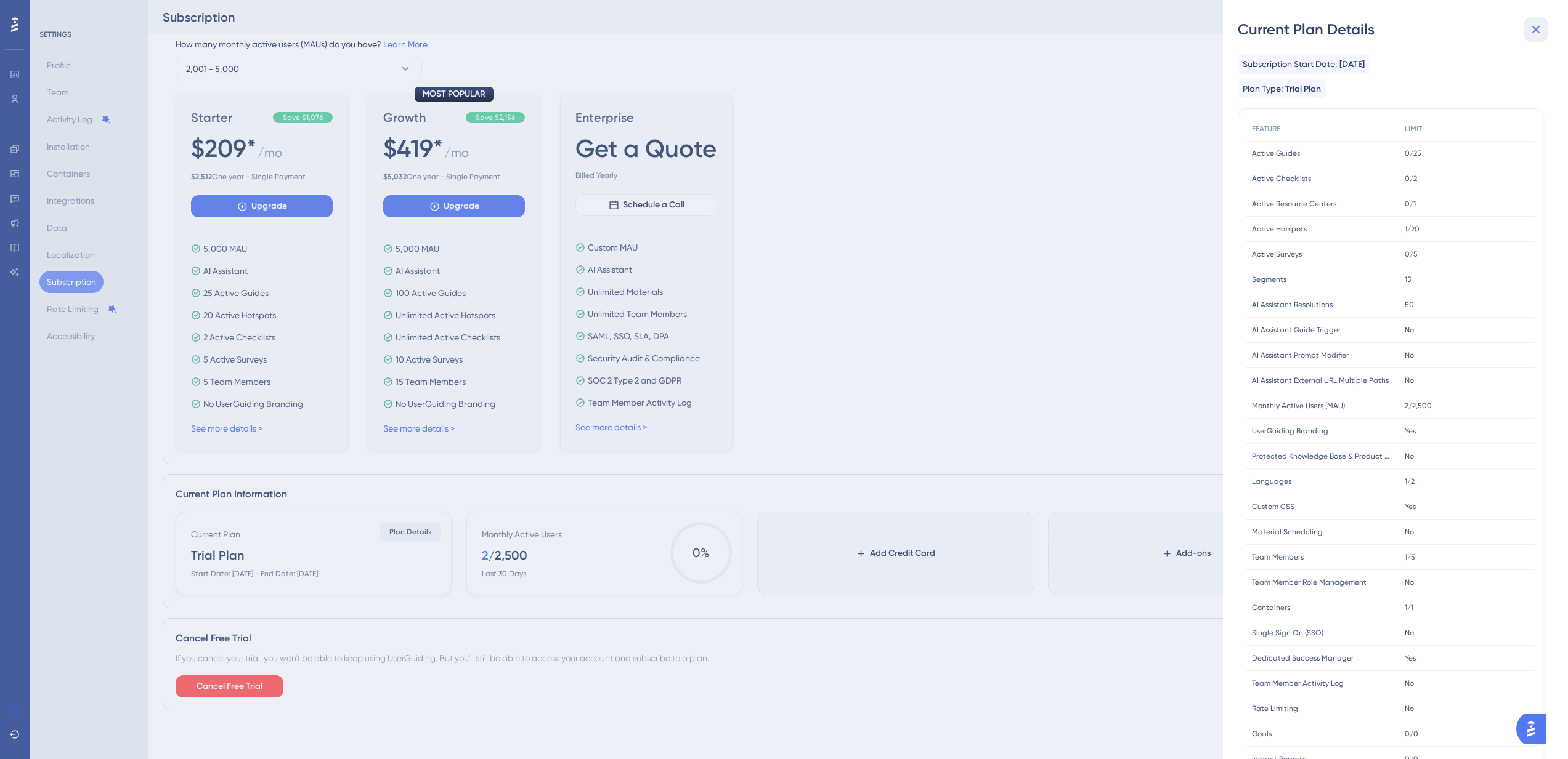
click at [1532, 31] on icon at bounding box center [1536, 29] width 15 height 15
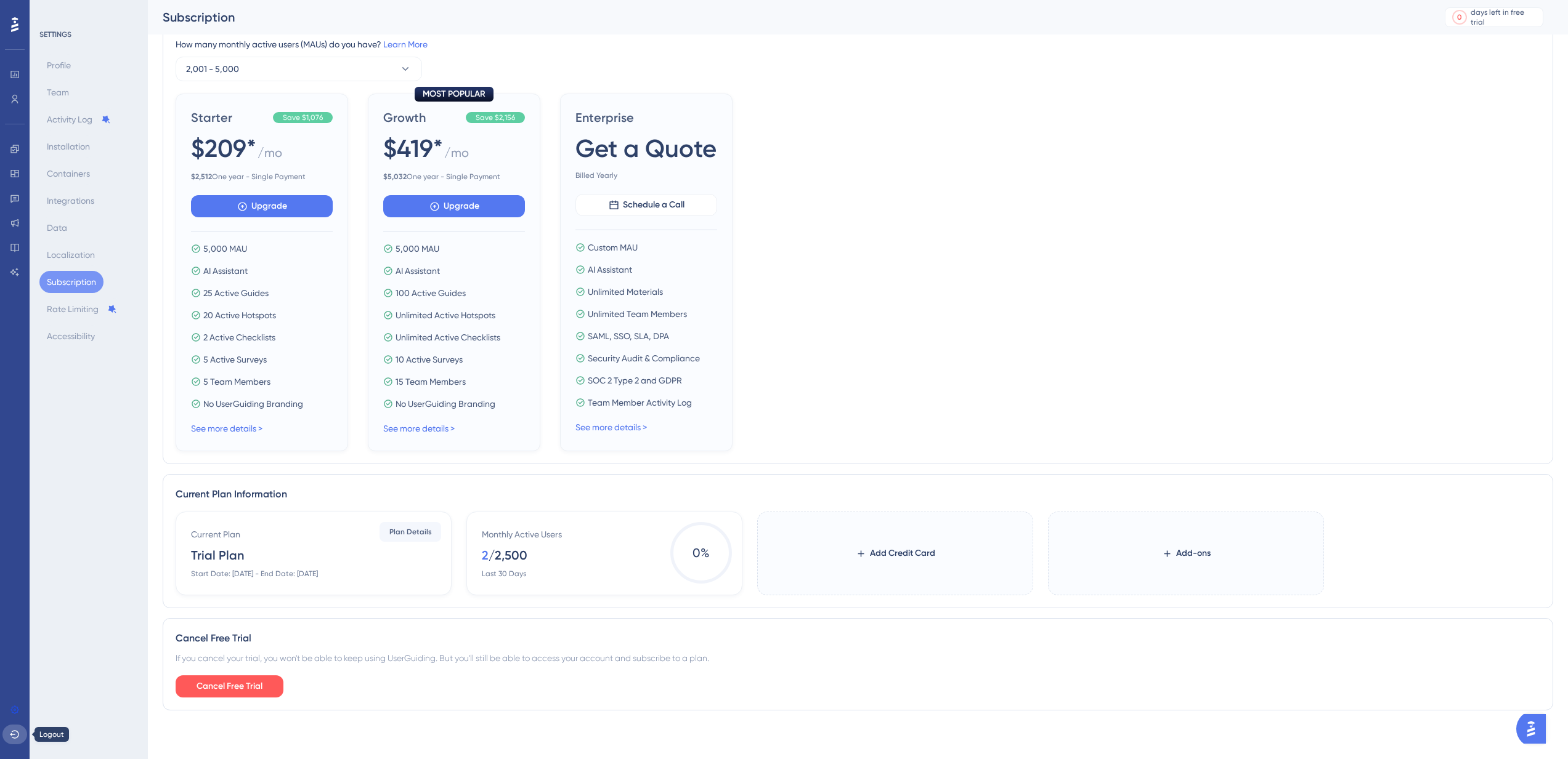
click at [16, 735] on icon at bounding box center [14, 734] width 10 height 10
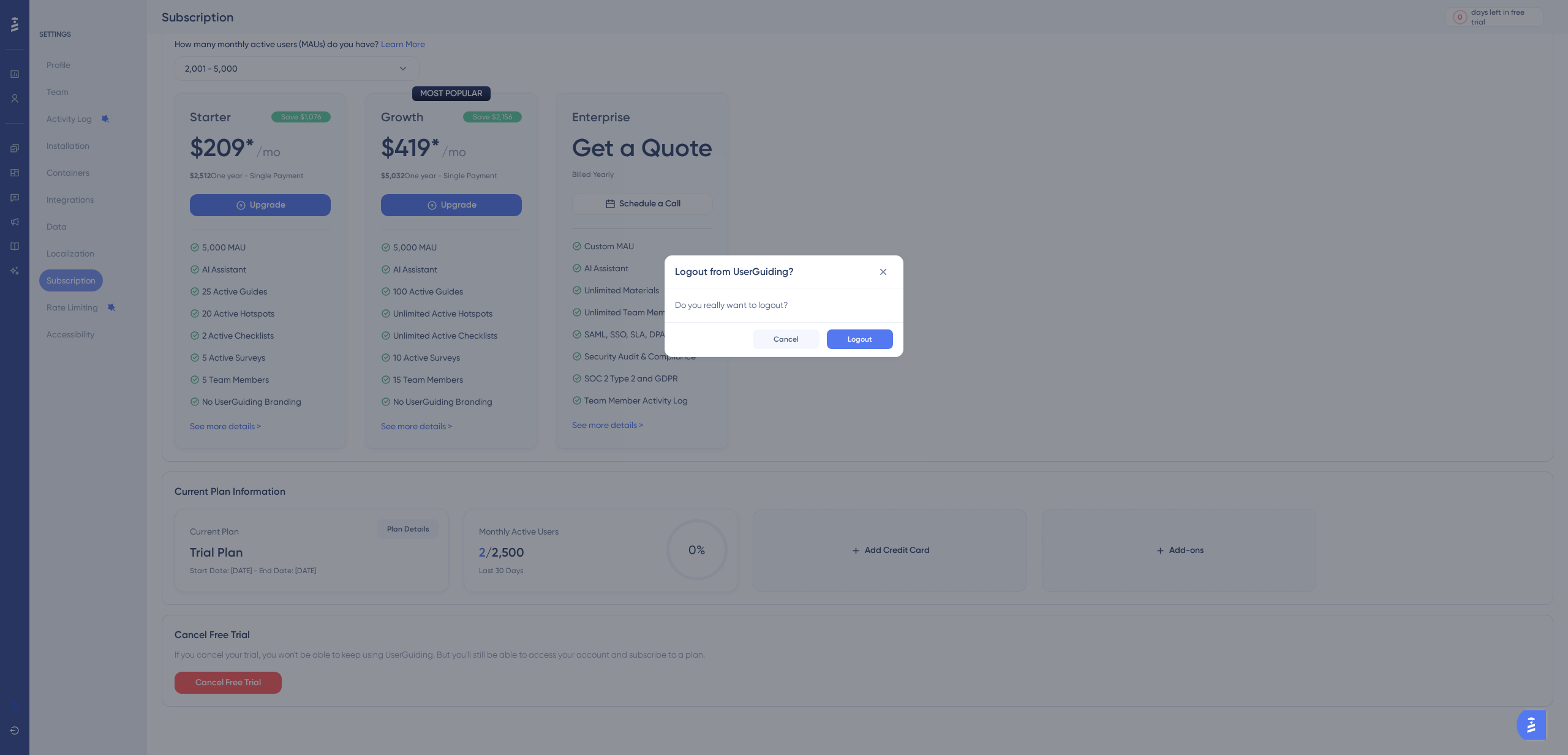
click at [878, 323] on div "Logout Cancel" at bounding box center [784, 340] width 237 height 35
click at [871, 346] on button "Logout" at bounding box center [860, 340] width 66 height 20
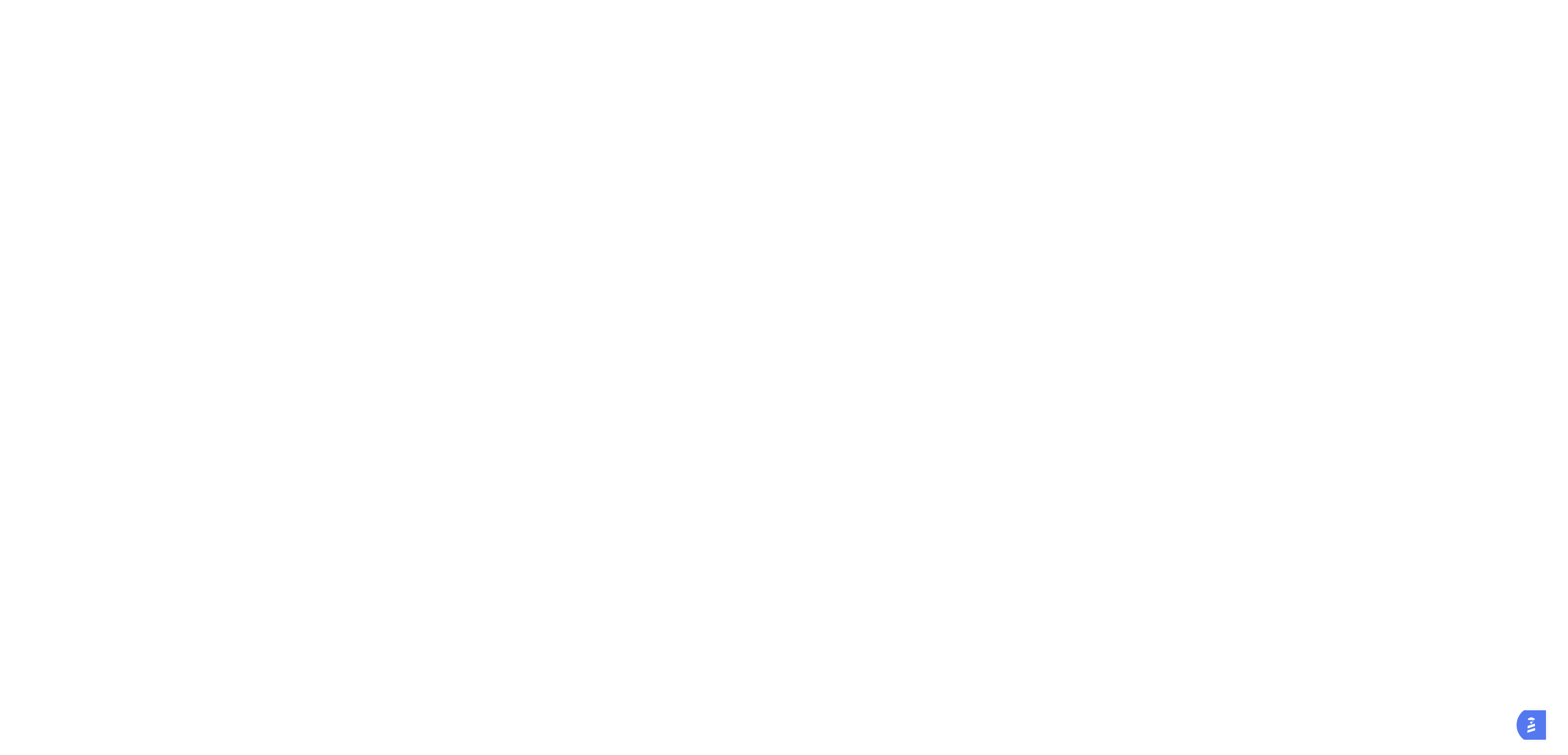
scroll to position [0, 0]
